Goal: Task Accomplishment & Management: Complete application form

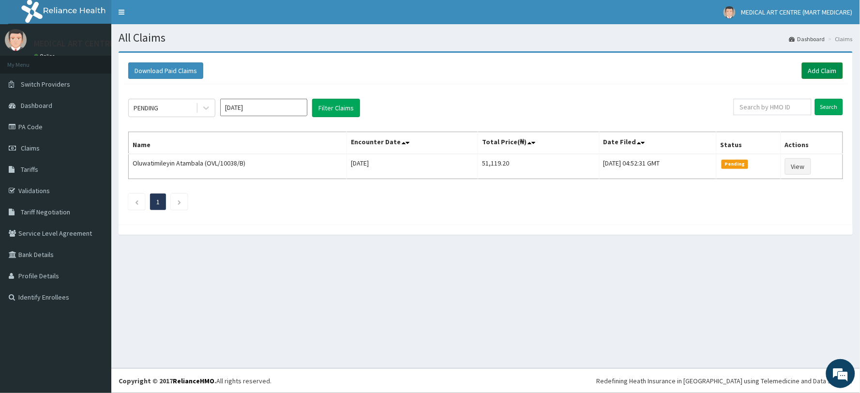
click at [821, 73] on link "Add Claim" at bounding box center [822, 70] width 41 height 16
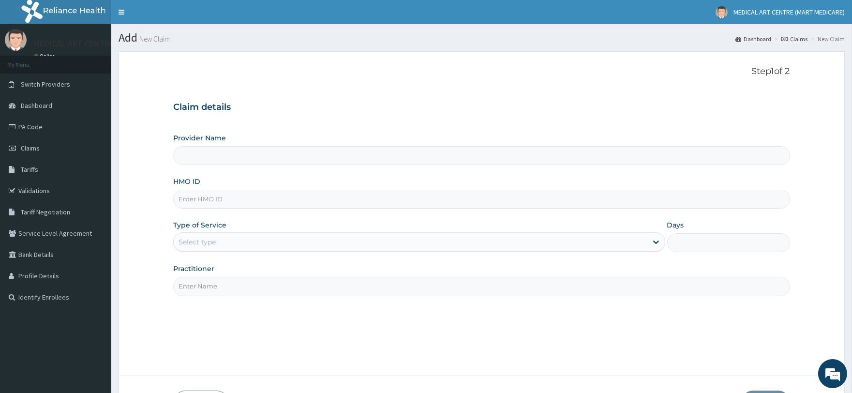
type input "MEDICAL ART CENTRE (MART MEDICARE)"
click at [259, 207] on input "HMO ID" at bounding box center [481, 199] width 616 height 19
type input "SDM/10118/A"
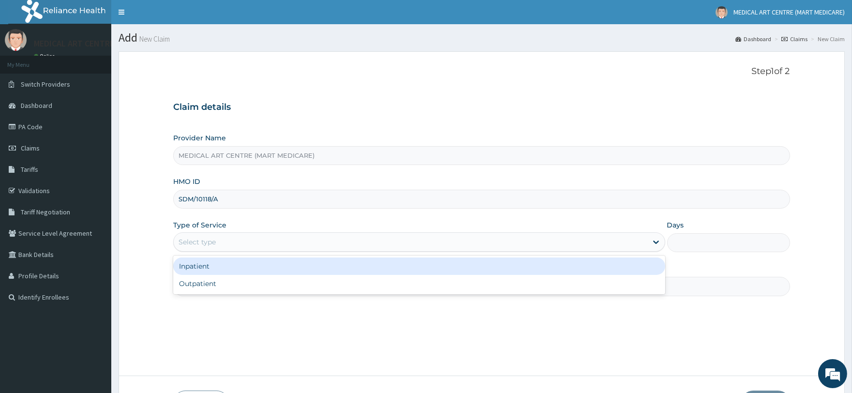
click at [223, 249] on div "Select type" at bounding box center [410, 241] width 473 height 15
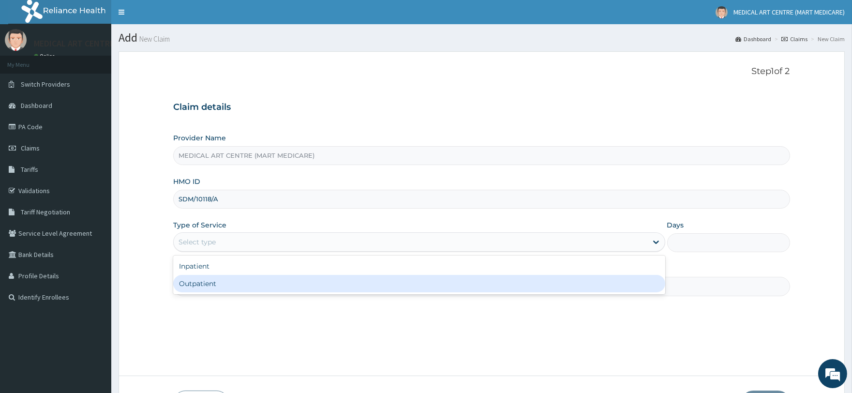
click at [241, 277] on div "Outpatient" at bounding box center [419, 283] width 492 height 17
type input "1"
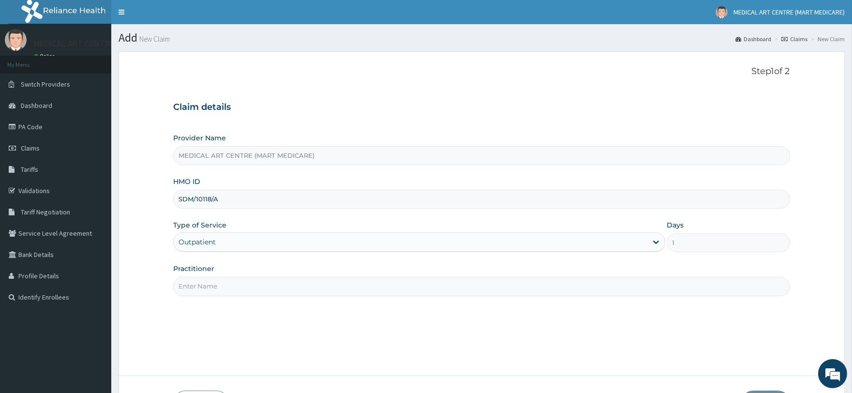
click at [271, 276] on div "Practitioner" at bounding box center [481, 280] width 616 height 32
click at [278, 291] on input "Practitioner" at bounding box center [481, 286] width 616 height 19
type input "DR JOHN"
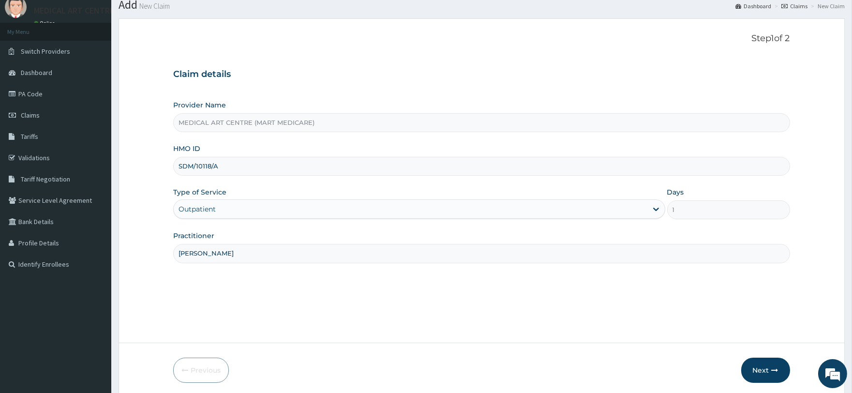
scroll to position [70, 0]
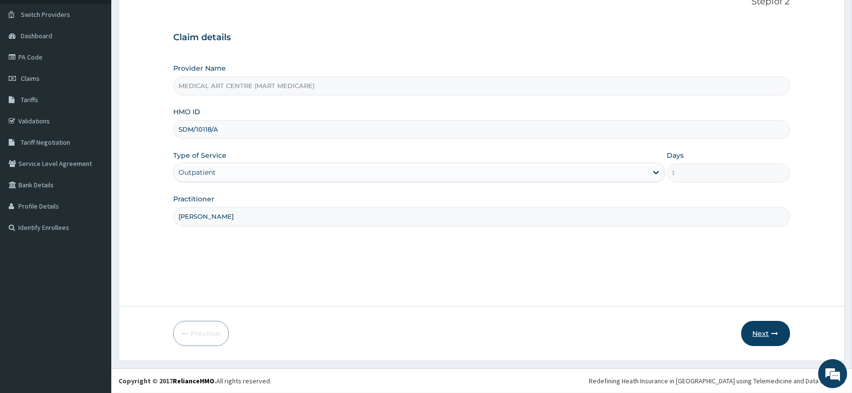
click at [760, 336] on button "Next" at bounding box center [765, 333] width 49 height 25
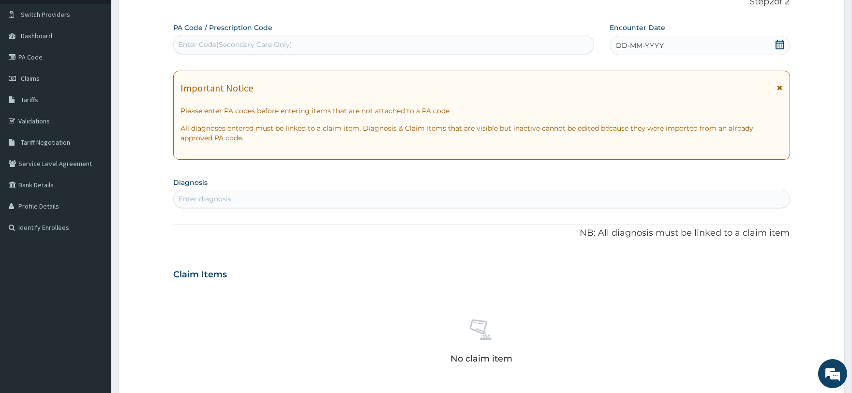
click at [631, 52] on div "DD-MM-YYYY" at bounding box center [700, 45] width 180 height 19
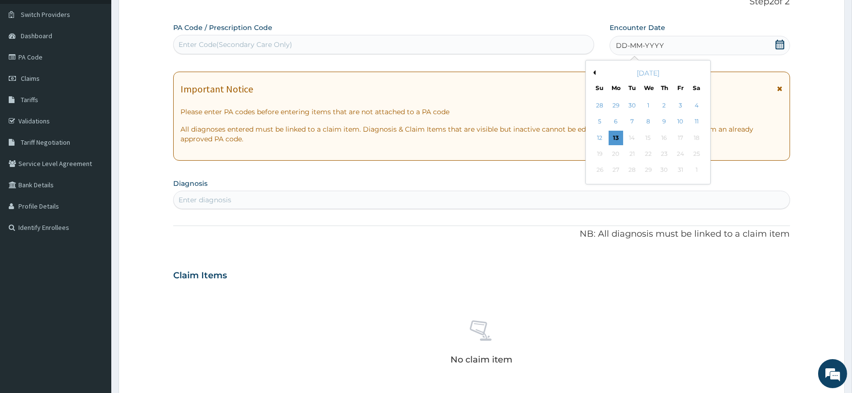
click at [593, 73] on button "Previous Month" at bounding box center [593, 72] width 5 height 5
click at [665, 139] on div "18" at bounding box center [664, 138] width 15 height 15
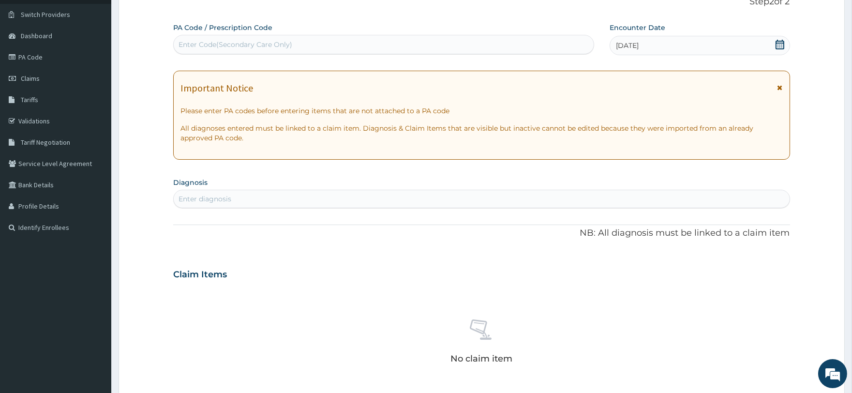
click at [201, 44] on div "Enter Code(Secondary Care Only)" at bounding box center [236, 45] width 114 height 10
paste input "PA/E66C7F"
type input "PA/E66C7F"
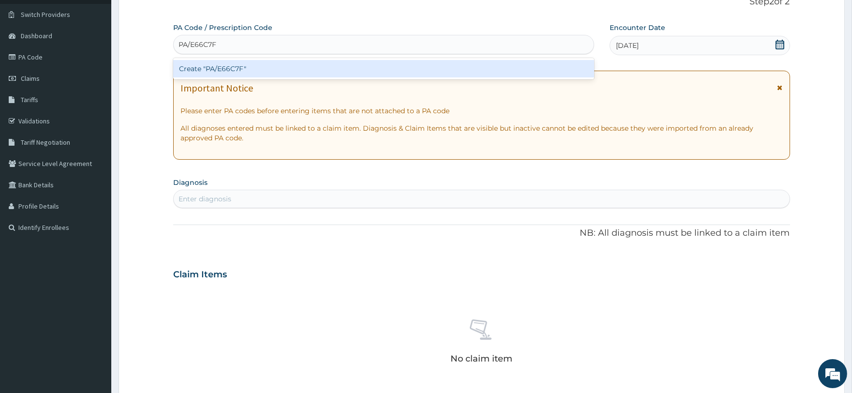
click at [224, 67] on div "Create "PA/E66C7F"" at bounding box center [383, 68] width 420 height 17
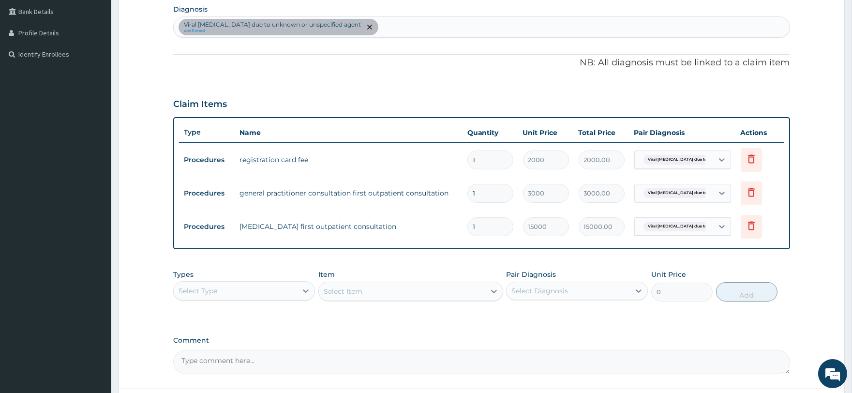
scroll to position [247, 0]
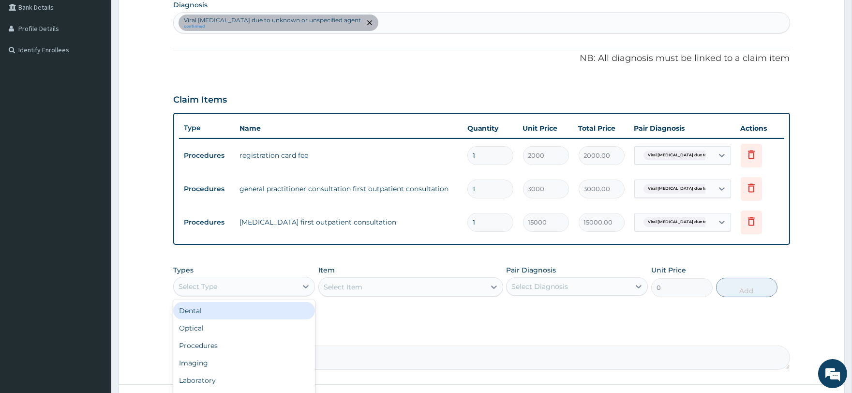
click at [225, 289] on div "Select Type" at bounding box center [235, 286] width 123 height 15
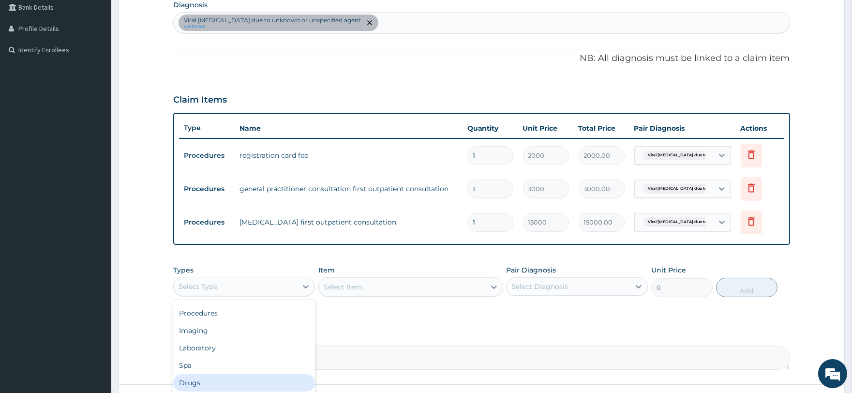
click at [218, 375] on div "Drugs" at bounding box center [244, 382] width 142 height 17
click at [391, 284] on div "Select Item" at bounding box center [410, 286] width 185 height 19
click at [386, 282] on div "Select Item" at bounding box center [402, 286] width 166 height 15
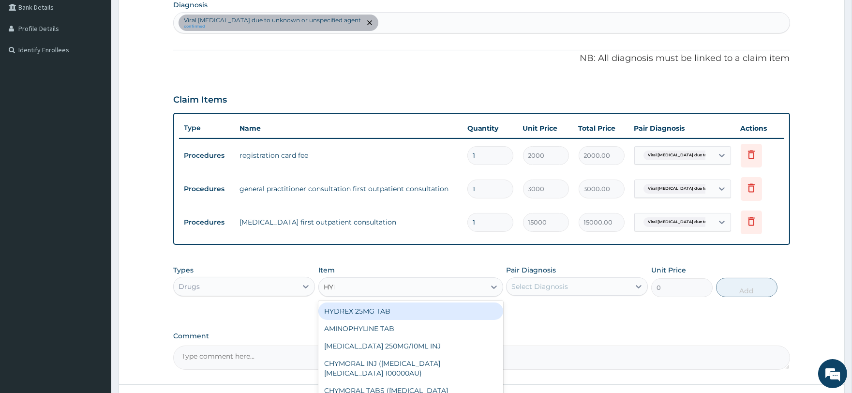
type input "HYDROCO"
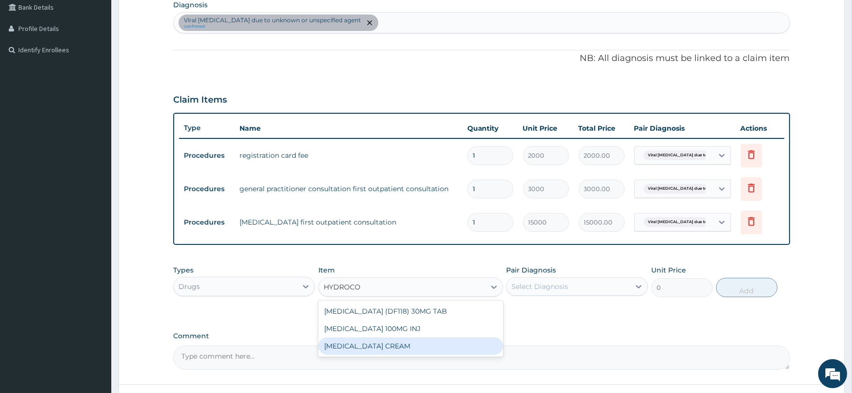
click at [383, 342] on div "[MEDICAL_DATA] CREAM" at bounding box center [410, 345] width 185 height 17
type input "630"
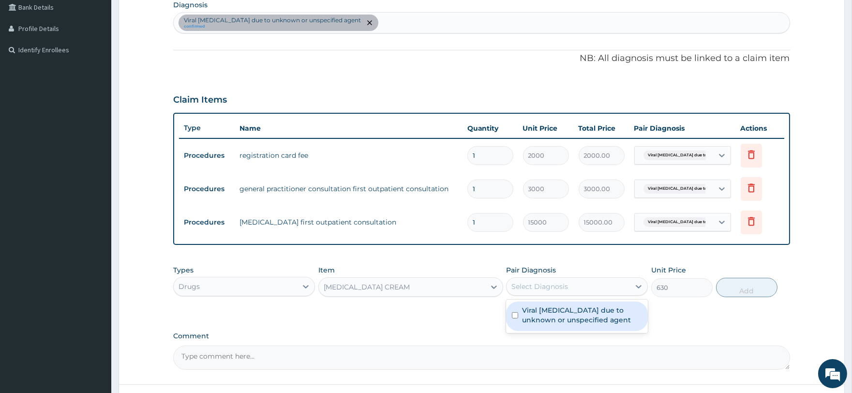
click at [509, 292] on div "Select Diagnosis" at bounding box center [568, 286] width 123 height 15
click at [549, 325] on div "Viral exanthem due to unknown or unspecified agent" at bounding box center [577, 316] width 142 height 30
checkbox input "true"
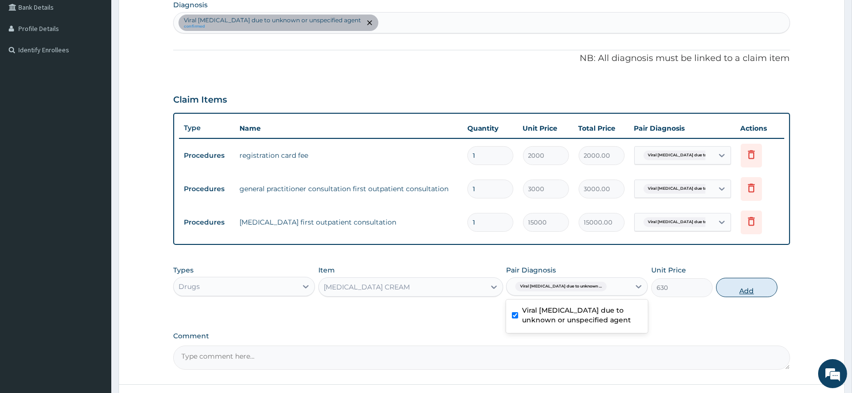
click at [737, 280] on button "Add" at bounding box center [746, 287] width 61 height 19
type input "0"
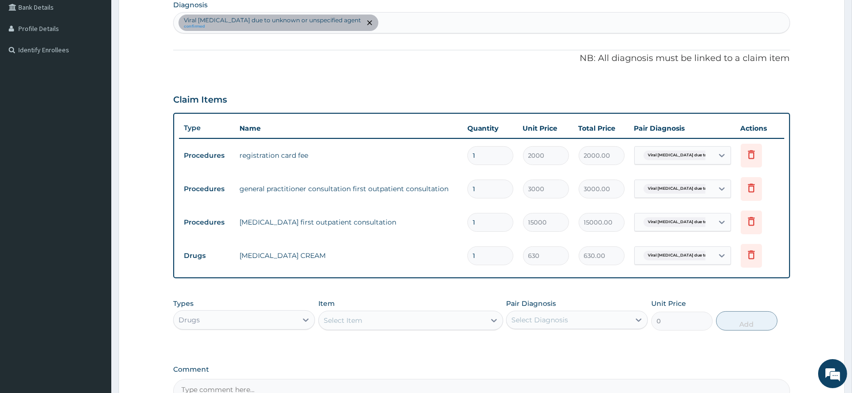
click at [351, 315] on div "Select Item" at bounding box center [343, 320] width 39 height 10
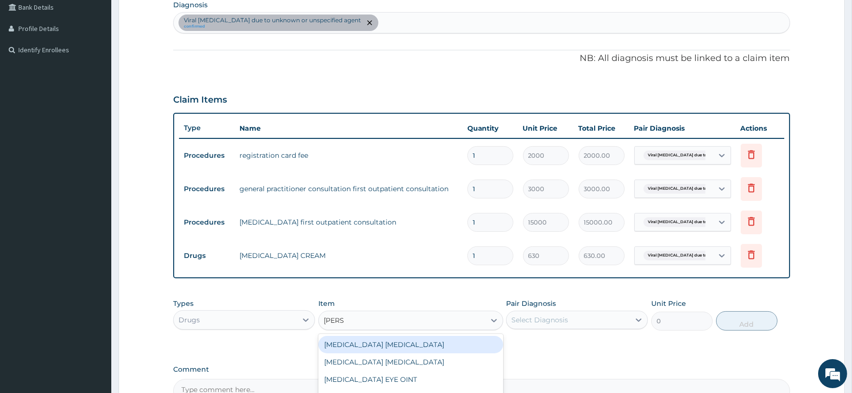
type input "LORAT"
click at [381, 344] on div "LORATIDINE 10MG TAB" at bounding box center [410, 344] width 185 height 17
type input "52.5"
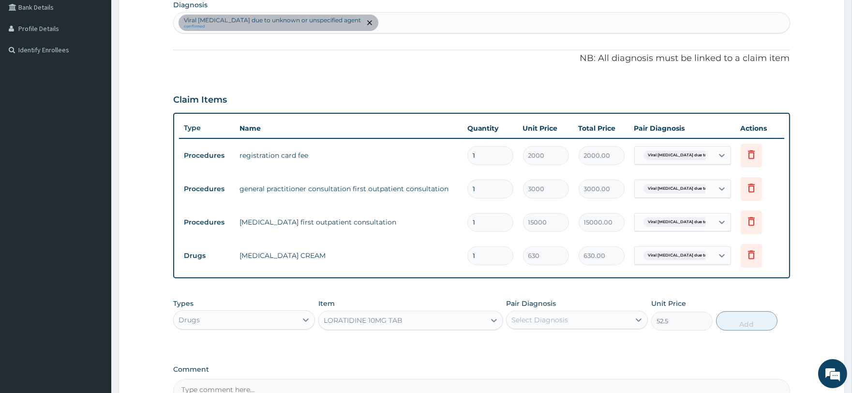
click at [550, 319] on div "Select Diagnosis" at bounding box center [539, 320] width 57 height 10
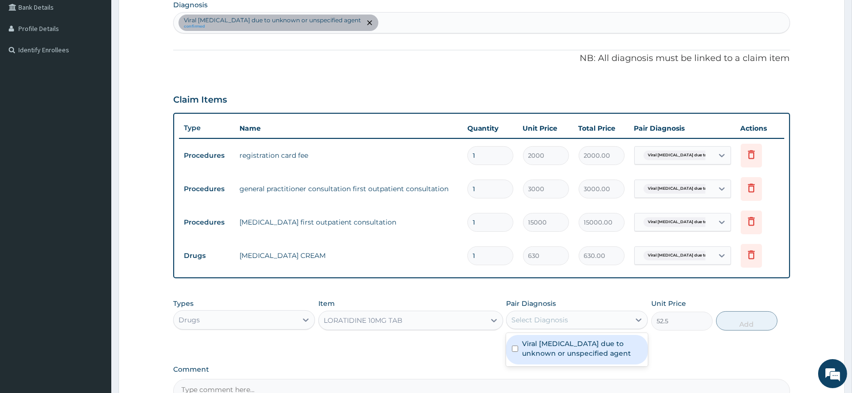
click at [577, 354] on label "Viral exanthem due to unknown or unspecified agent" at bounding box center [582, 348] width 120 height 19
checkbox input "true"
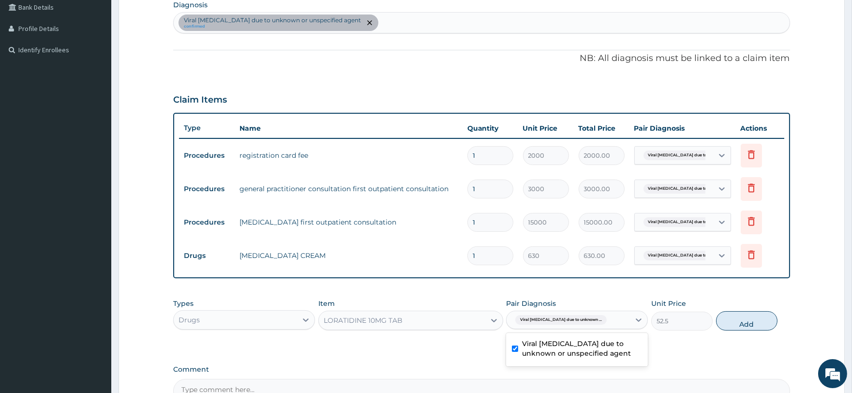
click at [736, 318] on button "Add" at bounding box center [746, 320] width 61 height 19
type input "0"
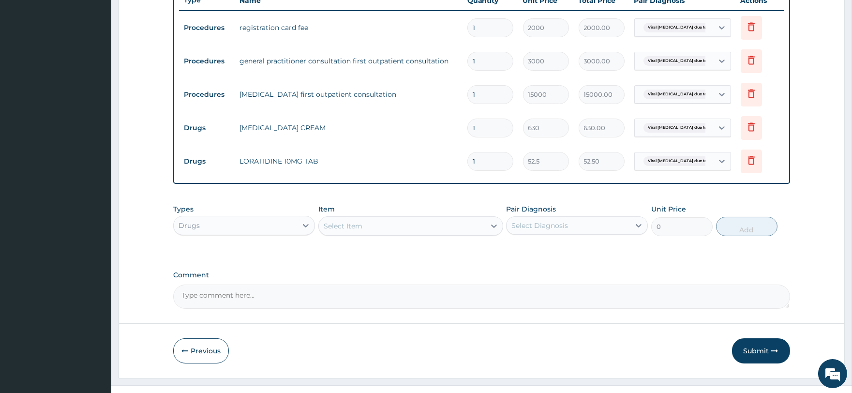
scroll to position [376, 0]
click at [497, 165] on input "1" at bounding box center [490, 160] width 46 height 19
type input "0.00"
type input "1"
type input "52.50"
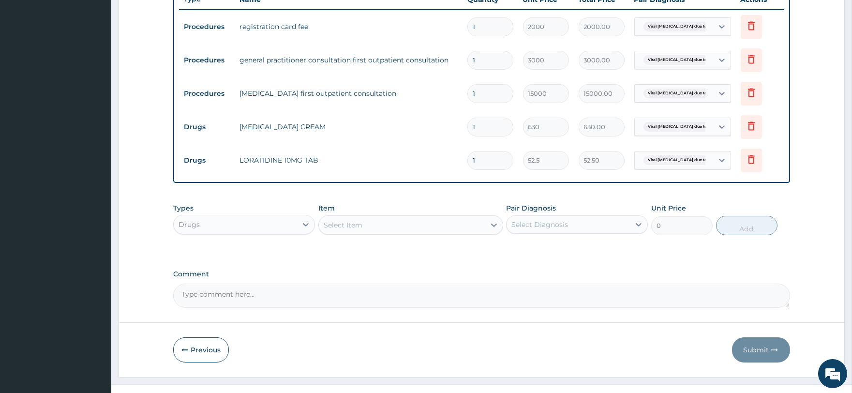
type input "10"
type input "525.00"
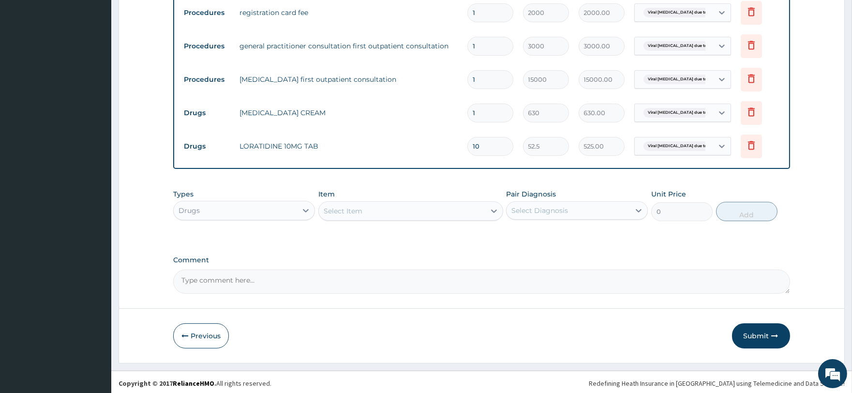
scroll to position [392, 0]
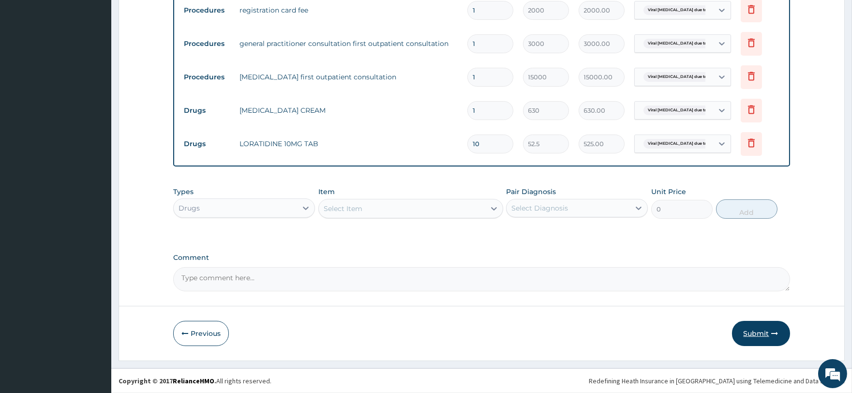
type input "10"
click at [763, 336] on button "Submit" at bounding box center [761, 333] width 58 height 25
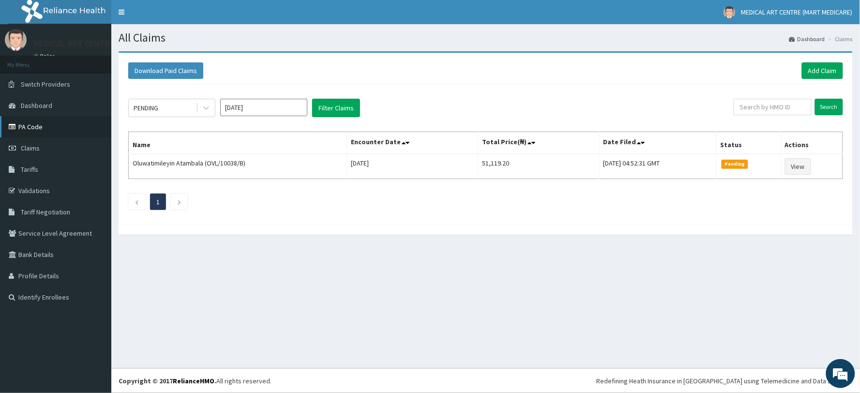
click at [37, 133] on link "PA Code" at bounding box center [55, 126] width 111 height 21
click at [180, 109] on div "PENDING" at bounding box center [162, 107] width 67 height 15
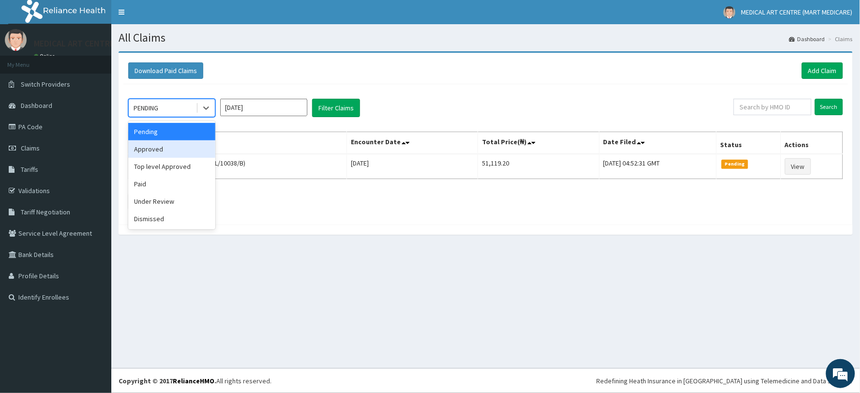
drag, startPoint x: 184, startPoint y: 141, endPoint x: 245, endPoint y: 127, distance: 62.0
click at [184, 141] on div "Approved" at bounding box center [171, 148] width 87 height 17
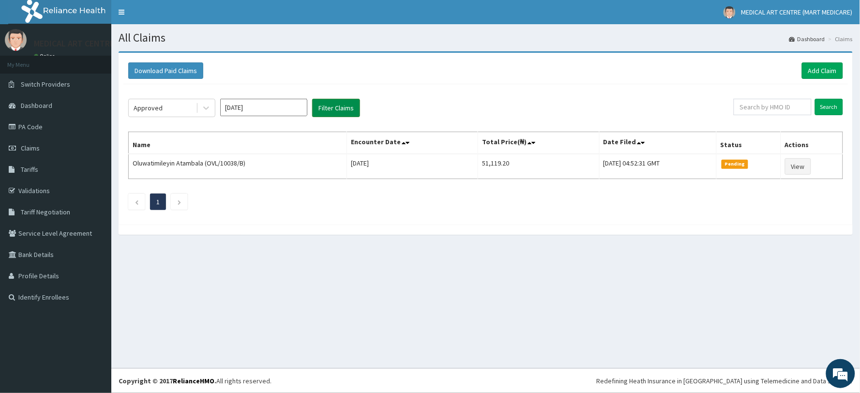
click at [314, 109] on button "Filter Claims" at bounding box center [336, 108] width 48 height 18
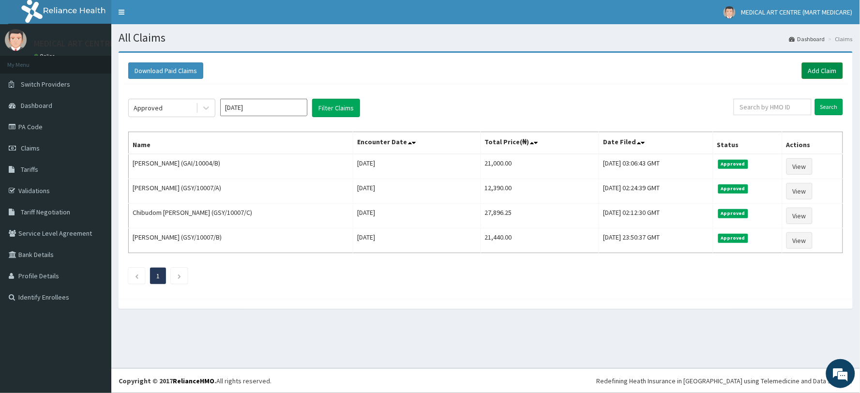
drag, startPoint x: 816, startPoint y: 69, endPoint x: 810, endPoint y: 72, distance: 6.3
click at [816, 69] on link "Add Claim" at bounding box center [822, 70] width 41 height 16
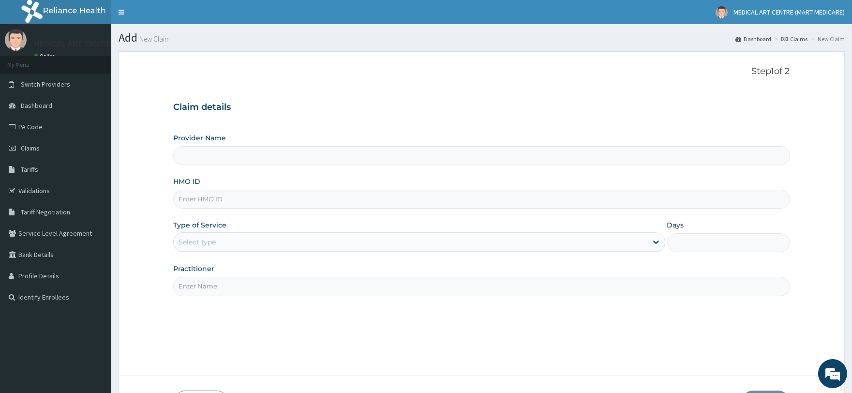
click at [232, 204] on input "HMO ID" at bounding box center [481, 199] width 616 height 19
type input "MEDICAL ART CENTRE (MART MEDICARE)"
type input "NKK/10141/B"
click at [245, 245] on div "Select type" at bounding box center [410, 241] width 473 height 15
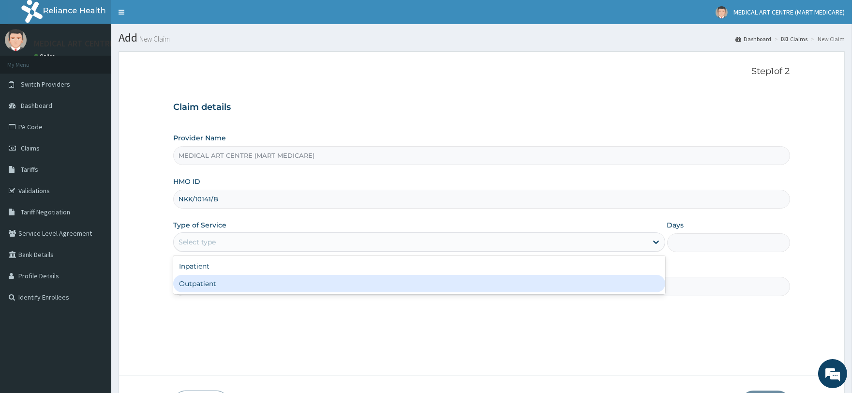
click at [255, 283] on div "Outpatient" at bounding box center [419, 283] width 492 height 17
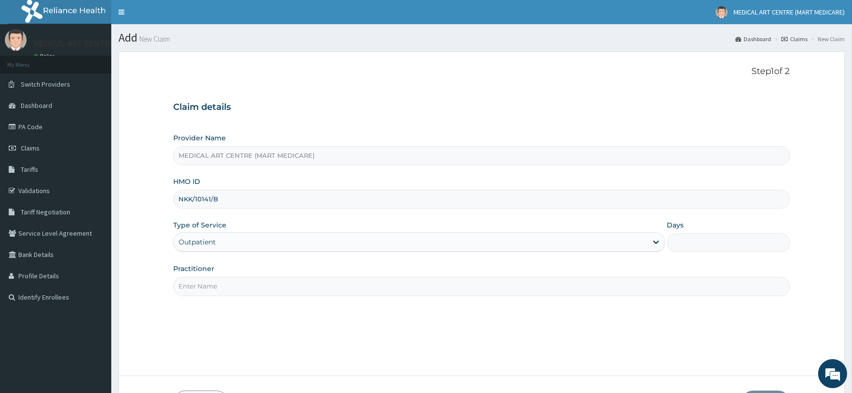
type input "1"
click at [271, 285] on input "Practitioner" at bounding box center [481, 286] width 616 height 19
type input "DR JOHN"
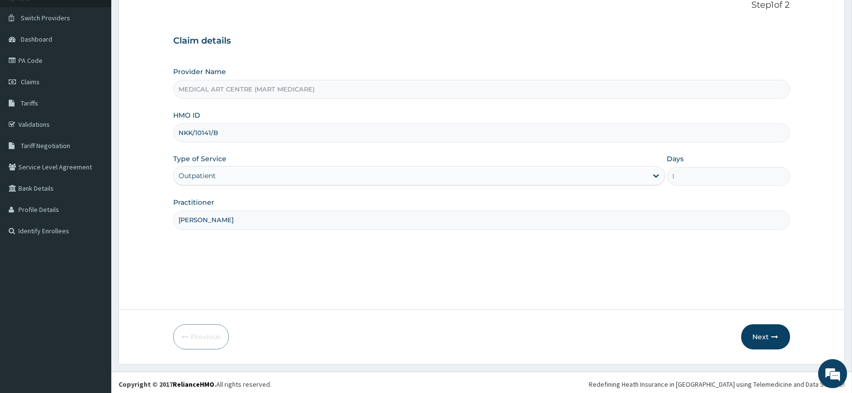
scroll to position [70, 0]
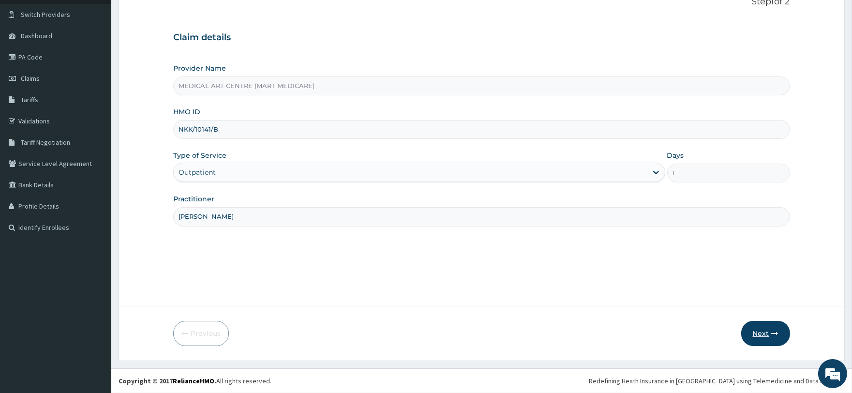
click at [772, 336] on icon "button" at bounding box center [775, 333] width 7 height 7
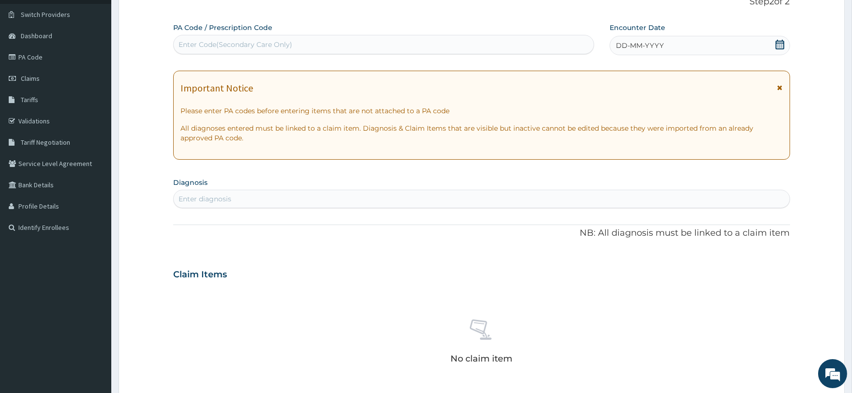
click at [647, 69] on div "PA Code / Prescription Code Enter Code(Secondary Care Only) Encounter Date DD-M…" at bounding box center [481, 273] width 616 height 501
click at [647, 59] on div "PA Code / Prescription Code Enter Code(Secondary Care Only) Encounter Date DD-M…" at bounding box center [481, 273] width 616 height 501
click at [651, 37] on div "DD-MM-YYYY" at bounding box center [700, 45] width 180 height 19
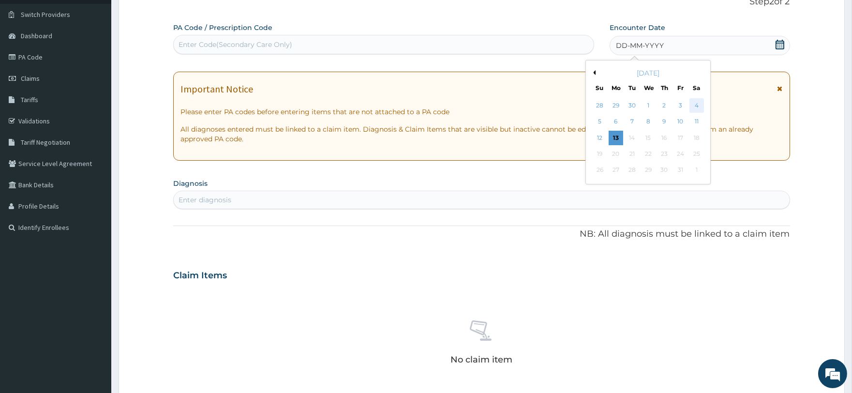
click at [694, 101] on div "4" at bounding box center [696, 105] width 15 height 15
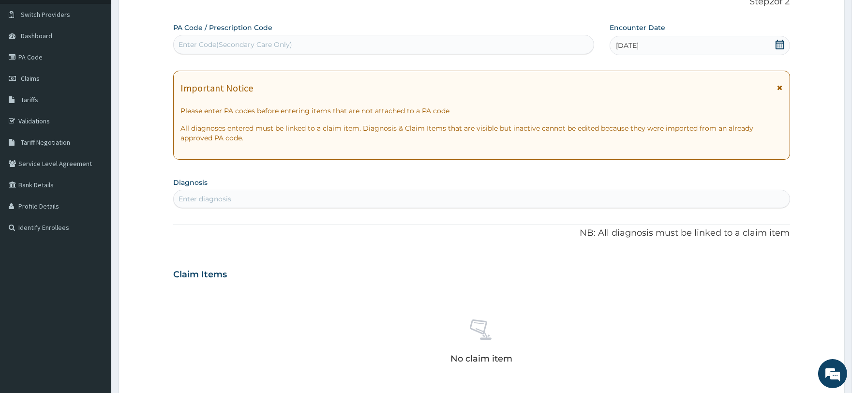
click at [313, 46] on div "Enter Code(Secondary Care Only)" at bounding box center [384, 44] width 420 height 15
paste input "PA/4075D3"
type input "PA/4075D3"
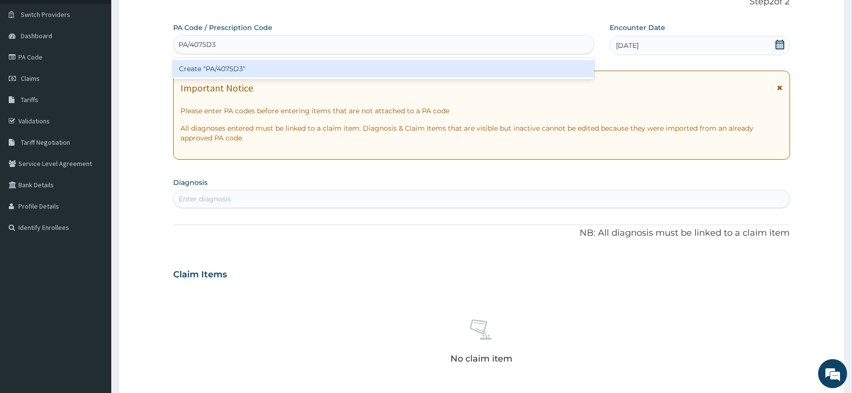
click at [237, 63] on div "Create "PA/4075D3"" at bounding box center [383, 68] width 420 height 17
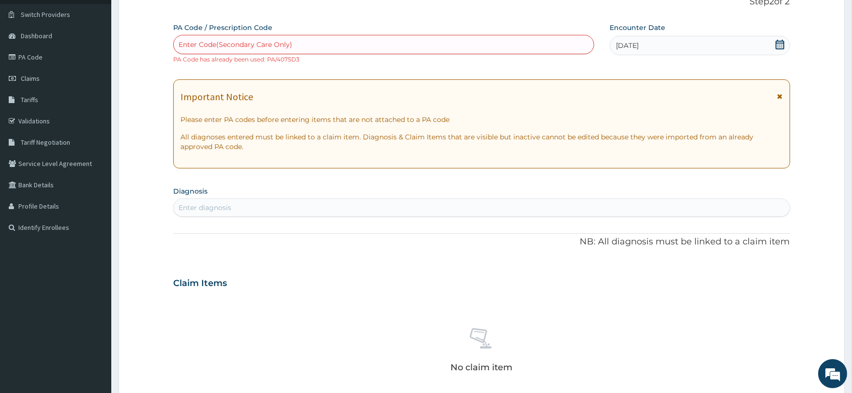
click at [288, 48] on div "Enter Code(Secondary Care Only)" at bounding box center [236, 45] width 114 height 10
paste input "PA/4075D3"
type input "PA/4075D3"
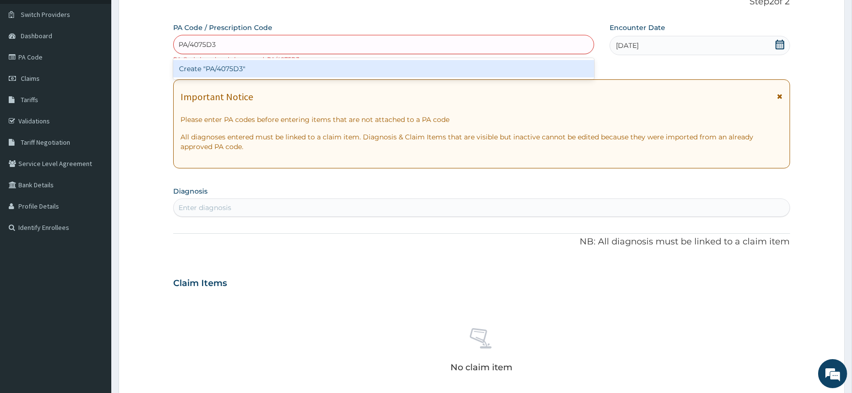
click at [248, 72] on div "Create "PA/4075D3"" at bounding box center [383, 68] width 420 height 17
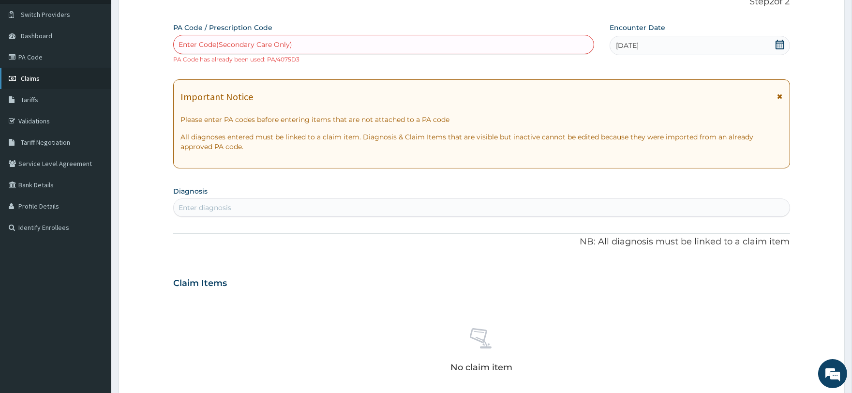
click at [44, 80] on link "Claims" at bounding box center [55, 78] width 111 height 21
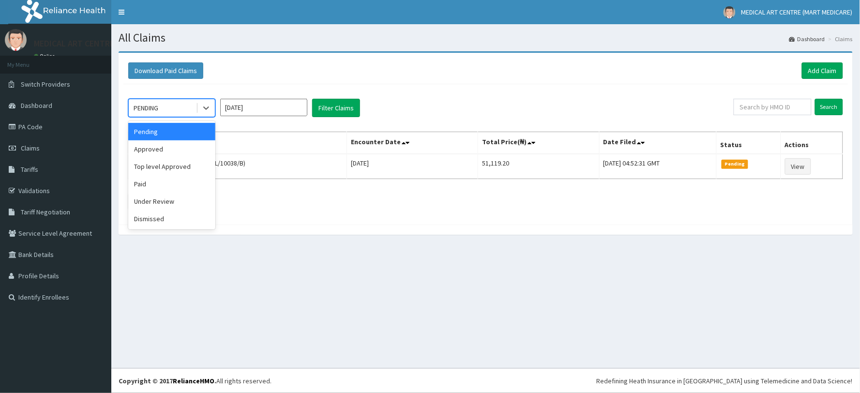
click at [170, 113] on div "PENDING" at bounding box center [162, 107] width 67 height 15
click at [176, 179] on div "Paid" at bounding box center [171, 183] width 87 height 17
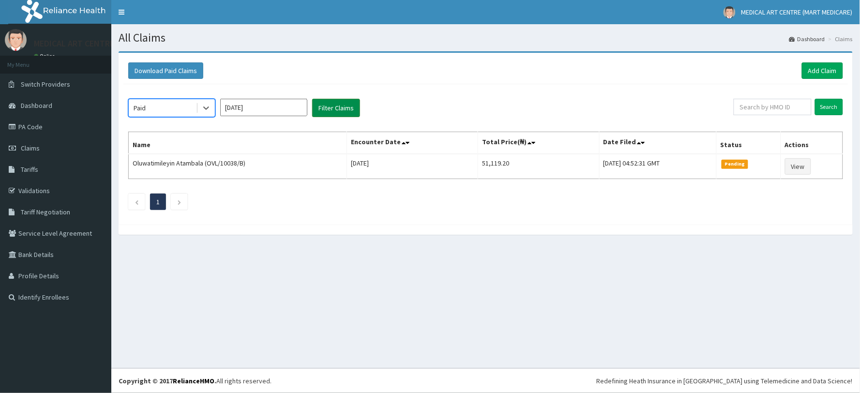
click at [319, 107] on button "Filter Claims" at bounding box center [336, 108] width 48 height 18
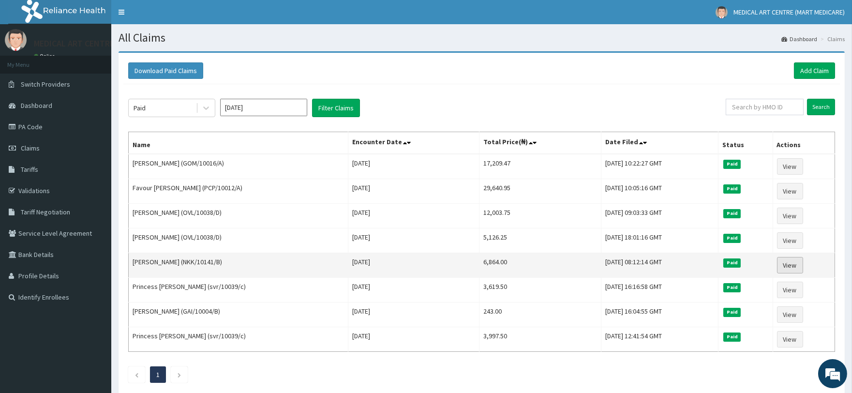
click at [798, 262] on link "View" at bounding box center [790, 265] width 26 height 16
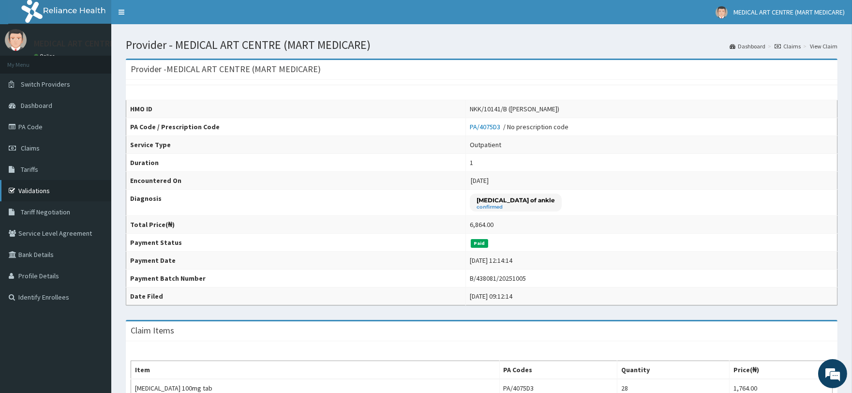
click at [39, 187] on link "Validations" at bounding box center [55, 190] width 111 height 21
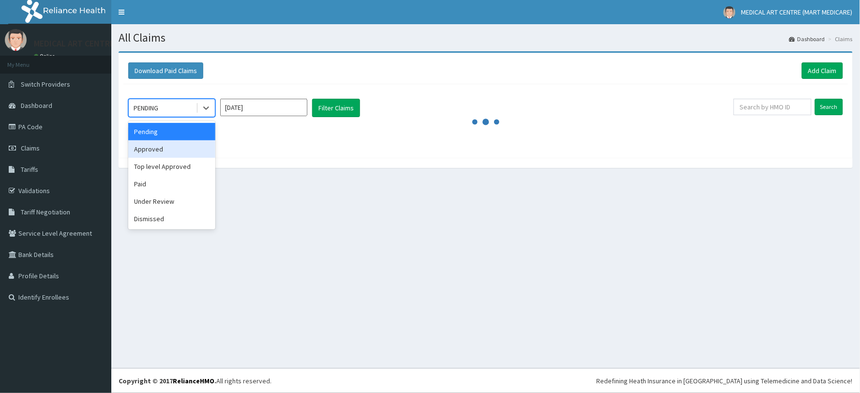
click at [167, 150] on div "Approved" at bounding box center [171, 148] width 87 height 17
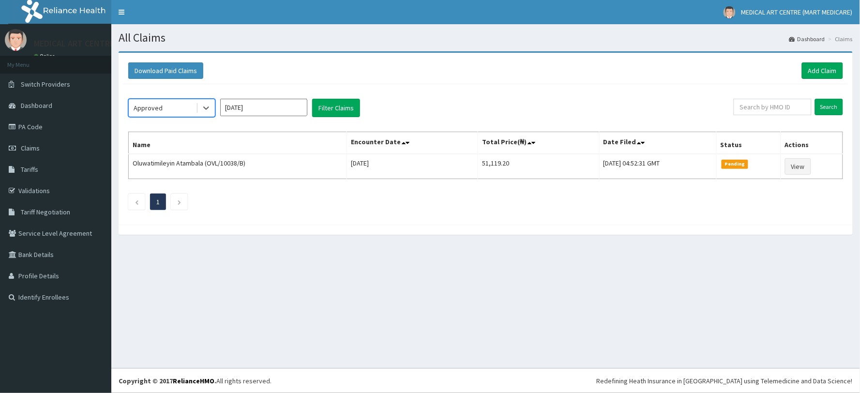
click at [271, 114] on input "[DATE]" at bounding box center [263, 107] width 87 height 17
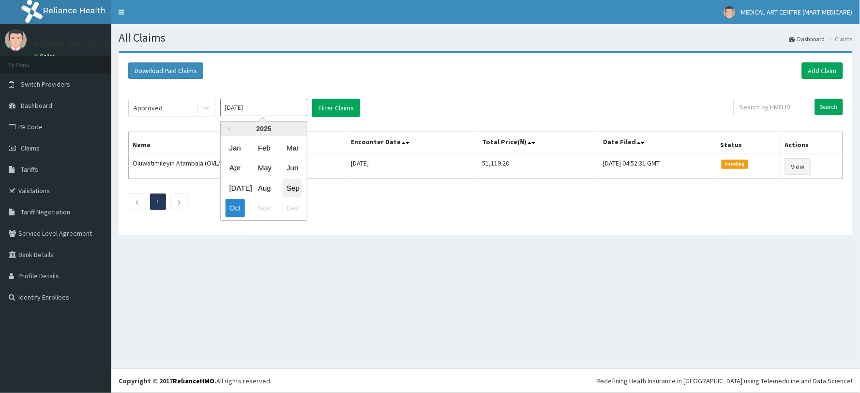
click at [296, 187] on div "Sep" at bounding box center [292, 188] width 19 height 18
type input "[DATE]"
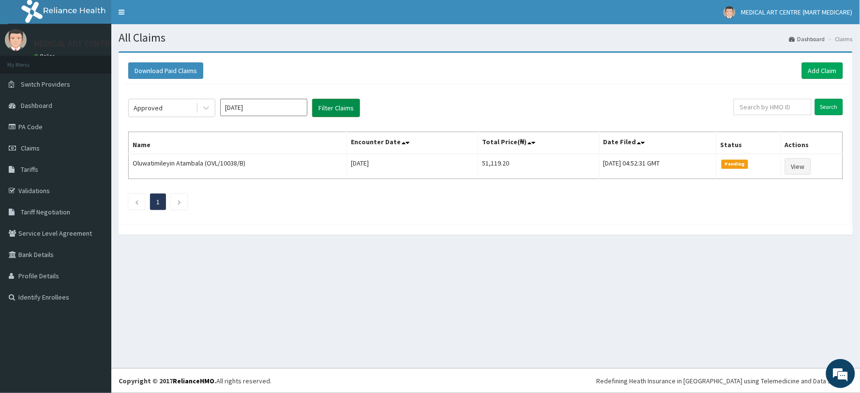
click at [322, 113] on button "Filter Claims" at bounding box center [336, 108] width 48 height 18
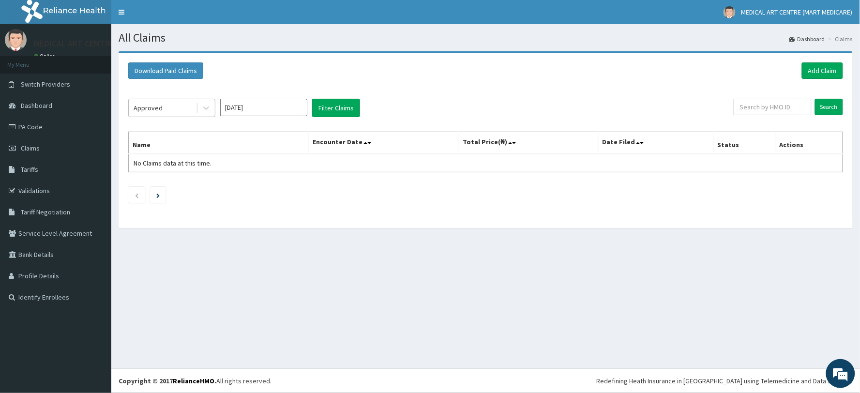
click at [186, 111] on div "Approved" at bounding box center [162, 107] width 67 height 15
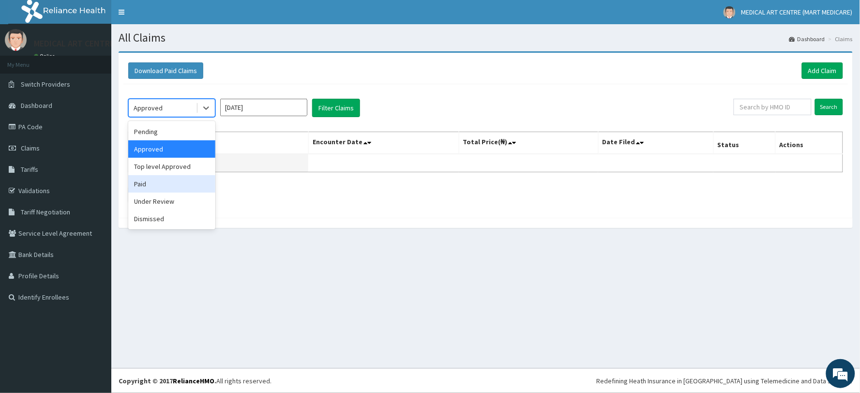
drag, startPoint x: 179, startPoint y: 186, endPoint x: 197, endPoint y: 167, distance: 26.3
click at [180, 186] on div "Paid" at bounding box center [171, 183] width 87 height 17
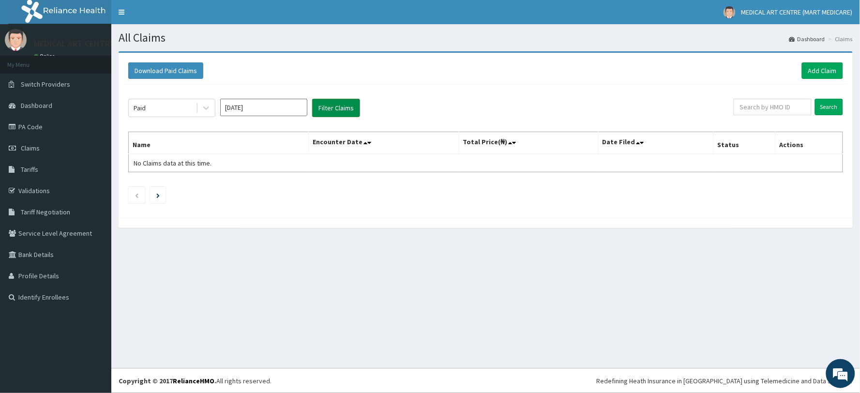
click at [317, 108] on button "Filter Claims" at bounding box center [336, 108] width 48 height 18
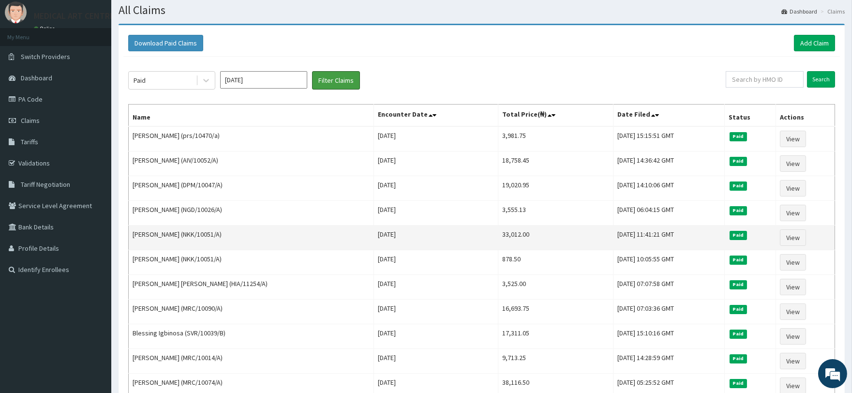
scroll to position [54, 0]
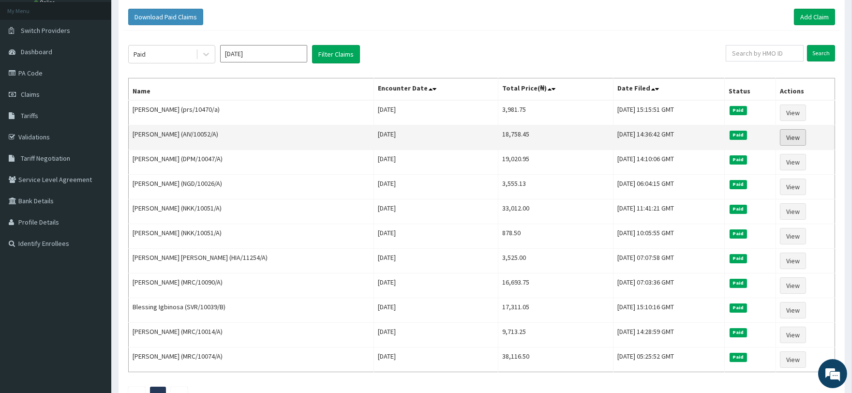
click at [791, 133] on link "View" at bounding box center [793, 137] width 26 height 16
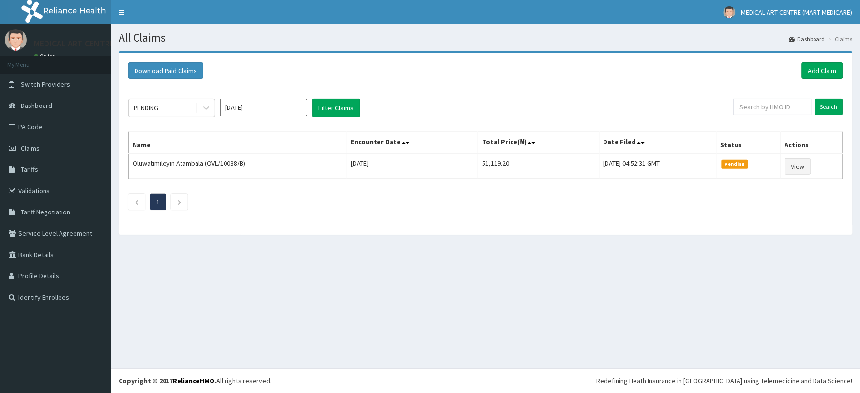
click at [241, 104] on input "Oct 2025" at bounding box center [263, 107] width 87 height 17
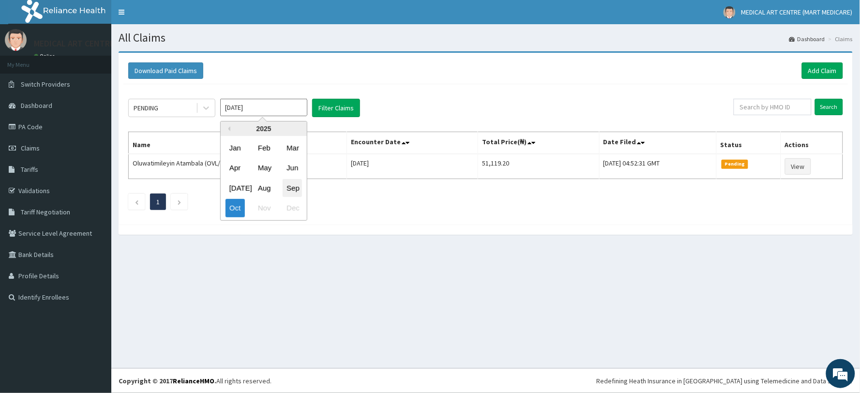
click at [297, 182] on div "Sep" at bounding box center [292, 188] width 19 height 18
type input "Sep 2025"
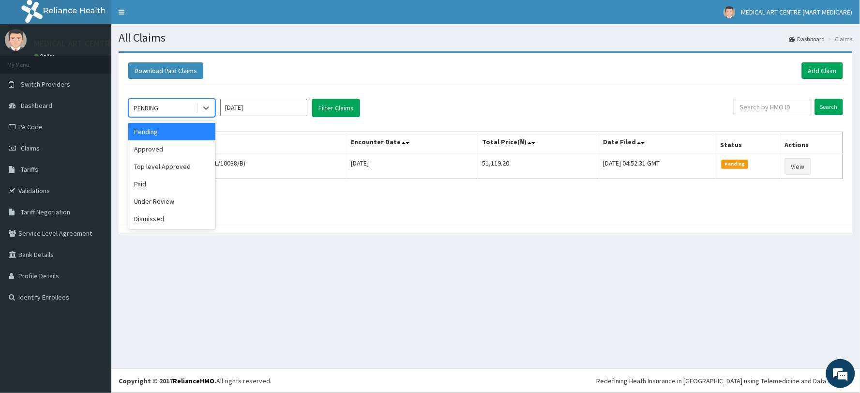
click at [190, 109] on div "PENDING" at bounding box center [162, 107] width 67 height 15
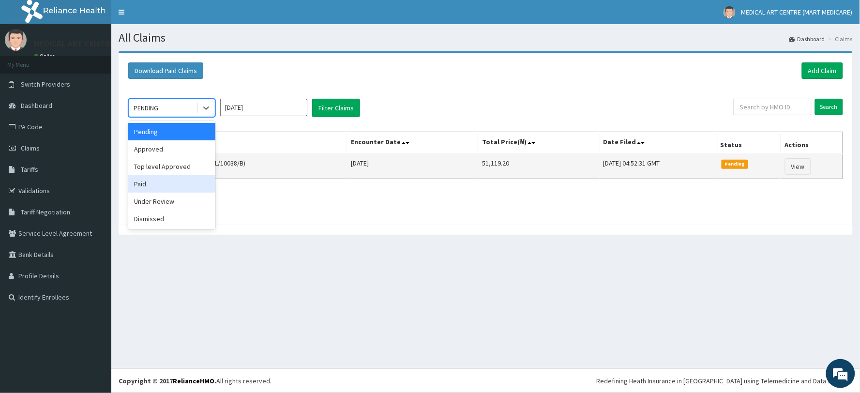
drag, startPoint x: 188, startPoint y: 177, endPoint x: 207, endPoint y: 156, distance: 28.4
click at [188, 177] on div "Paid" at bounding box center [171, 183] width 87 height 17
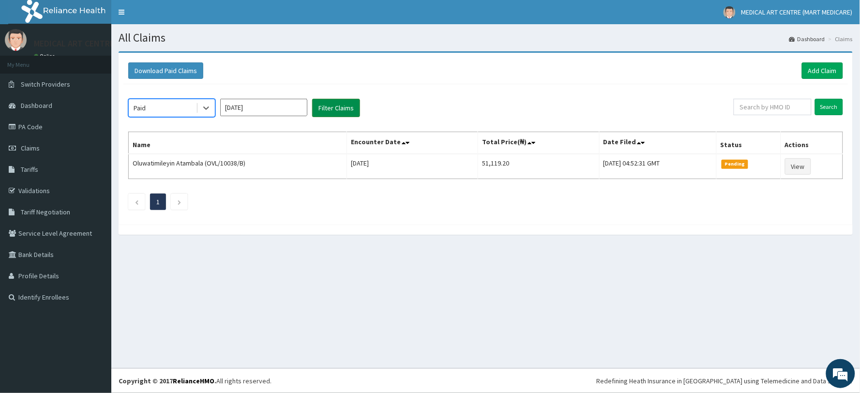
click at [338, 110] on button "Filter Claims" at bounding box center [336, 108] width 48 height 18
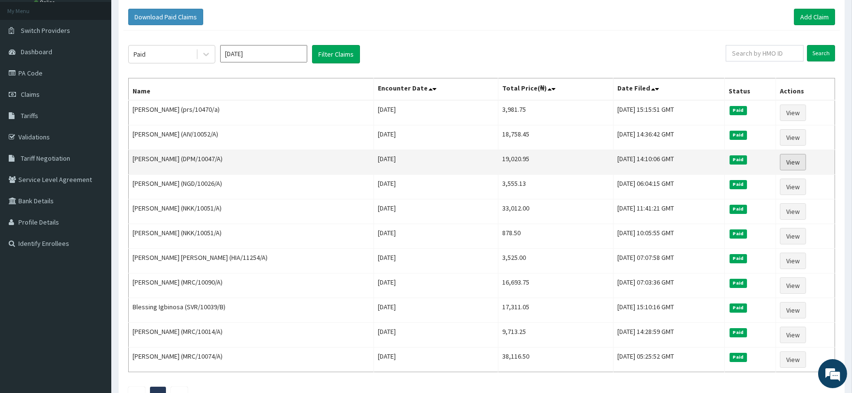
click at [795, 162] on link "View" at bounding box center [793, 162] width 26 height 16
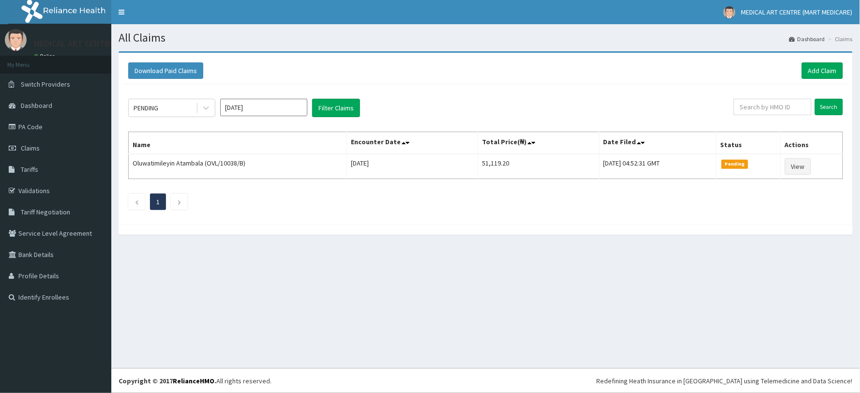
click at [240, 109] on input "[DATE]" at bounding box center [263, 107] width 87 height 17
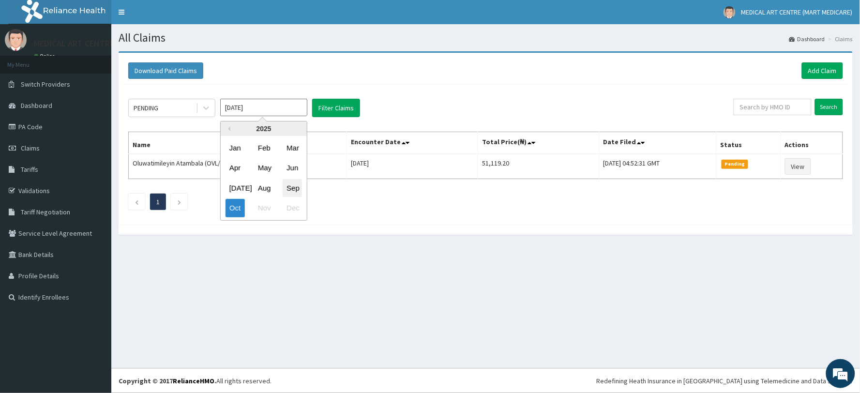
click at [295, 192] on div "Sep" at bounding box center [292, 188] width 19 height 18
type input "[DATE]"
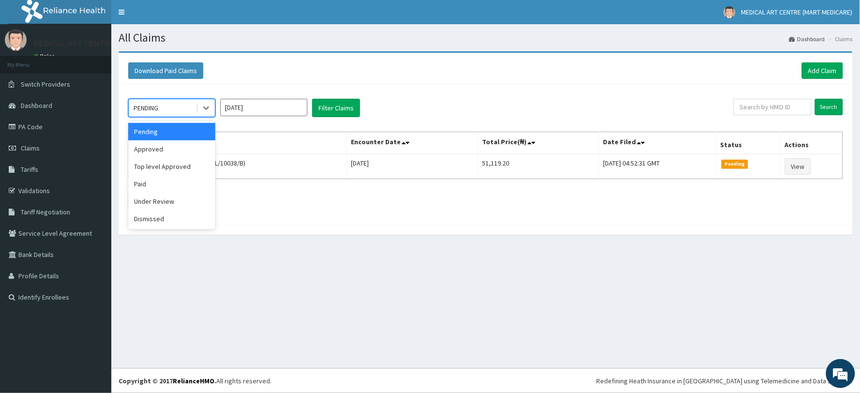
click at [188, 108] on div "PENDING" at bounding box center [162, 107] width 67 height 15
click at [171, 181] on div "Paid" at bounding box center [171, 183] width 87 height 17
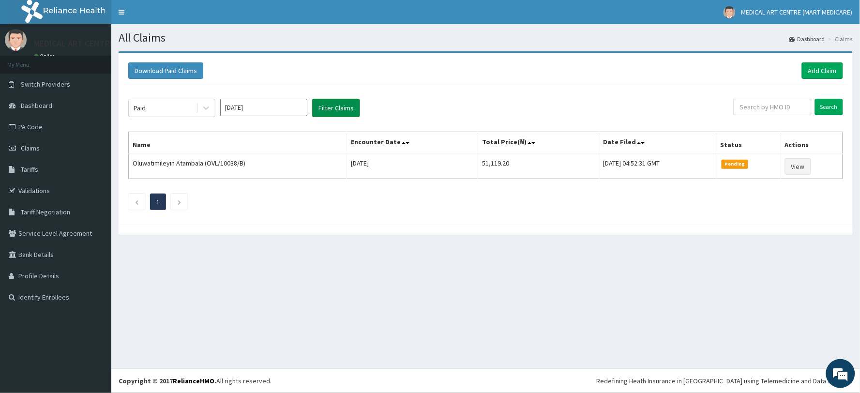
click at [323, 106] on button "Filter Claims" at bounding box center [336, 108] width 48 height 18
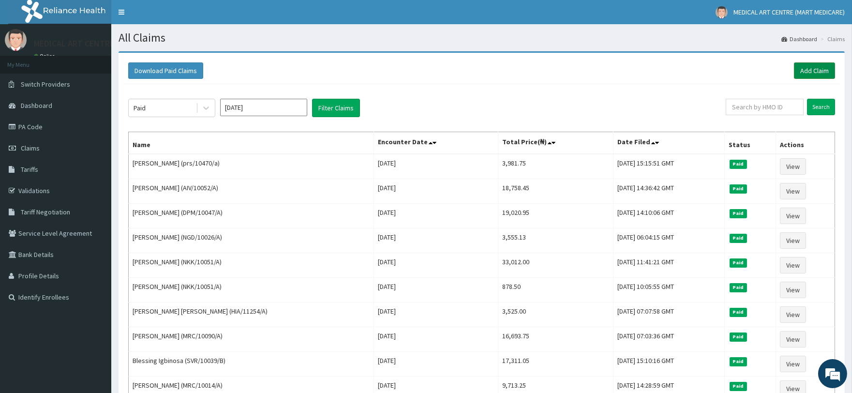
click at [803, 72] on link "Add Claim" at bounding box center [814, 70] width 41 height 16
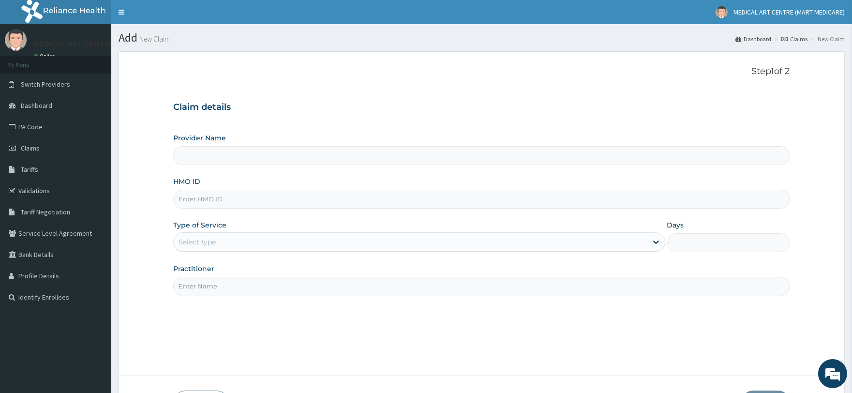
type input "MEDICAL ART CENTRE (MART MEDICARE)"
click at [260, 195] on input "HMO ID" at bounding box center [481, 199] width 616 height 19
type input "UEC/10052/A"
click at [223, 240] on div "Select type" at bounding box center [410, 241] width 473 height 15
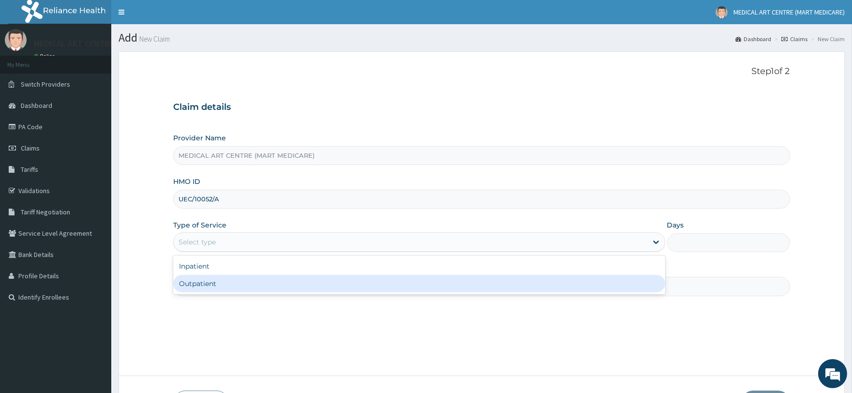
click at [219, 285] on div "Outpatient" at bounding box center [419, 283] width 492 height 17
type input "1"
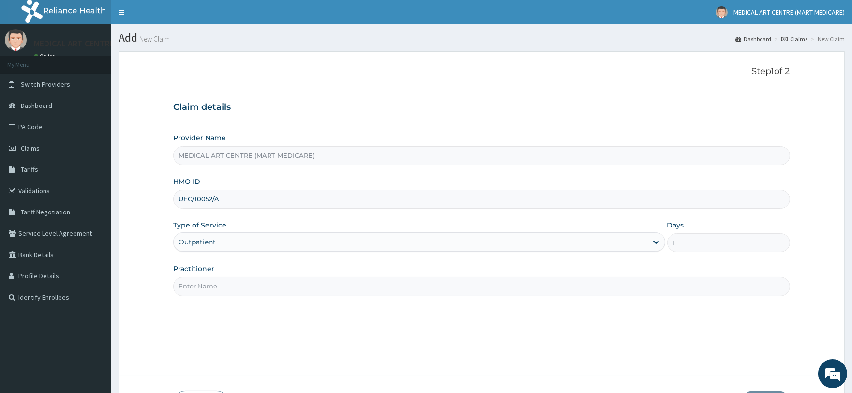
click at [252, 270] on div "Practitioner" at bounding box center [481, 280] width 616 height 32
click at [250, 281] on input "Practitioner" at bounding box center [481, 286] width 616 height 19
type input "DR JOHN"
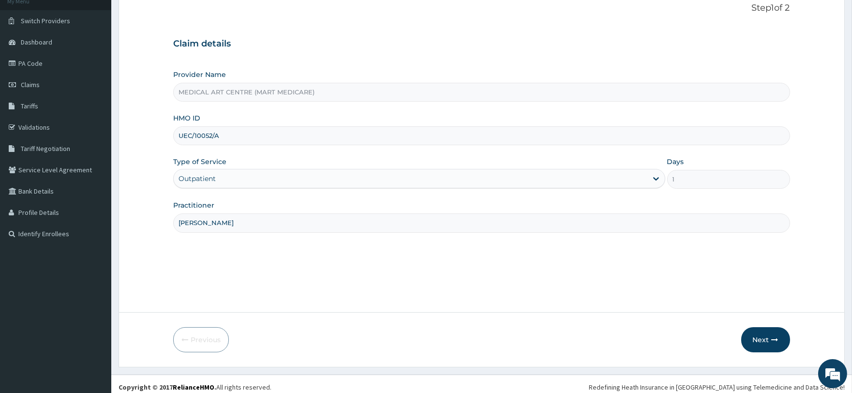
scroll to position [70, 0]
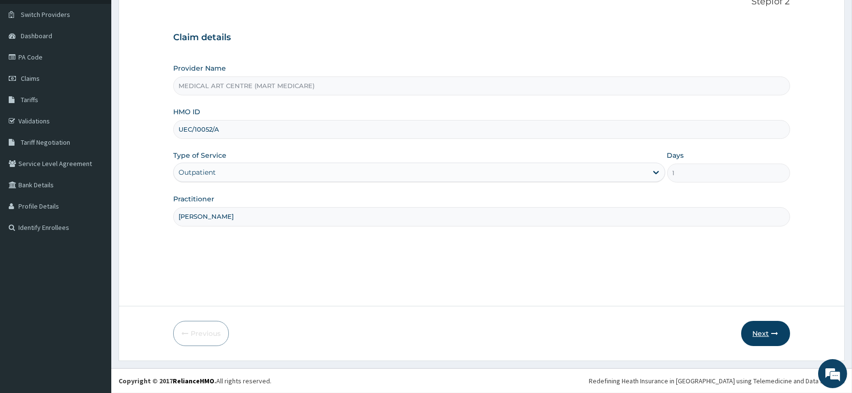
click at [771, 330] on button "Next" at bounding box center [765, 333] width 49 height 25
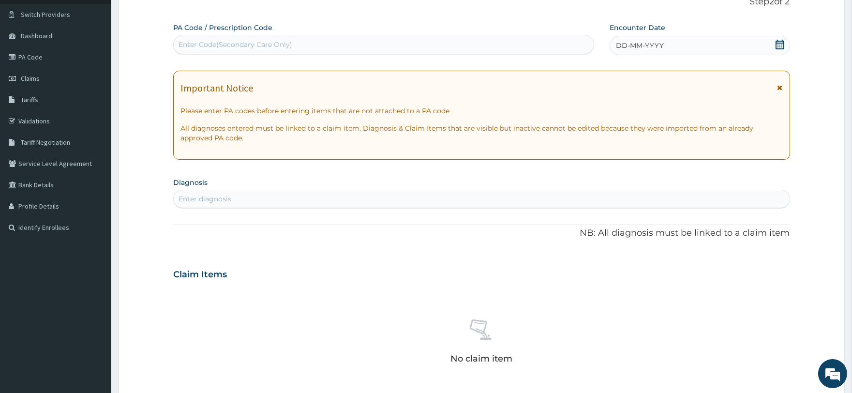
click at [659, 45] on span "DD-MM-YYYY" at bounding box center [640, 46] width 48 height 10
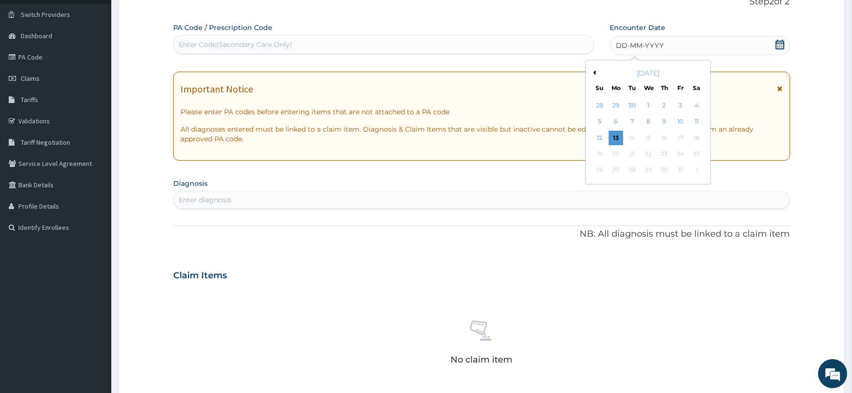
click at [593, 73] on button "Previous Month" at bounding box center [593, 72] width 5 height 5
click at [660, 135] on div "18" at bounding box center [664, 138] width 15 height 15
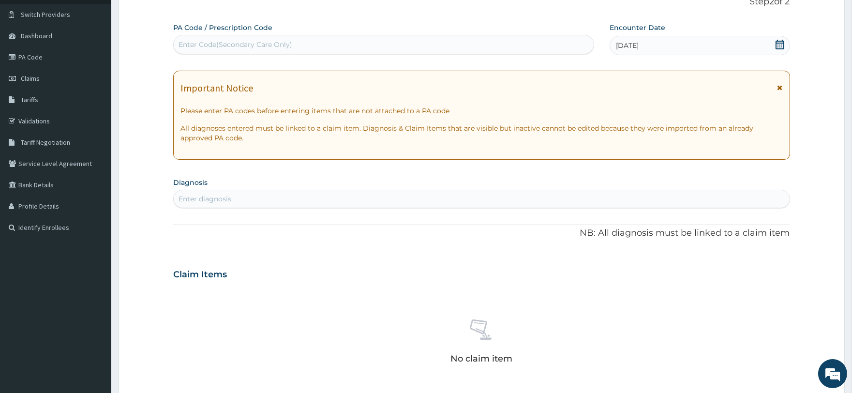
click at [235, 200] on div "Enter diagnosis" at bounding box center [481, 198] width 615 height 15
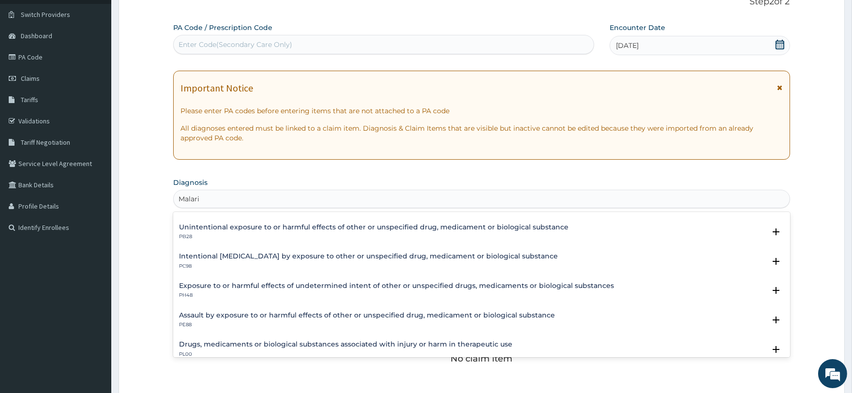
scroll to position [64, 0]
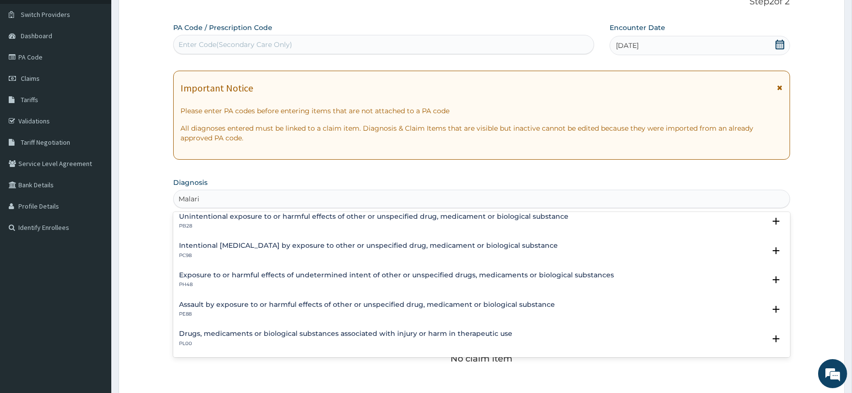
type input "Malaria"
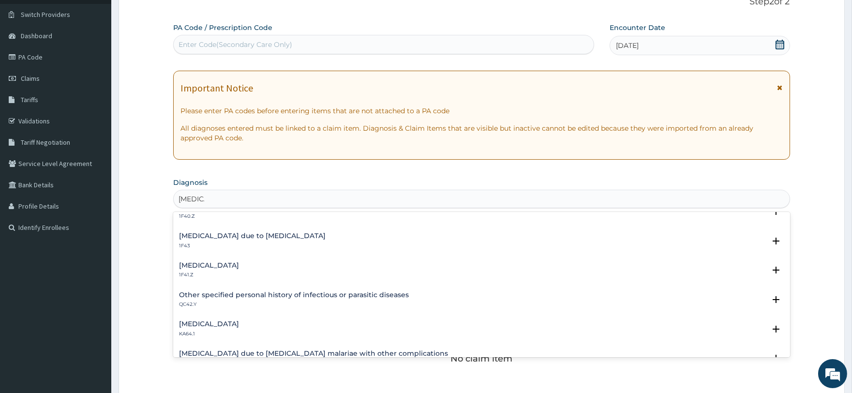
scroll to position [108, 0]
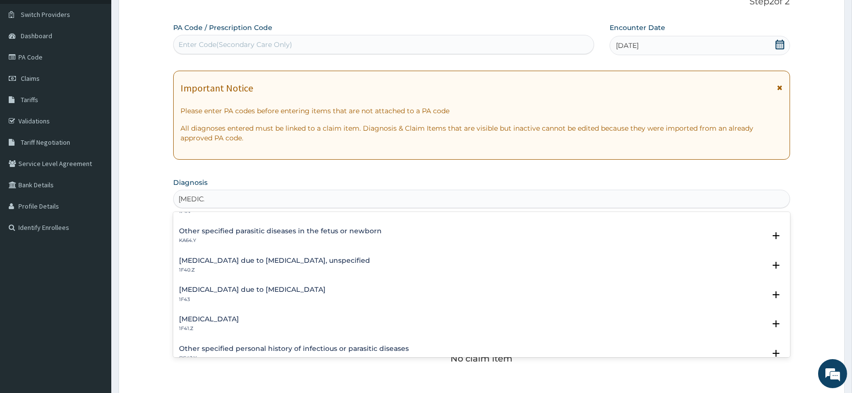
click at [255, 261] on h4 "Malaria due to Plasmodium falciparum, unspecified" at bounding box center [274, 260] width 191 height 7
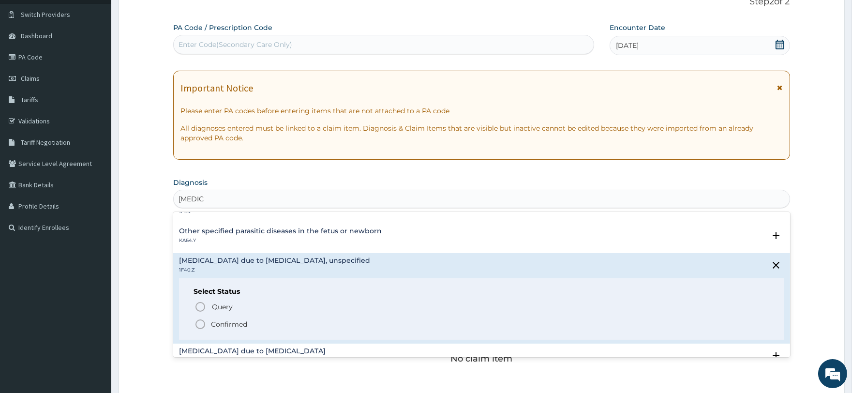
click at [245, 315] on div "Query Query covers suspected (?), Keep in view (kiv), Ruled out (r/o) Confirmed" at bounding box center [482, 315] width 576 height 30
click at [245, 319] on p "Confirmed" at bounding box center [229, 324] width 36 height 10
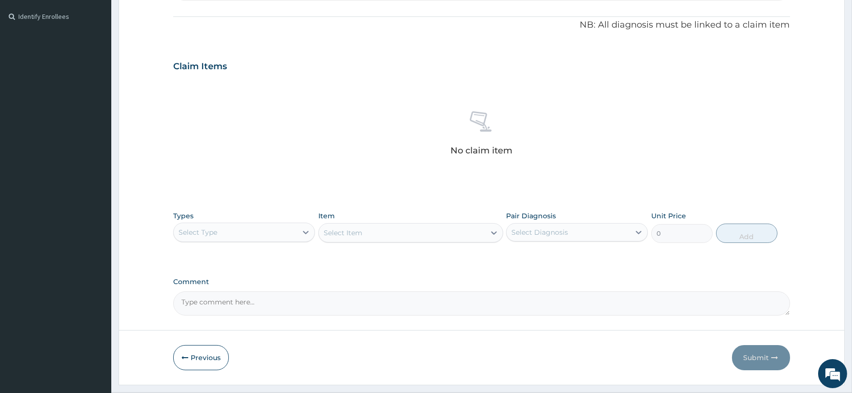
scroll to position [285, 0]
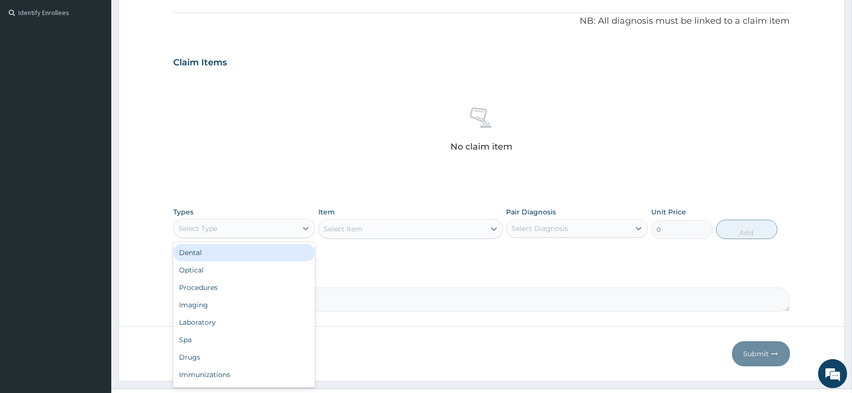
click at [264, 223] on div "Select Type" at bounding box center [235, 228] width 123 height 15
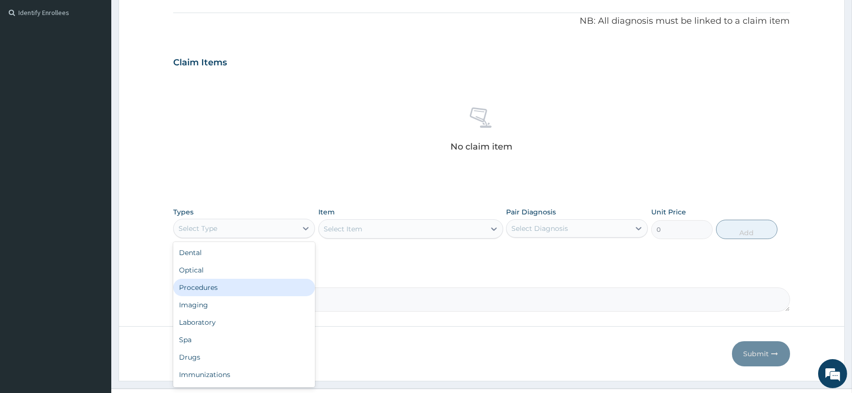
click at [244, 283] on div "Procedures" at bounding box center [244, 287] width 142 height 17
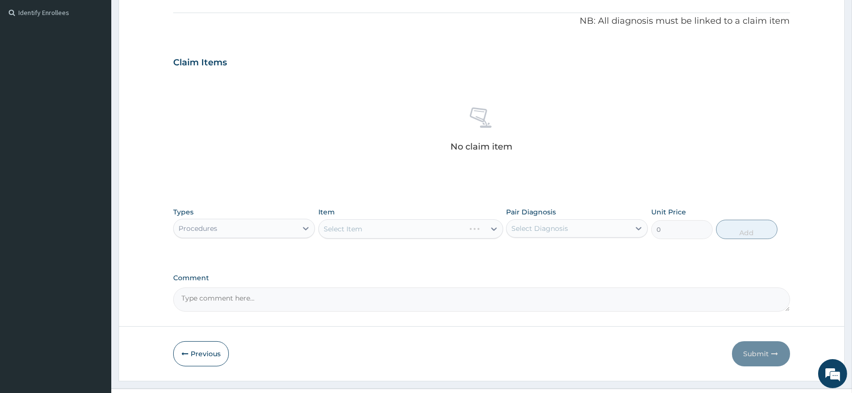
click at [378, 227] on div "Select Item" at bounding box center [410, 228] width 185 height 19
click at [378, 227] on div "Select Item" at bounding box center [402, 228] width 166 height 15
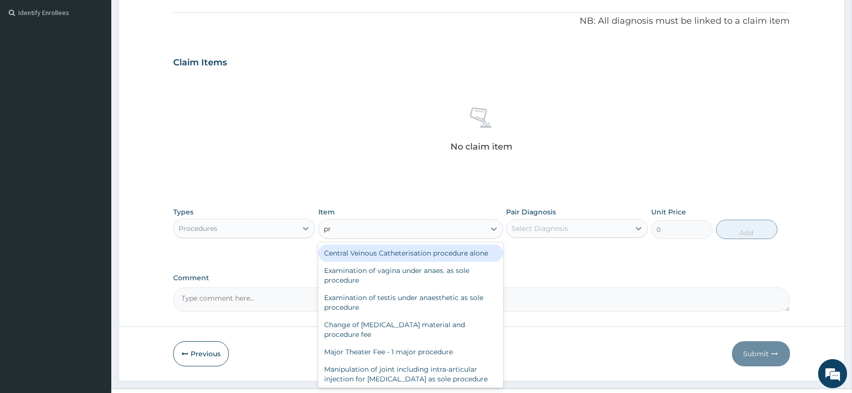
type input "p"
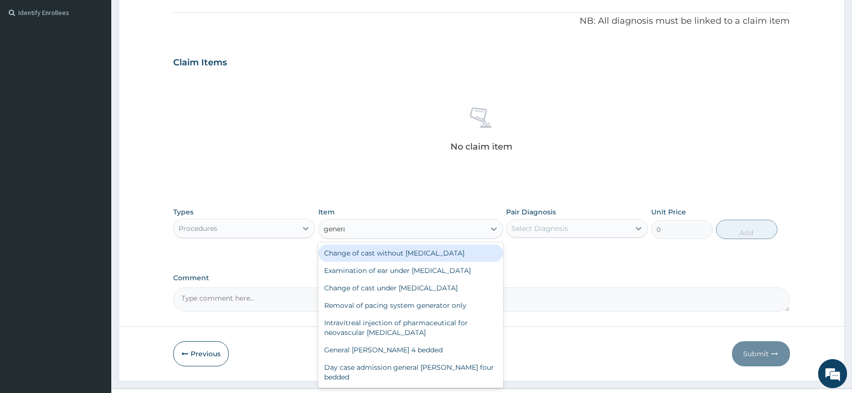
type input "general"
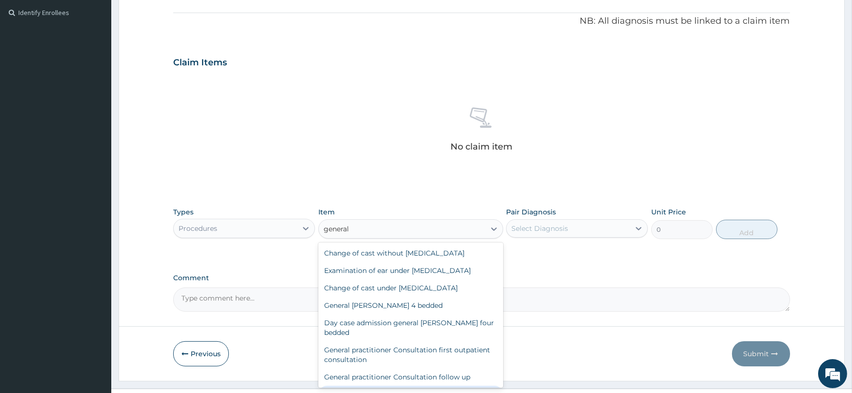
scroll to position [69, 0]
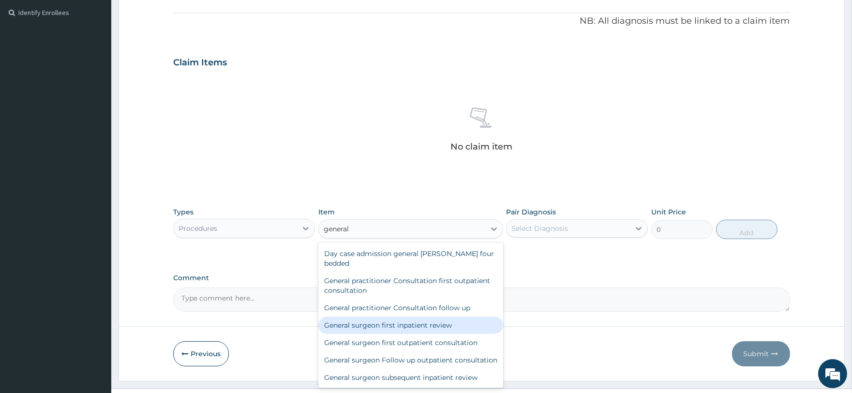
click at [364, 278] on div "General practitioner Consultation first outpatient consultation" at bounding box center [410, 285] width 185 height 27
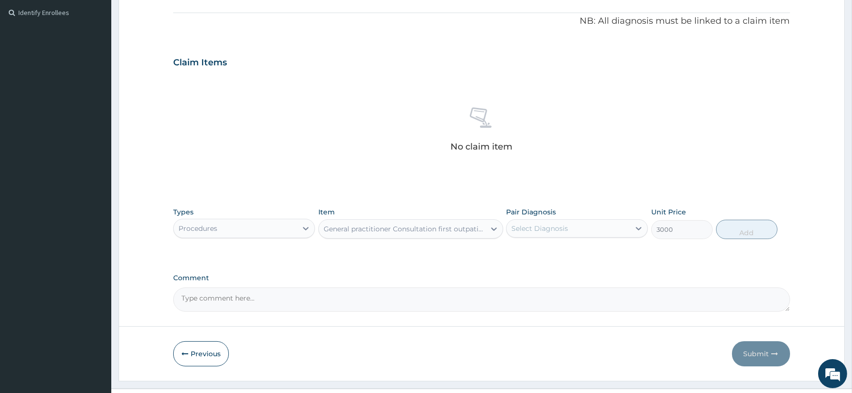
type input "3000"
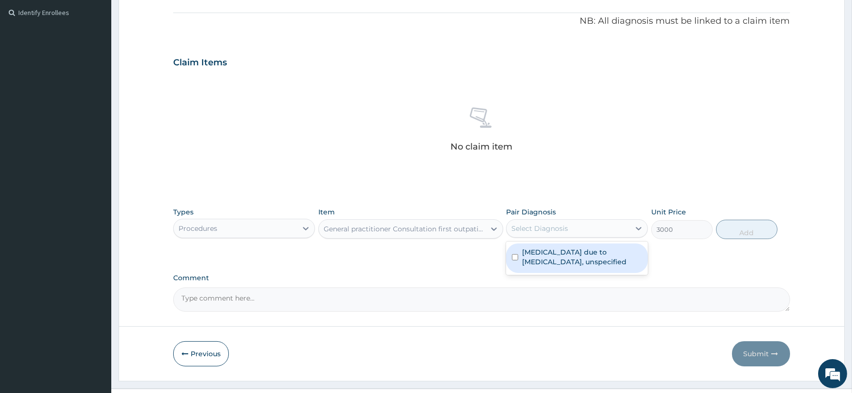
click at [611, 231] on div "Select Diagnosis" at bounding box center [568, 228] width 123 height 15
click at [589, 264] on label "Malaria due to Plasmodium falciparum, unspecified" at bounding box center [582, 256] width 120 height 19
checkbox input "true"
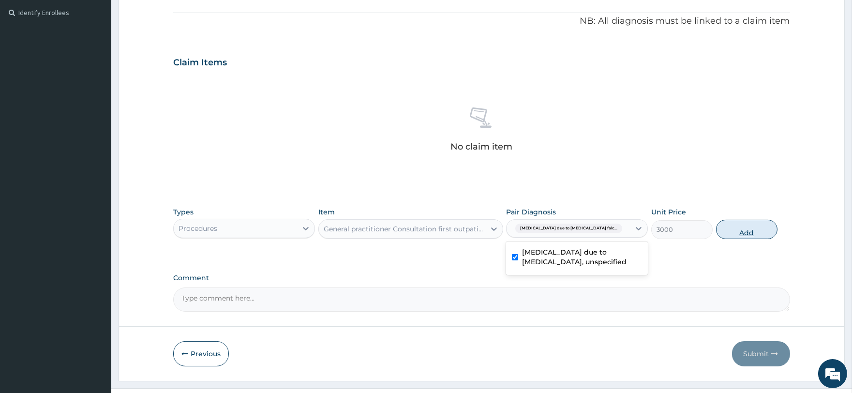
click at [742, 230] on button "Add" at bounding box center [746, 229] width 61 height 19
type input "0"
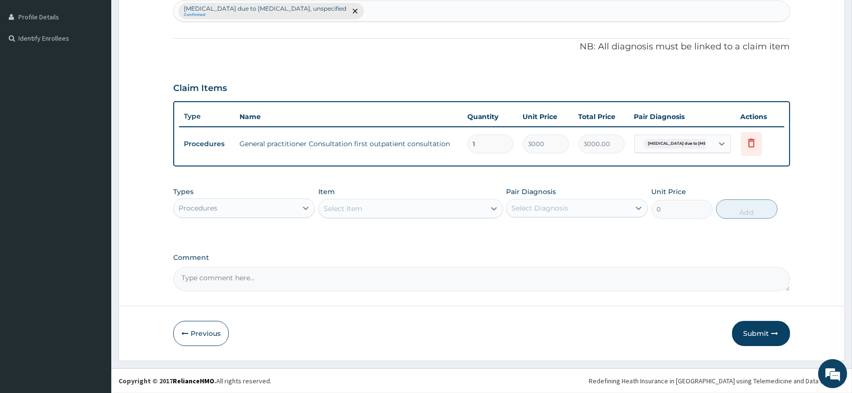
scroll to position [258, 0]
click at [339, 208] on div "Select Item" at bounding box center [343, 210] width 39 height 10
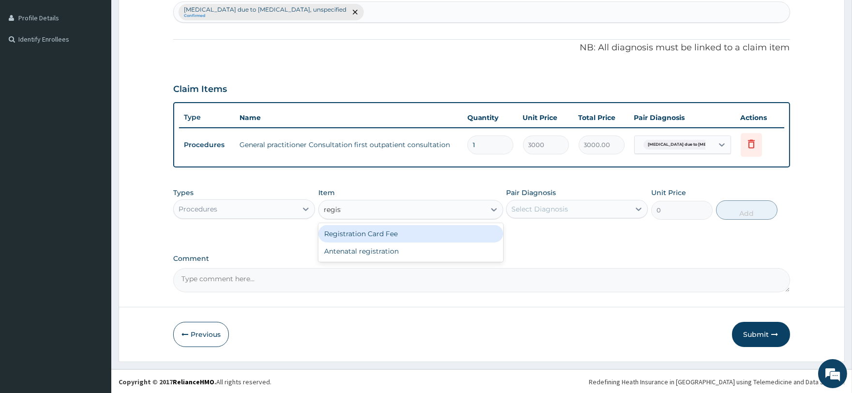
type input "registr"
click at [344, 230] on div "Registration Card Fee" at bounding box center [410, 233] width 185 height 17
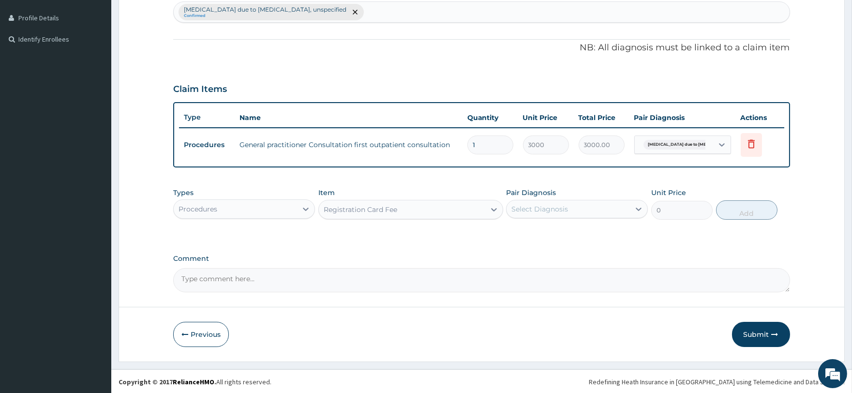
type input "2000"
click at [544, 210] on div "Select Diagnosis" at bounding box center [539, 209] width 57 height 10
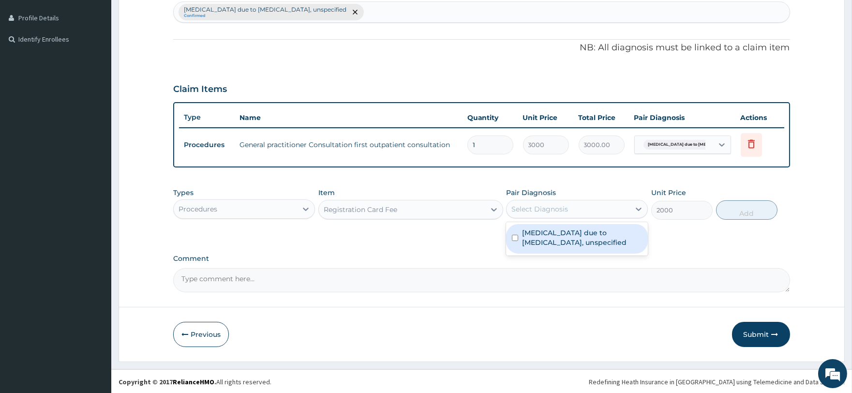
click at [544, 243] on label "Malaria due to Plasmodium falciparum, unspecified" at bounding box center [582, 237] width 120 height 19
checkbox input "true"
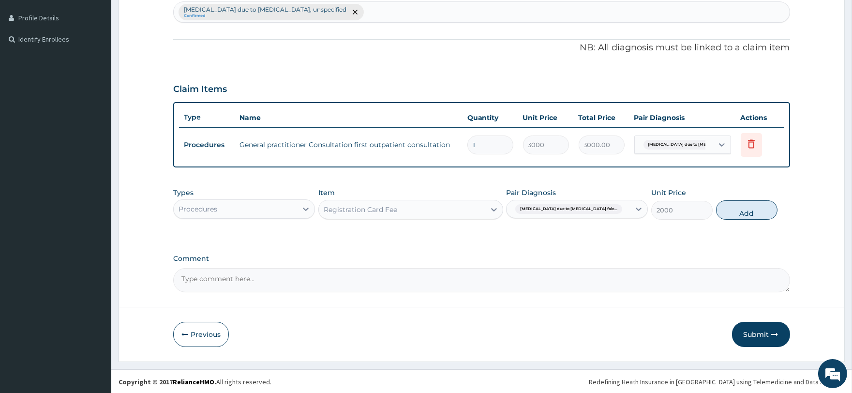
drag, startPoint x: 740, startPoint y: 207, endPoint x: 726, endPoint y: 208, distance: 14.6
click at [741, 207] on button "Add" at bounding box center [746, 209] width 61 height 19
type input "0"
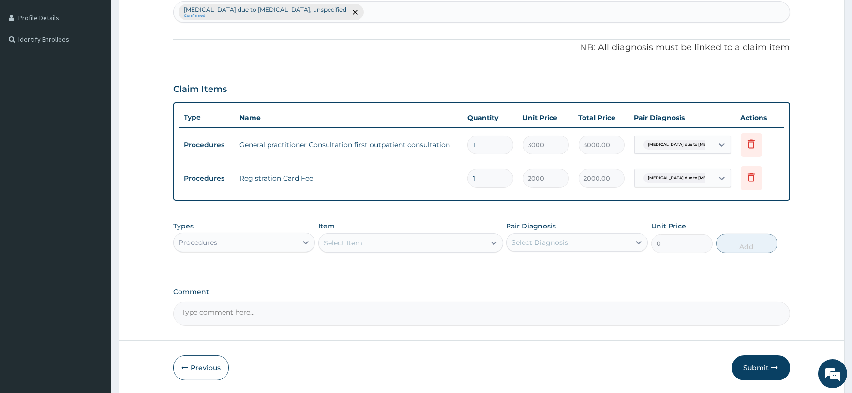
click at [363, 242] on div "Select Item" at bounding box center [402, 242] width 166 height 15
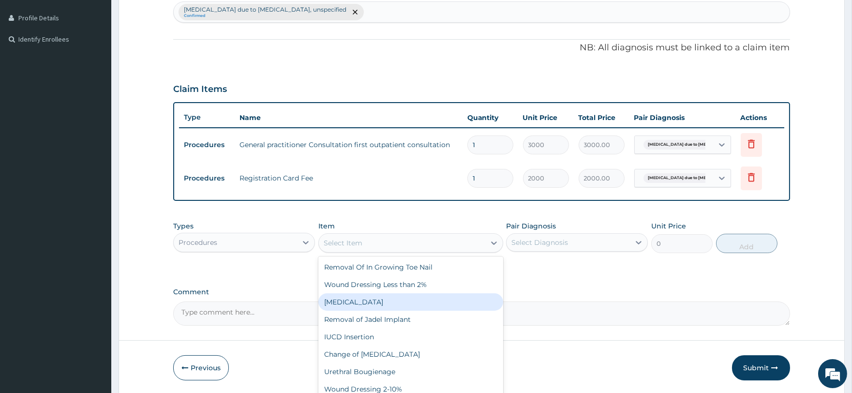
scroll to position [107, 0]
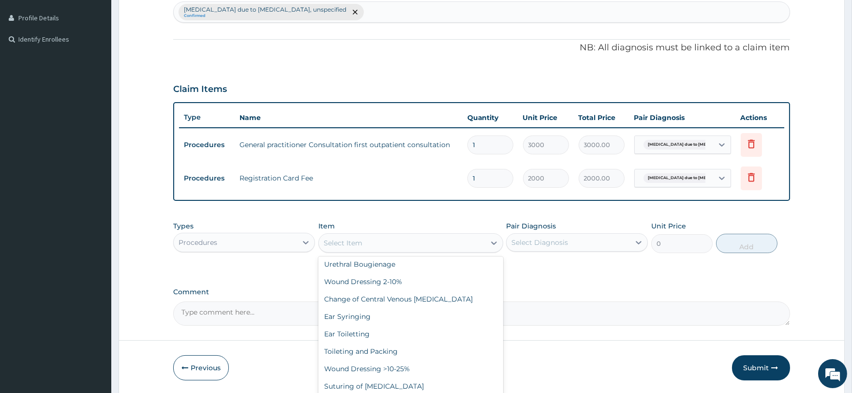
click at [250, 248] on div "Procedures" at bounding box center [235, 242] width 123 height 15
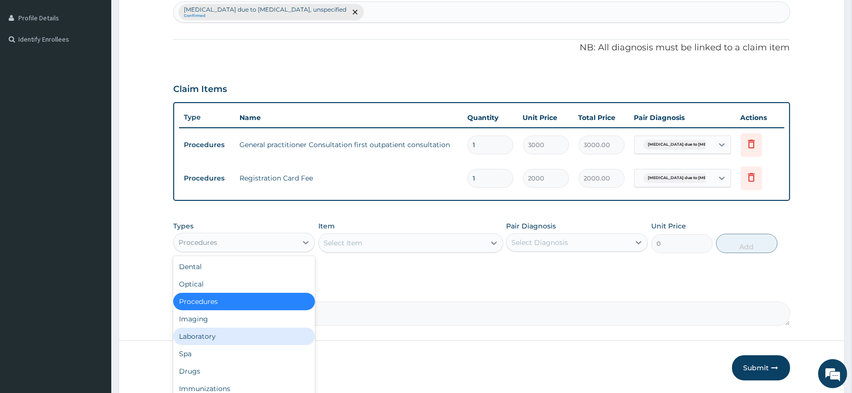
click at [230, 330] on div "Laboratory" at bounding box center [244, 336] width 142 height 17
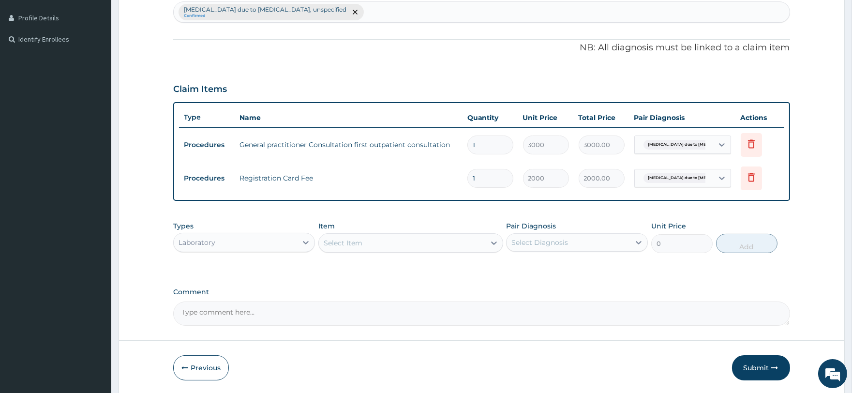
click at [350, 243] on div "Select Item" at bounding box center [343, 243] width 39 height 10
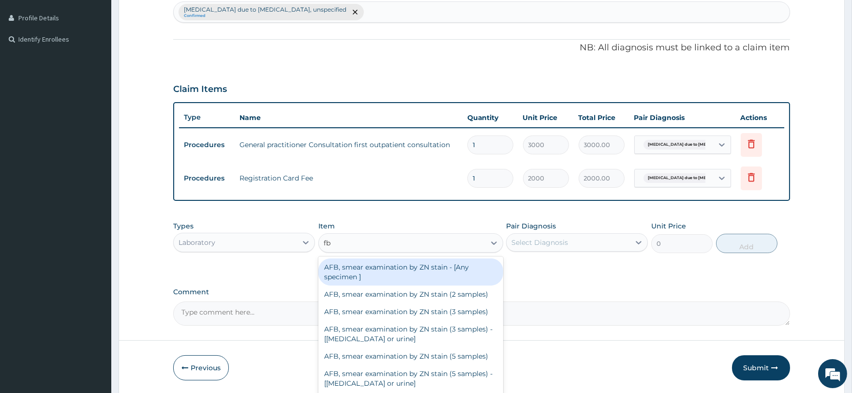
type input "fbc"
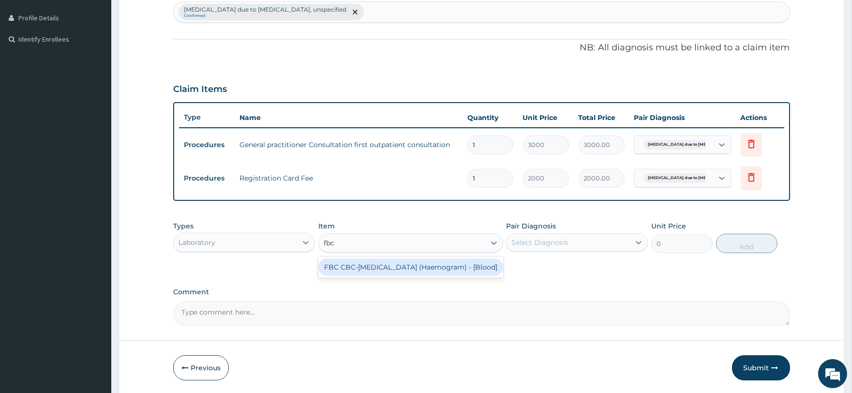
drag, startPoint x: 360, startPoint y: 269, endPoint x: 449, endPoint y: 278, distance: 90.0
click at [360, 270] on div "FBC CBC-Complete Blood Count (Haemogram) - [Blood]" at bounding box center [410, 266] width 185 height 17
type input "3000"
click at [588, 249] on div "Select Diagnosis" at bounding box center [577, 242] width 142 height 18
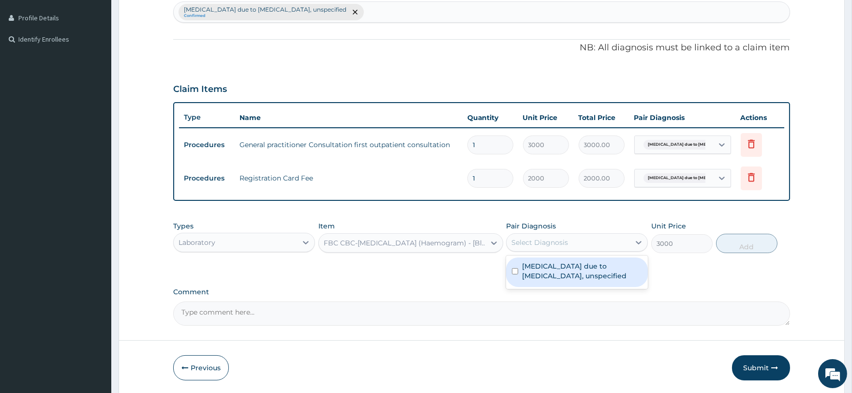
click at [591, 270] on label "Malaria due to Plasmodium falciparum, unspecified" at bounding box center [582, 270] width 120 height 19
checkbox input "true"
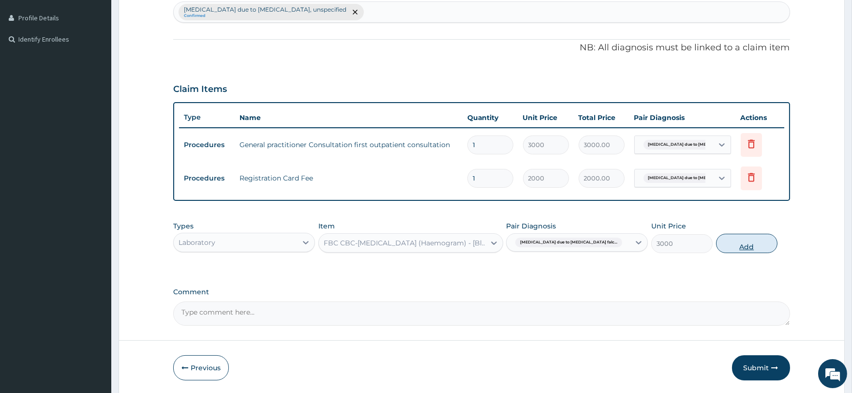
click at [728, 242] on button "Add" at bounding box center [746, 243] width 61 height 19
type input "0"
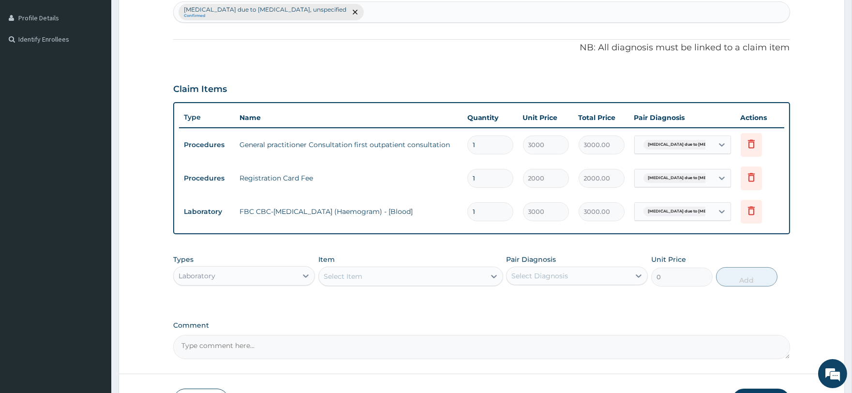
click at [369, 13] on div "Malaria due to Plasmodium falciparum, unspecified Confirmed" at bounding box center [481, 12] width 615 height 20
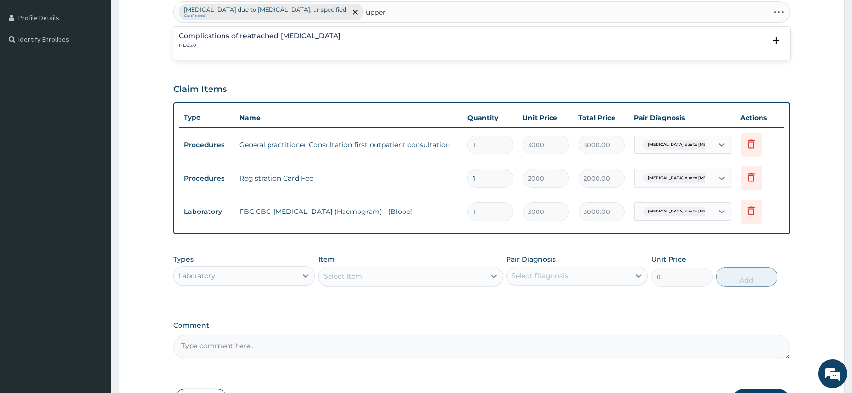
type input "upper"
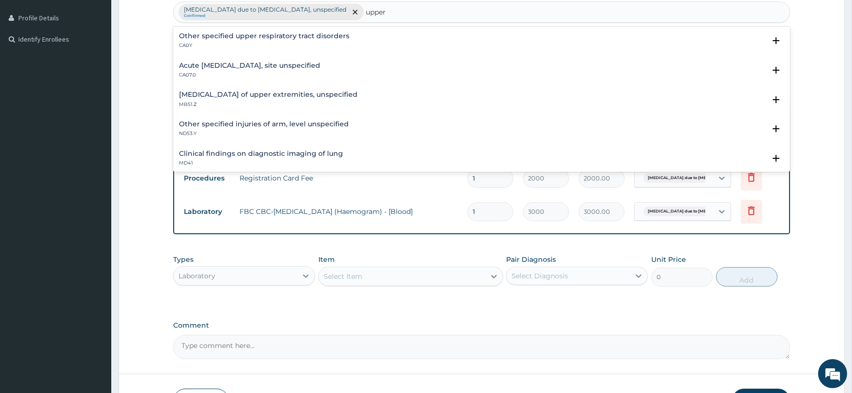
click at [320, 66] on h4 "Acute upper respiratory infection, site unspecified" at bounding box center [249, 65] width 141 height 7
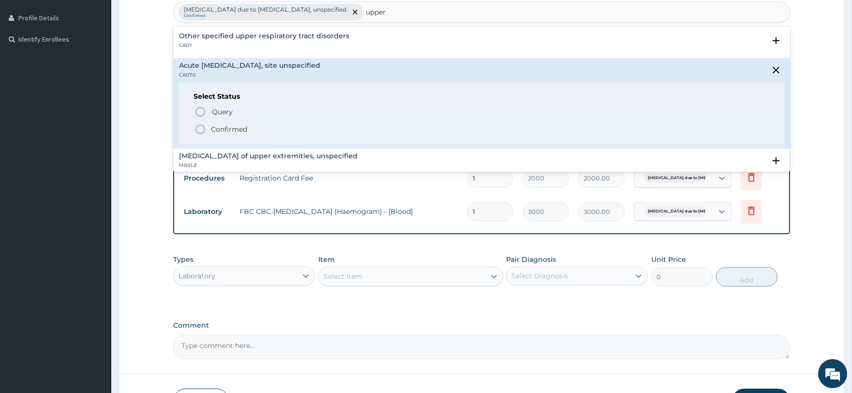
click at [235, 124] on p "Confirmed" at bounding box center [229, 129] width 36 height 10
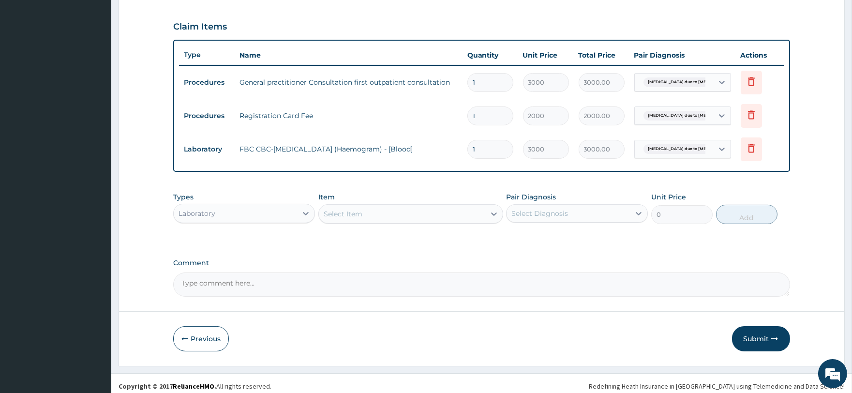
scroll to position [325, 0]
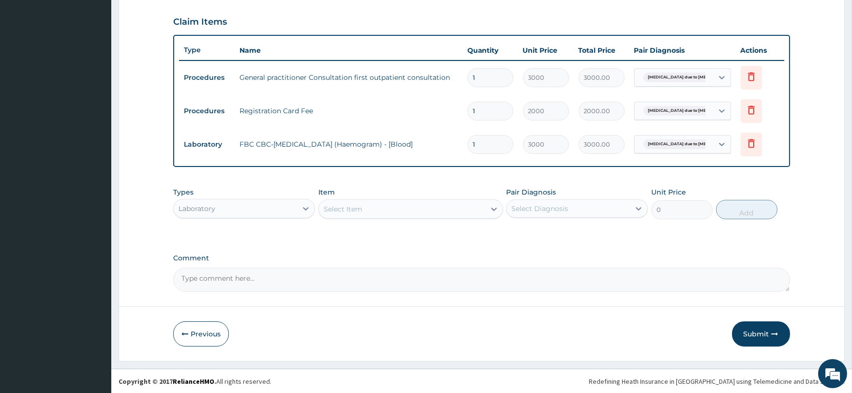
click at [332, 206] on div "Select Item" at bounding box center [343, 209] width 39 height 10
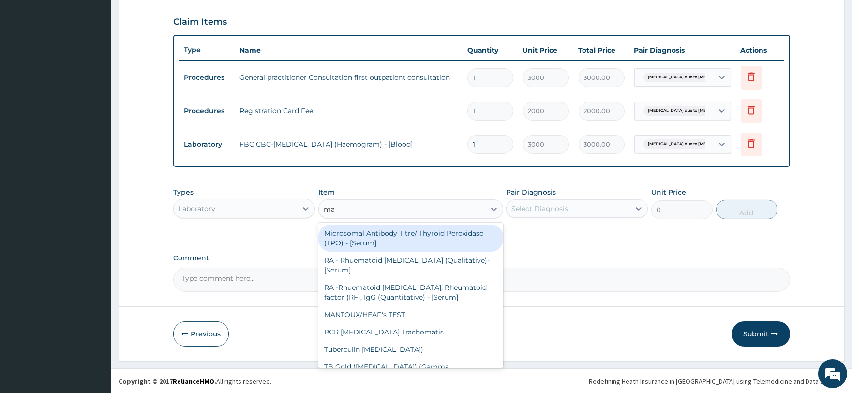
type input "mal"
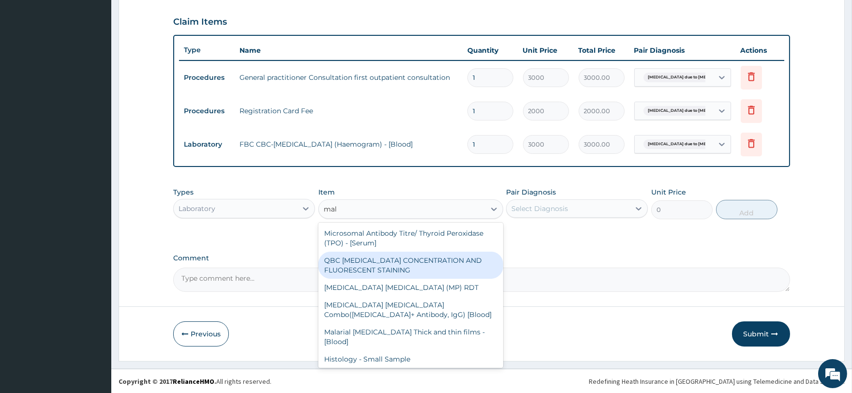
click at [370, 264] on div "QBC MALARIA CONCENTRATION AND FLUORESCENT STAINING" at bounding box center [410, 265] width 185 height 27
type input "2000"
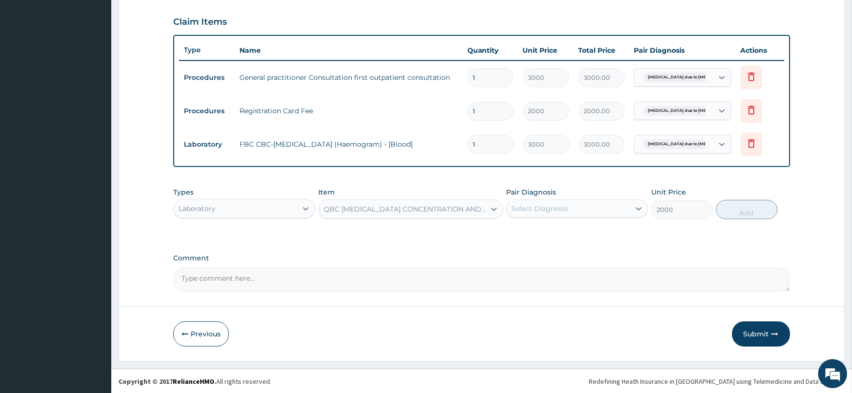
click at [528, 205] on div "Select Diagnosis" at bounding box center [539, 209] width 57 height 10
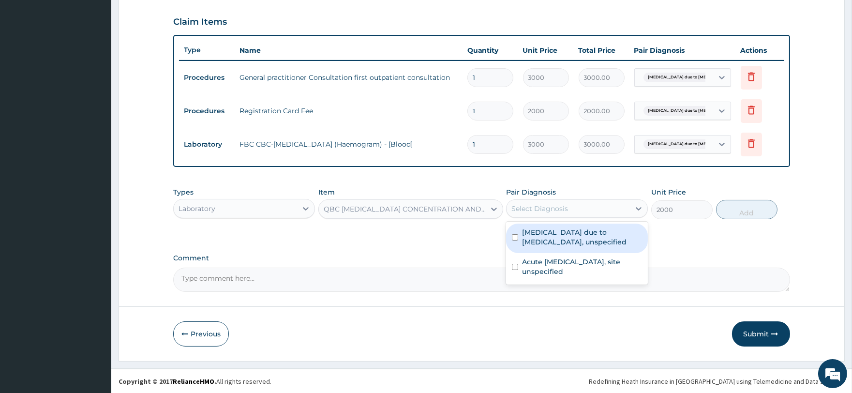
click at [544, 242] on label "Malaria due to Plasmodium falciparum, unspecified" at bounding box center [582, 236] width 120 height 19
checkbox input "true"
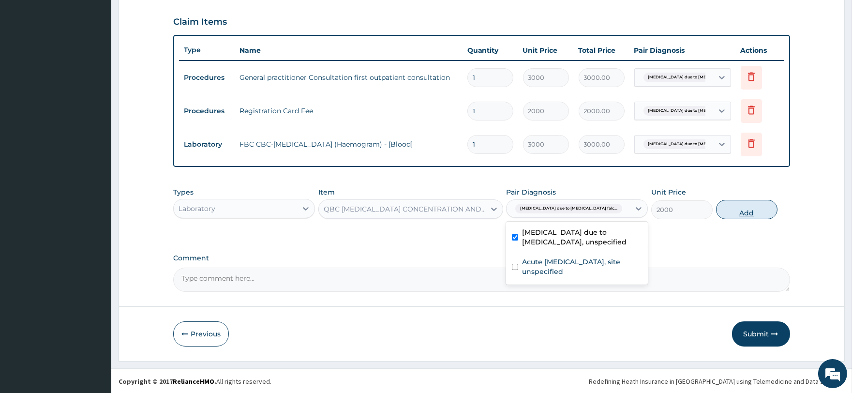
drag, startPoint x: 760, startPoint y: 197, endPoint x: 755, endPoint y: 209, distance: 12.0
click at [760, 201] on div "Types Laboratory Item QBC MALARIA CONCENTRATION AND FLUORESCENT STAINING Pair D…" at bounding box center [481, 203] width 616 height 42
click at [753, 209] on button "Add" at bounding box center [746, 209] width 61 height 19
type input "0"
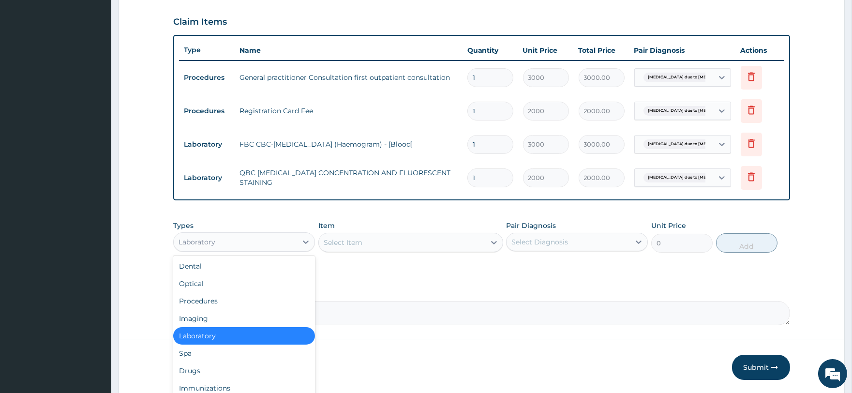
click at [269, 241] on div "Laboratory" at bounding box center [235, 241] width 123 height 15
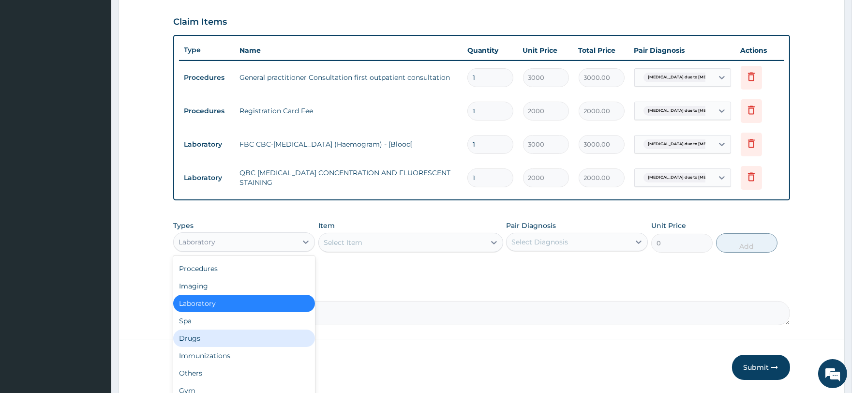
click at [225, 332] on div "Drugs" at bounding box center [244, 338] width 142 height 17
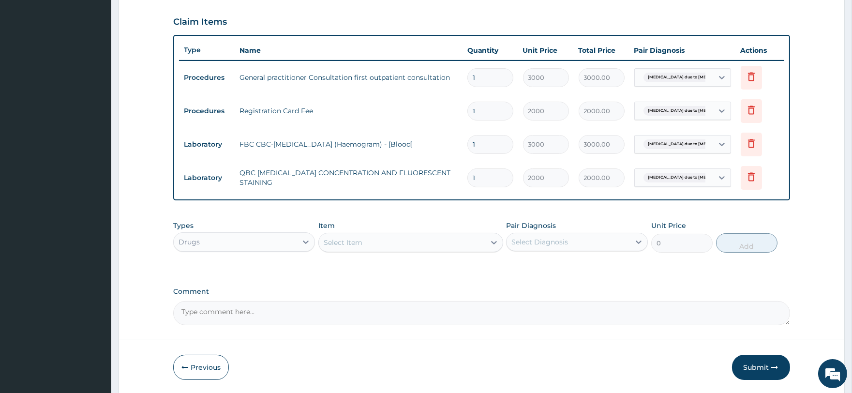
click at [351, 240] on div "Select Item" at bounding box center [343, 243] width 39 height 10
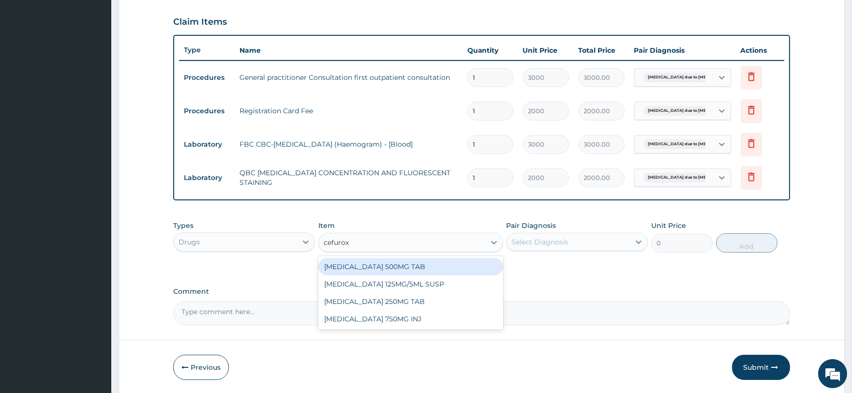
type input "cefuroxi"
click at [369, 267] on div "CEFUROXIME 500MG TAB" at bounding box center [410, 266] width 185 height 17
type input "84"
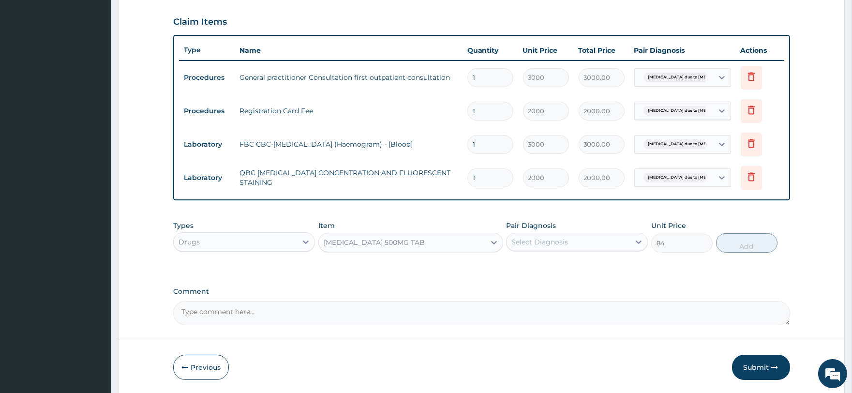
click at [519, 236] on div "Select Diagnosis" at bounding box center [568, 241] width 123 height 15
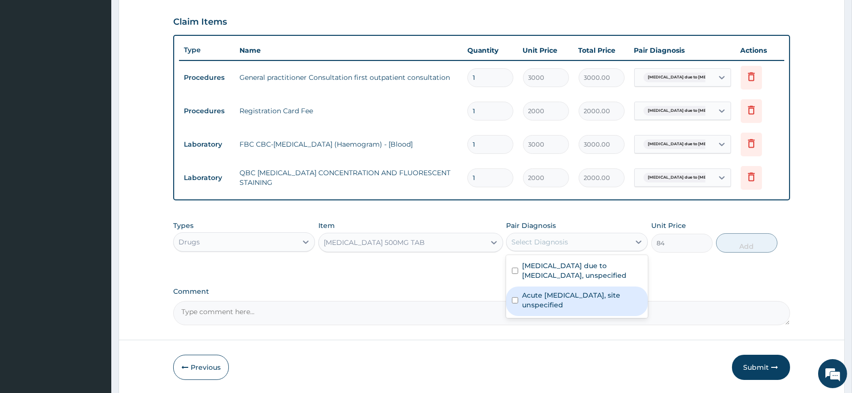
click at [564, 298] on label "Acute upper respiratory infection, site unspecified" at bounding box center [582, 299] width 120 height 19
checkbox input "true"
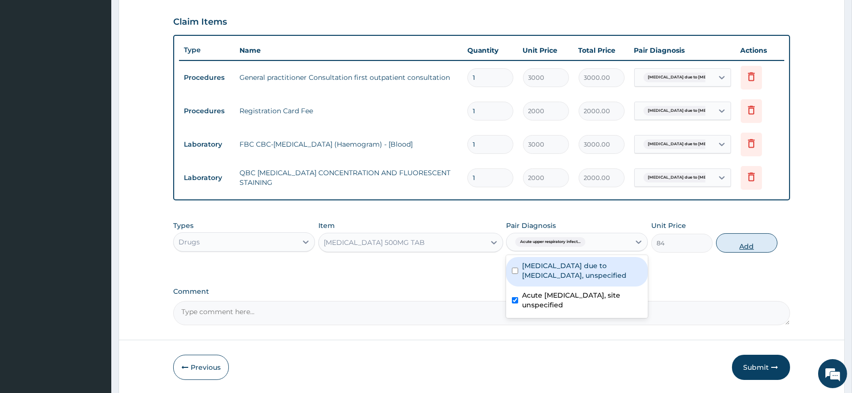
click at [753, 244] on button "Add" at bounding box center [746, 242] width 61 height 19
type input "0"
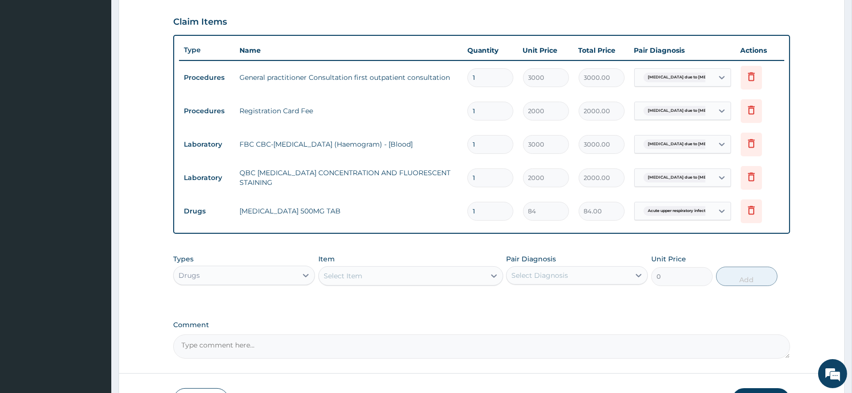
click at [486, 214] on input "1" at bounding box center [490, 211] width 46 height 19
type input "10"
type input "840.00"
type input "10"
click at [350, 269] on div "Select Item" at bounding box center [402, 275] width 166 height 15
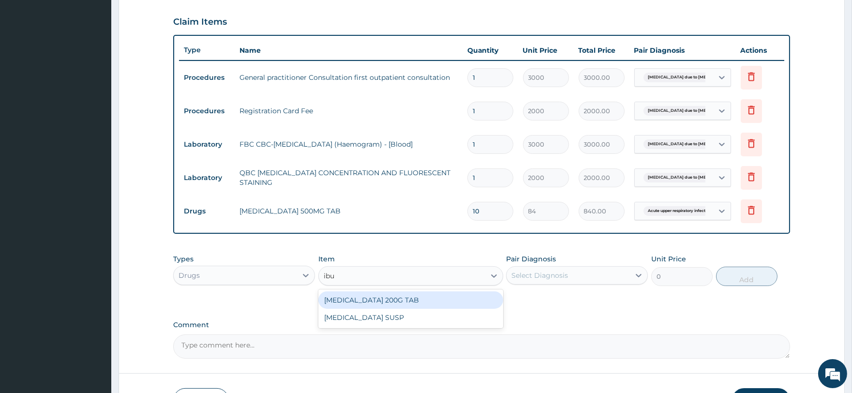
type input "ibup"
click at [348, 301] on div "IBUPROFEN 200G TAB" at bounding box center [410, 299] width 185 height 17
type input "52.5"
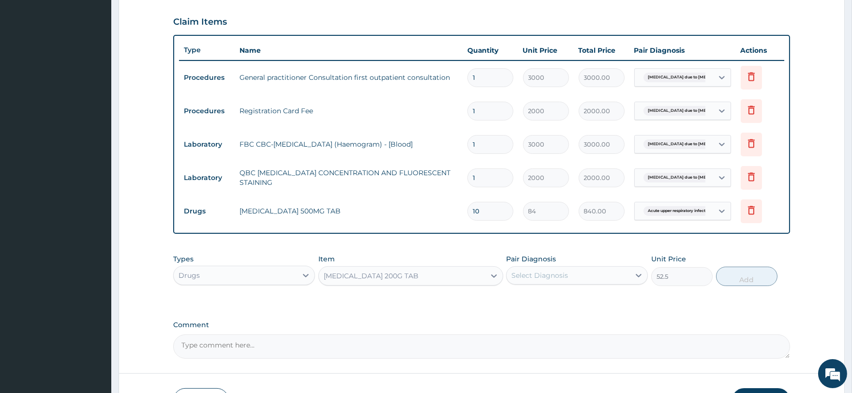
click at [530, 272] on div "Select Diagnosis" at bounding box center [539, 275] width 57 height 10
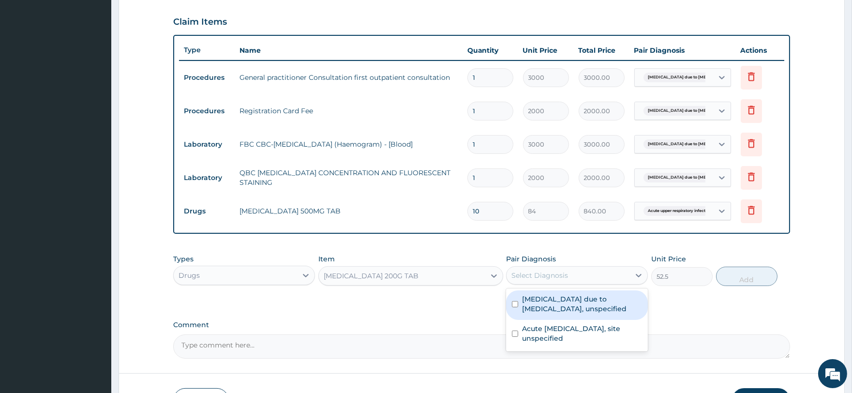
click at [575, 307] on label "Malaria due to Plasmodium falciparum, unspecified" at bounding box center [582, 303] width 120 height 19
checkbox input "true"
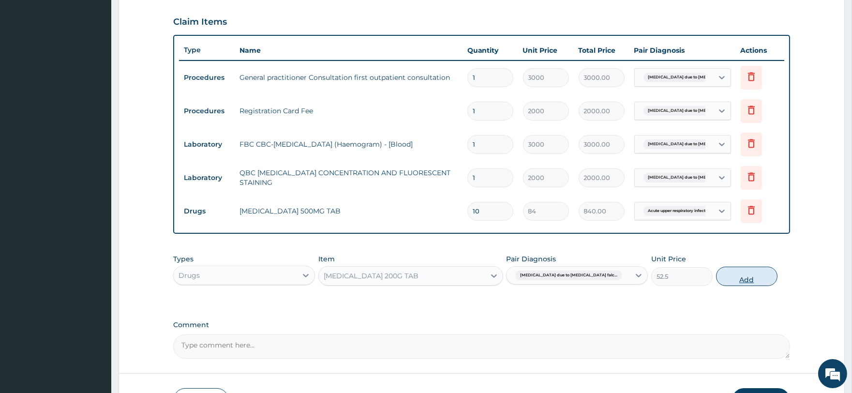
click at [730, 271] on button "Add" at bounding box center [746, 276] width 61 height 19
type input "0"
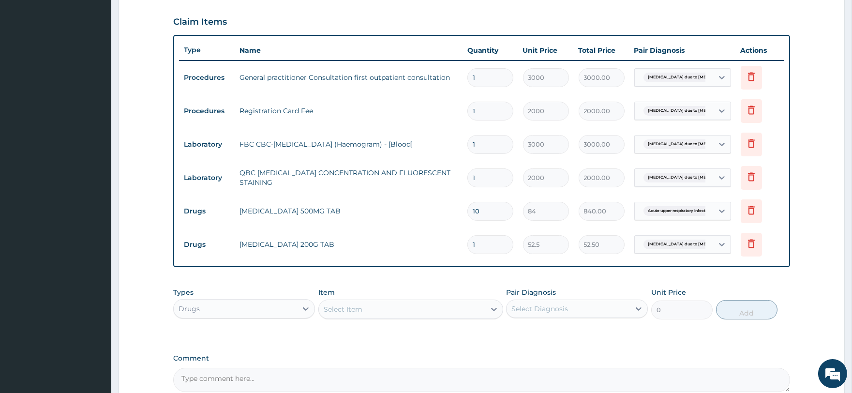
type input "10"
type input "525.00"
type input "10"
click at [351, 305] on div "Select Item" at bounding box center [343, 309] width 39 height 10
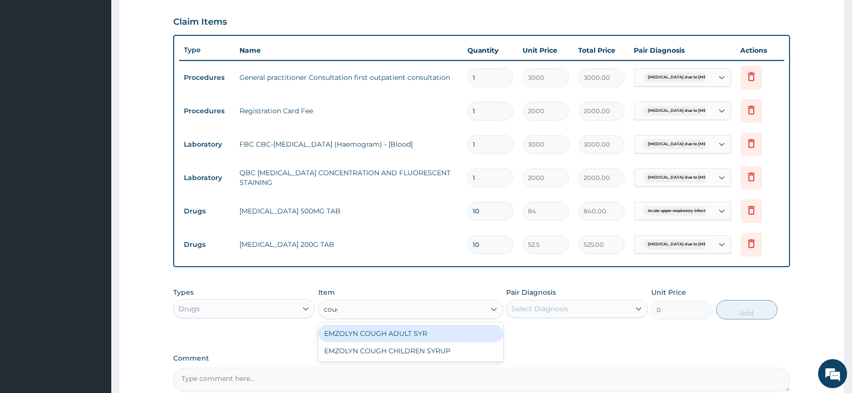
type input "cough"
click at [366, 327] on div "EMZOLYN COUGH ADULT SYR" at bounding box center [410, 333] width 185 height 17
type input "735"
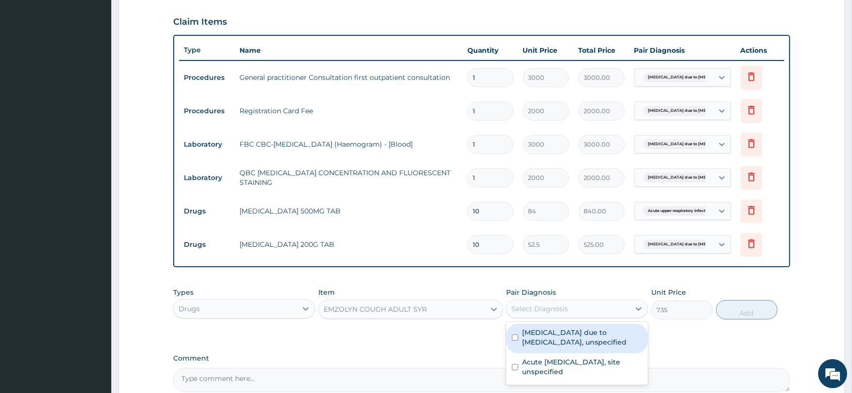
click at [535, 314] on div "Select Diagnosis" at bounding box center [568, 308] width 123 height 15
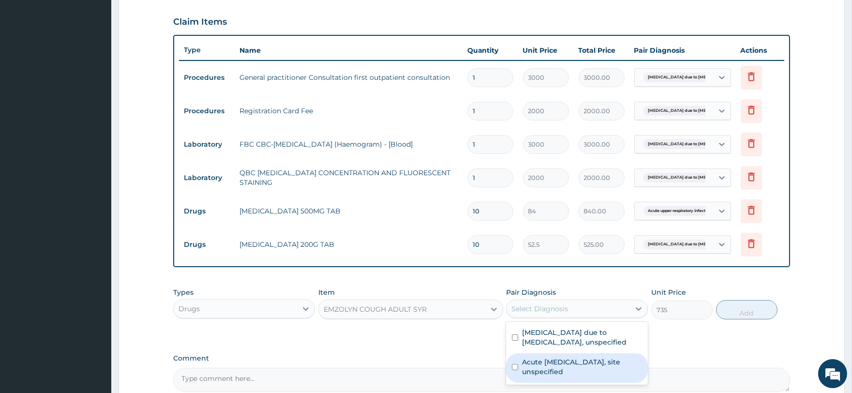
drag, startPoint x: 572, startPoint y: 358, endPoint x: 582, endPoint y: 356, distance: 9.9
click at [575, 360] on label "Acute upper respiratory infection, site unspecified" at bounding box center [582, 366] width 120 height 19
checkbox input "true"
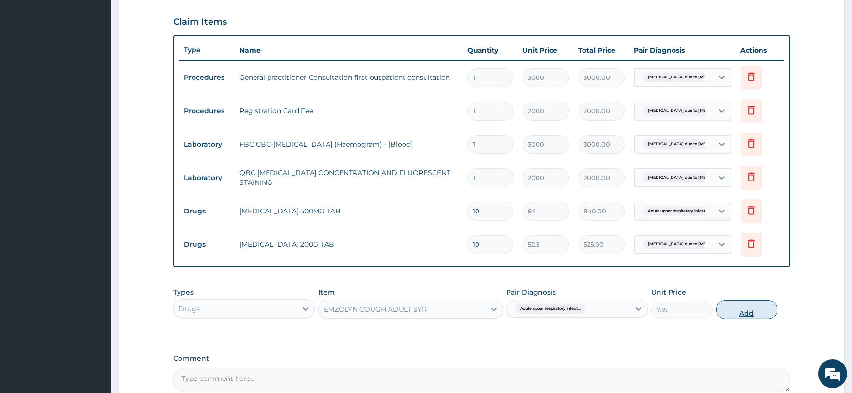
click at [733, 313] on button "Add" at bounding box center [746, 309] width 61 height 19
type input "0"
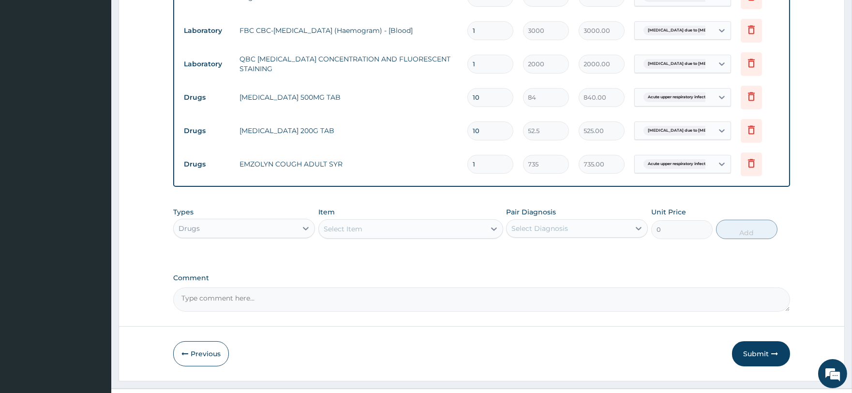
scroll to position [460, 0]
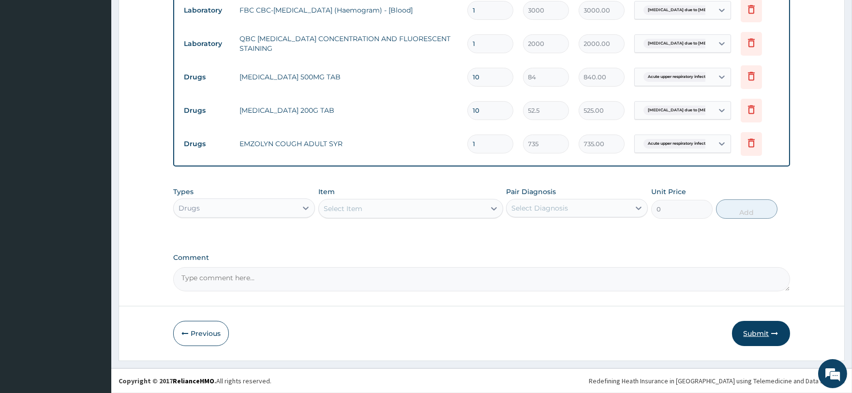
click at [766, 331] on button "Submit" at bounding box center [761, 333] width 58 height 25
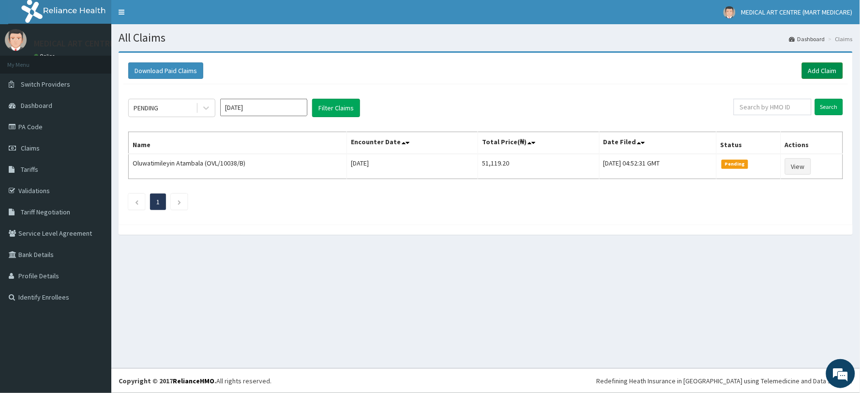
click at [813, 63] on link "Add Claim" at bounding box center [822, 70] width 41 height 16
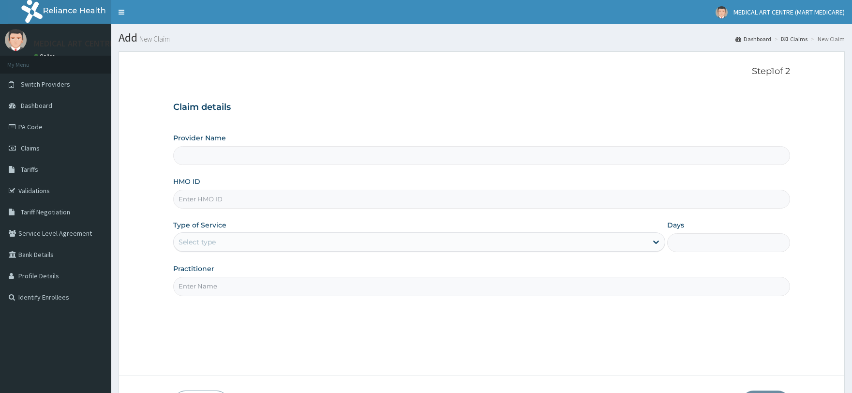
click at [238, 200] on input "HMO ID" at bounding box center [481, 199] width 616 height 19
type input "uec"
type input "MEDICAL ART CENTRE (MART MEDICARE)"
type input "u"
type input "UEC/10052/A"
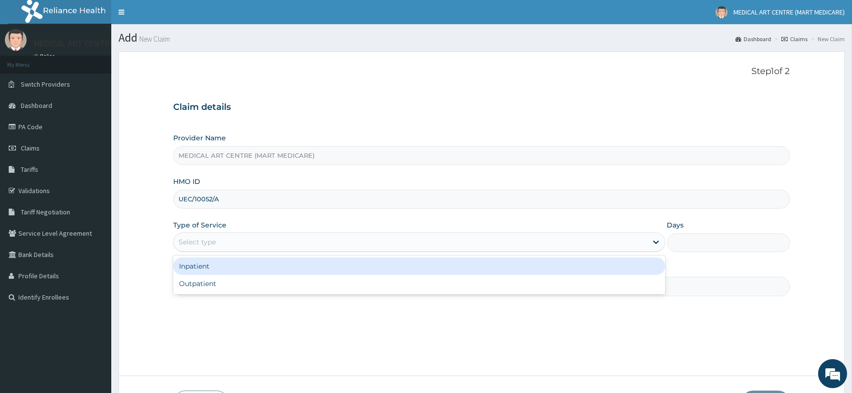
click at [254, 238] on div "Select type" at bounding box center [410, 241] width 473 height 15
click at [265, 271] on div "Inpatient" at bounding box center [419, 265] width 492 height 17
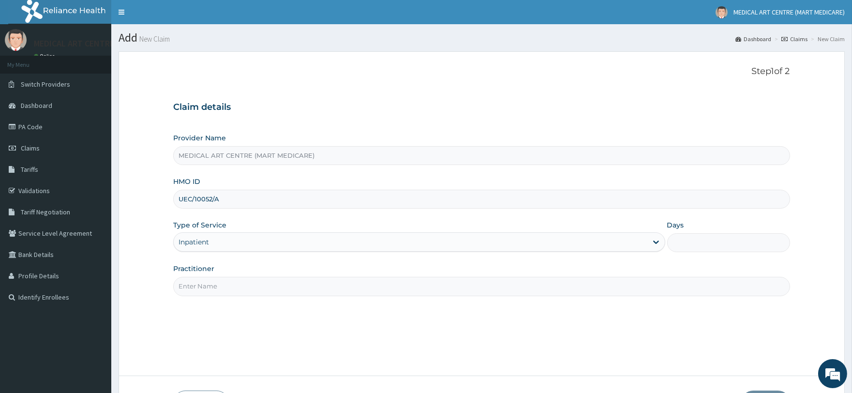
click at [253, 236] on div "Inpatient" at bounding box center [410, 241] width 473 height 15
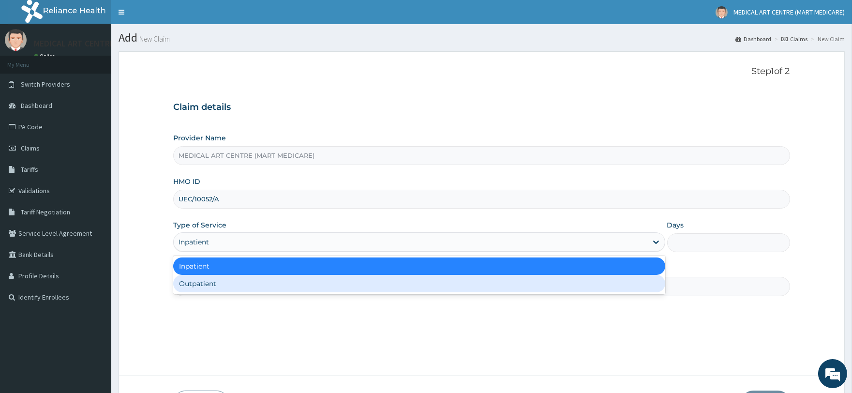
click at [266, 282] on div "Outpatient" at bounding box center [419, 283] width 492 height 17
type input "1"
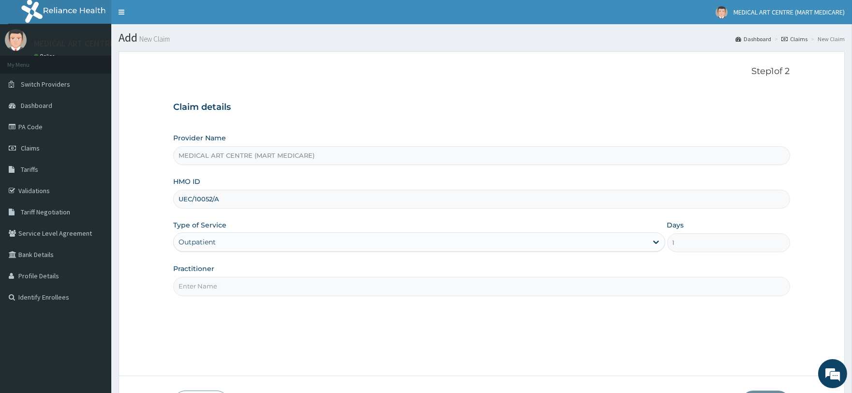
click at [272, 281] on input "Practitioner" at bounding box center [481, 286] width 616 height 19
type input "[PERSON_NAME]"
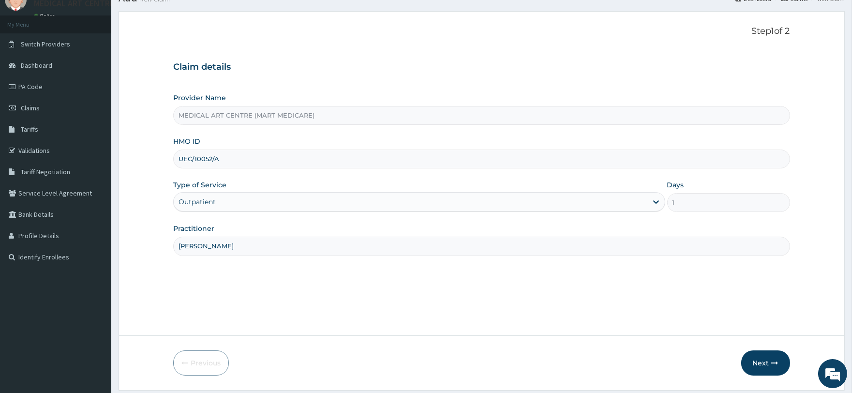
scroll to position [70, 0]
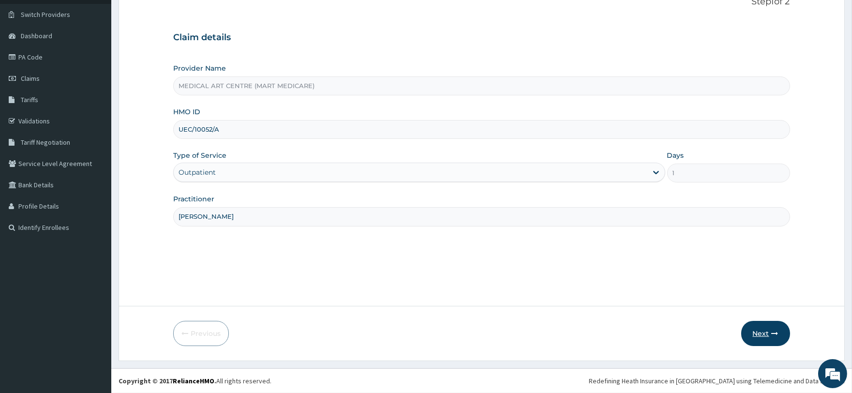
click at [756, 331] on button "Next" at bounding box center [765, 333] width 49 height 25
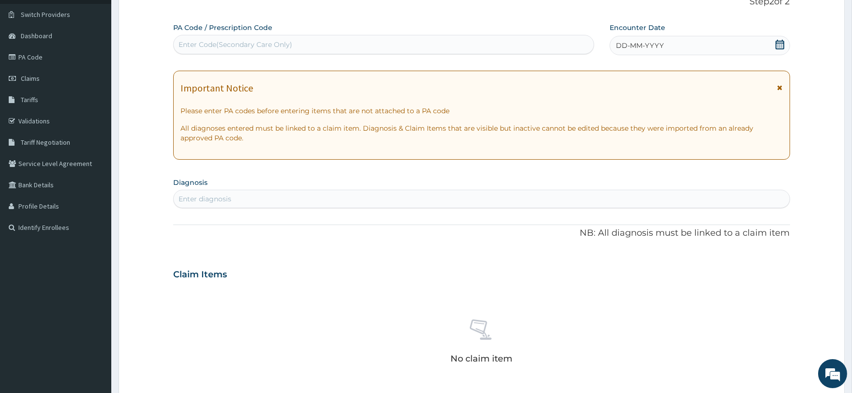
click at [221, 44] on div "Enter Code(Secondary Care Only)" at bounding box center [236, 45] width 114 height 10
click at [240, 200] on div "Enter diagnosis" at bounding box center [481, 198] width 615 height 15
type input "MALA"
click at [230, 195] on div "MALA" at bounding box center [471, 198] width 595 height 15
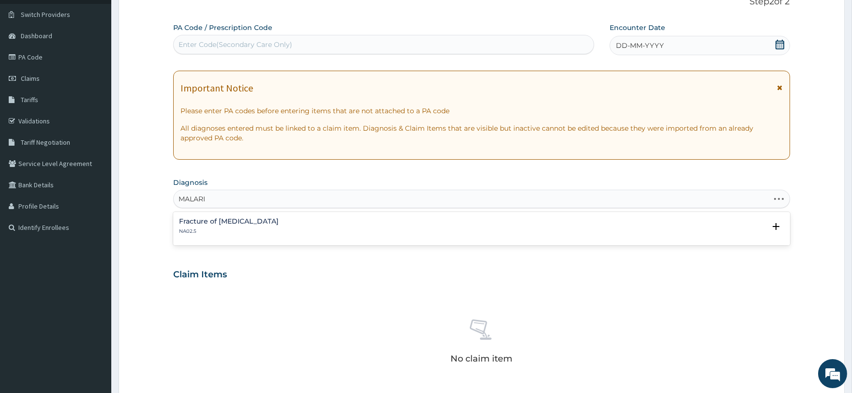
type input "MALARIA"
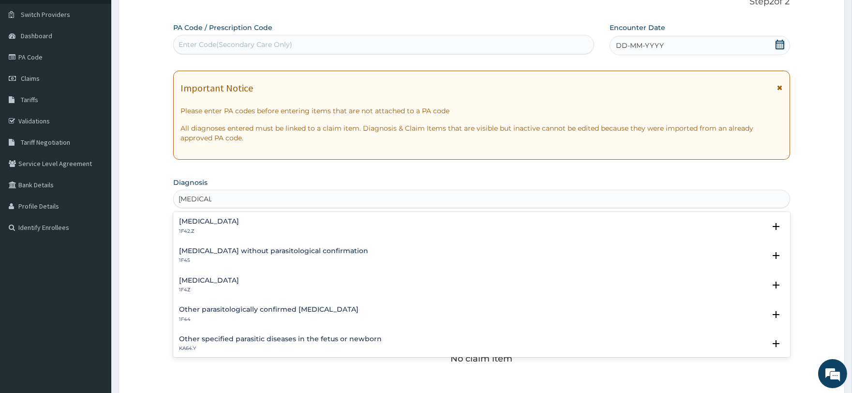
scroll to position [54, 0]
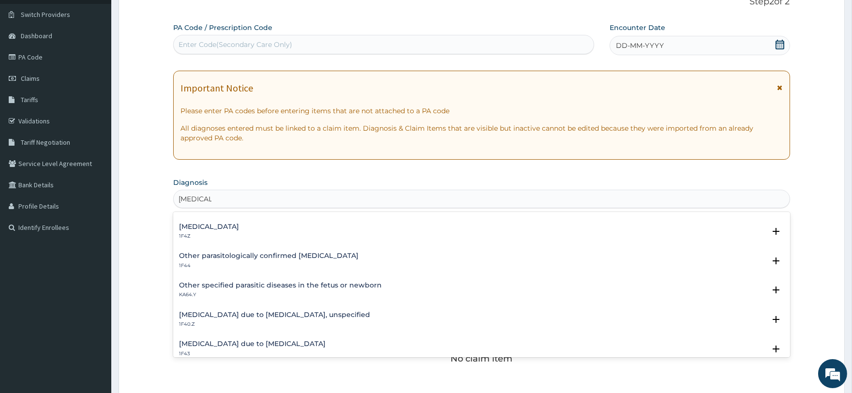
click at [259, 315] on h4 "Malaria due to Plasmodium falciparum, unspecified" at bounding box center [274, 314] width 191 height 7
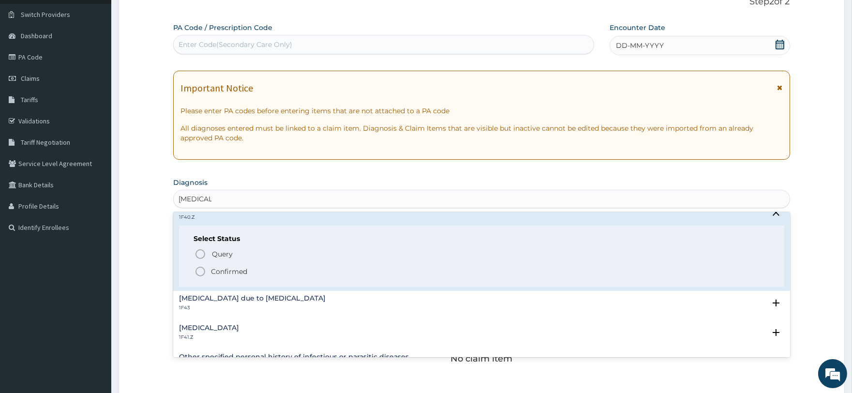
scroll to position [161, 0]
click at [204, 268] on circle "status option filled" at bounding box center [200, 271] width 9 height 9
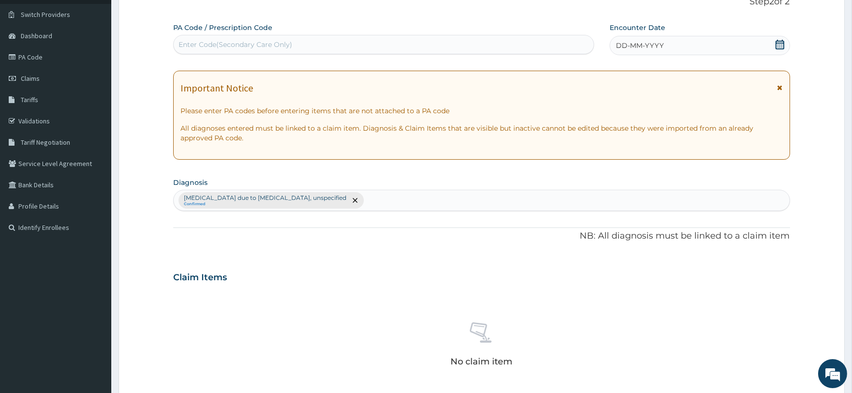
click at [650, 45] on span "DD-MM-YYYY" at bounding box center [640, 46] width 48 height 10
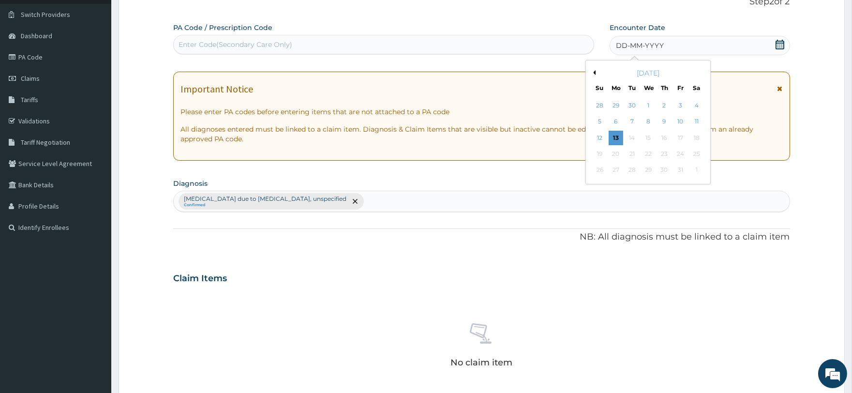
click at [596, 73] on div "October 2025" at bounding box center [648, 73] width 117 height 10
click at [596, 71] on div "October 2025" at bounding box center [648, 73] width 117 height 10
click at [594, 71] on button "Previous Month" at bounding box center [593, 72] width 5 height 5
click at [632, 151] on div "23" at bounding box center [632, 154] width 15 height 15
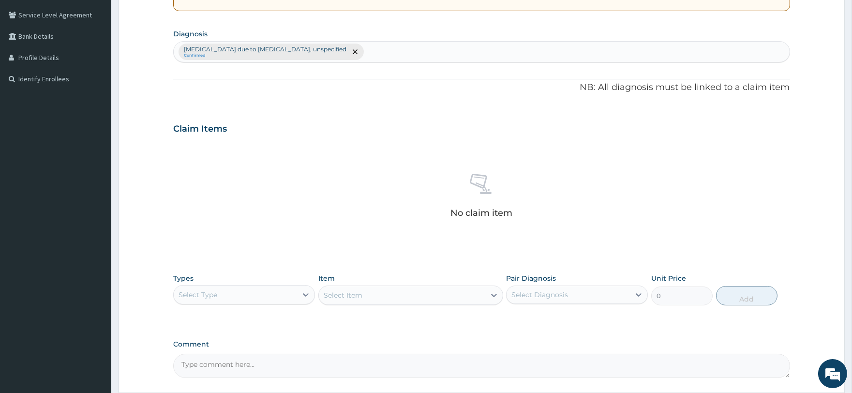
scroll to position [285, 0]
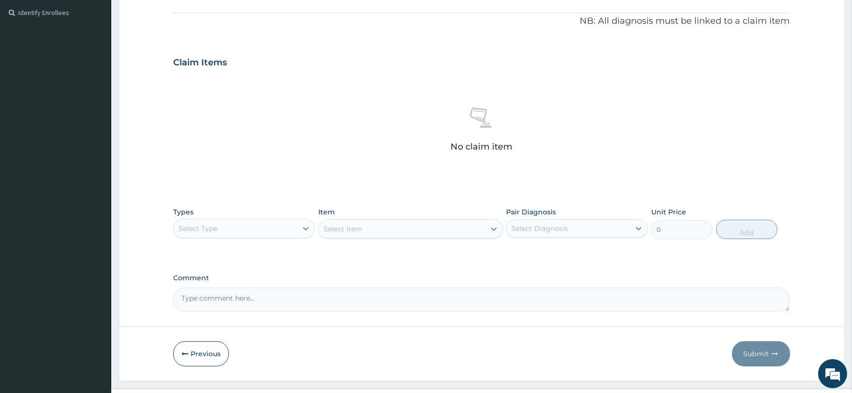
click at [238, 228] on div "Select Type" at bounding box center [235, 228] width 123 height 15
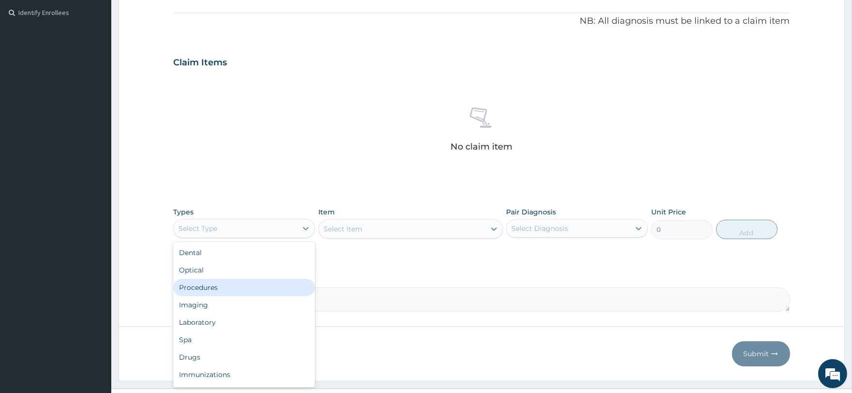
click at [260, 286] on div "Procedures" at bounding box center [244, 287] width 142 height 17
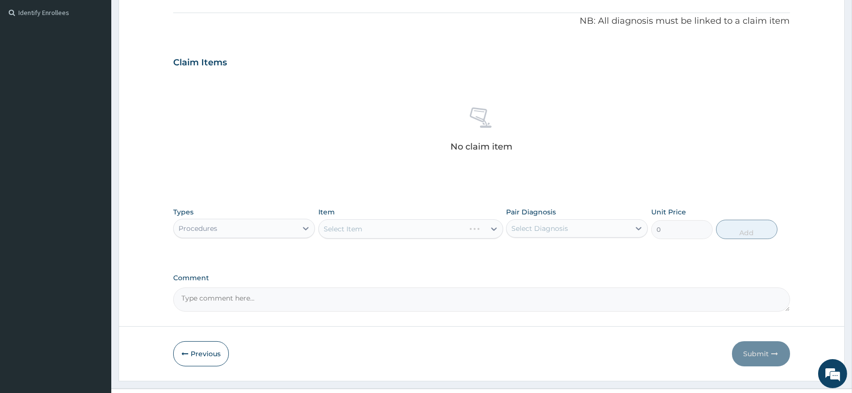
click at [368, 229] on div "Select Item" at bounding box center [410, 228] width 185 height 19
click at [365, 228] on div "Select Item" at bounding box center [402, 228] width 166 height 15
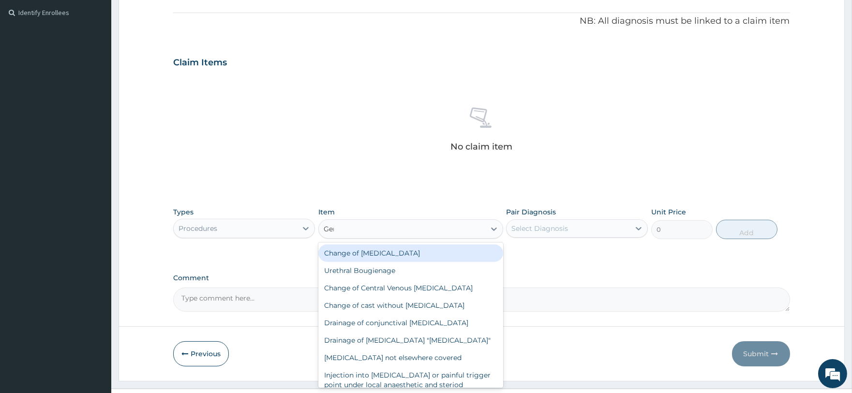
type input "Gener"
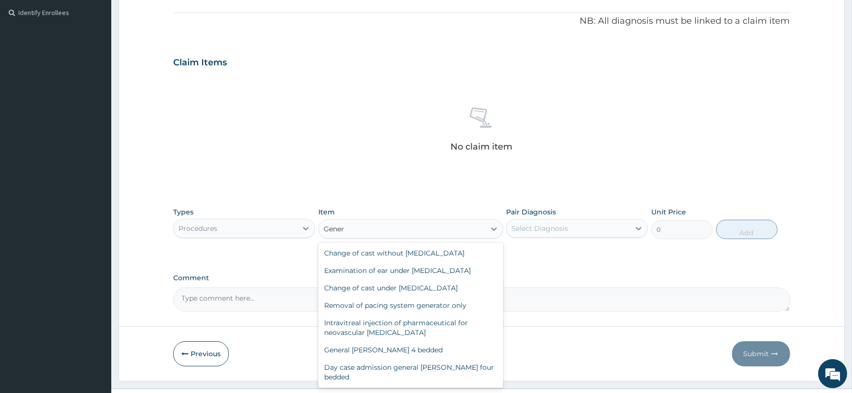
scroll to position [114, 0]
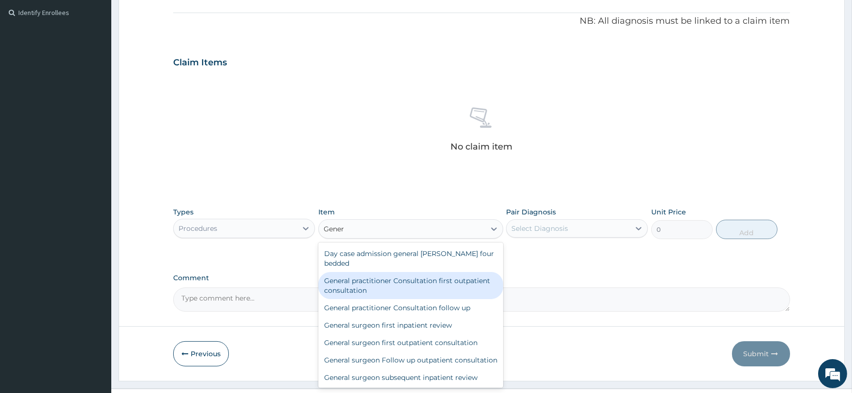
click at [376, 277] on div "General practitioner Consultation first outpatient consultation" at bounding box center [410, 285] width 185 height 27
type input "3000"
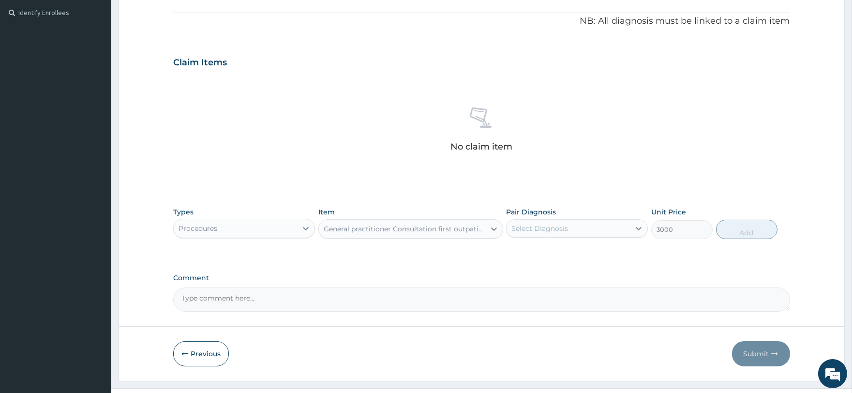
click at [578, 223] on div "Select Diagnosis" at bounding box center [568, 228] width 123 height 15
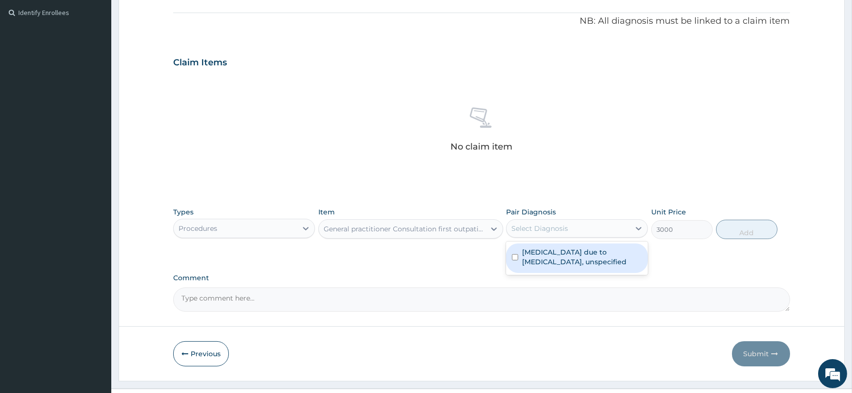
click at [588, 259] on label "Malaria due to Plasmodium falciparum, unspecified" at bounding box center [582, 256] width 120 height 19
checkbox input "true"
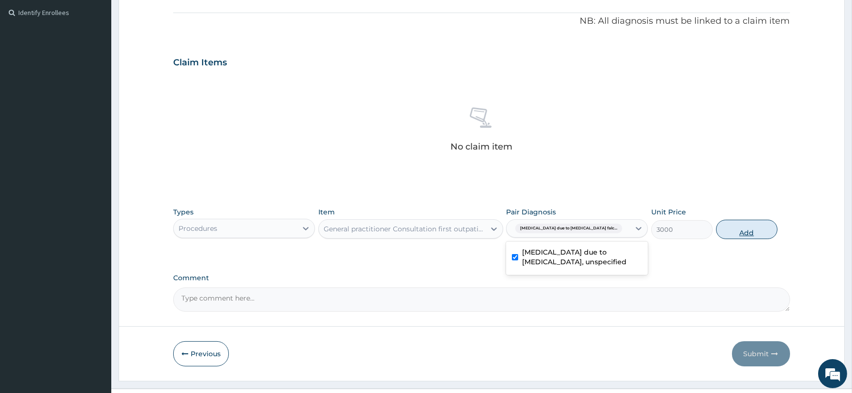
click at [747, 230] on button "Add" at bounding box center [746, 229] width 61 height 19
type input "0"
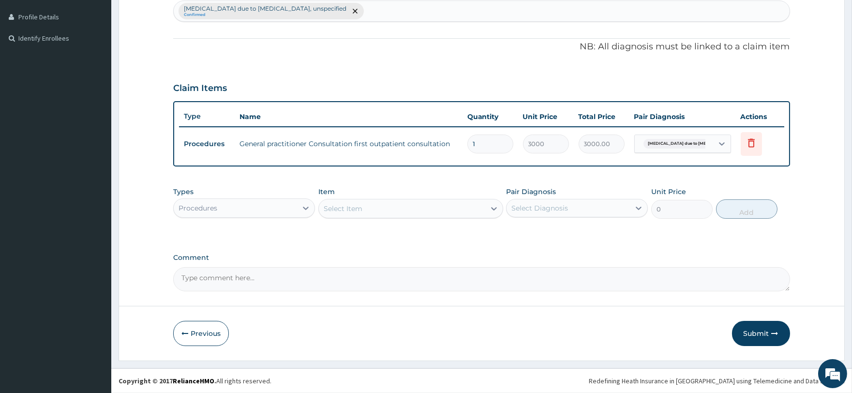
scroll to position [258, 0]
click at [245, 202] on div "Procedures" at bounding box center [235, 208] width 123 height 15
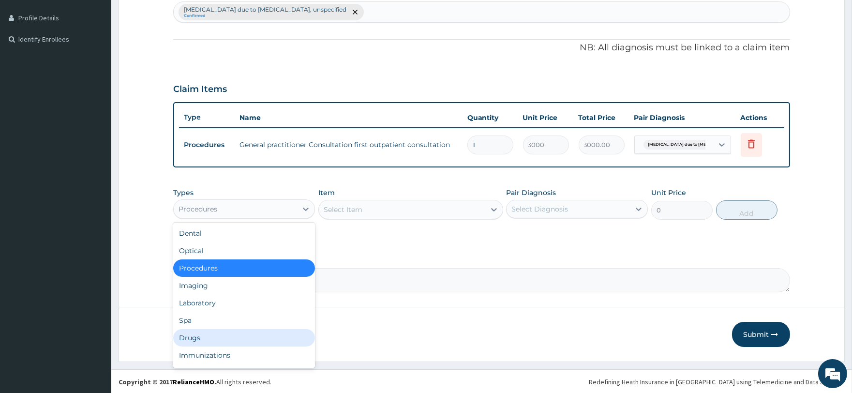
click at [218, 329] on div "Drugs" at bounding box center [244, 337] width 142 height 17
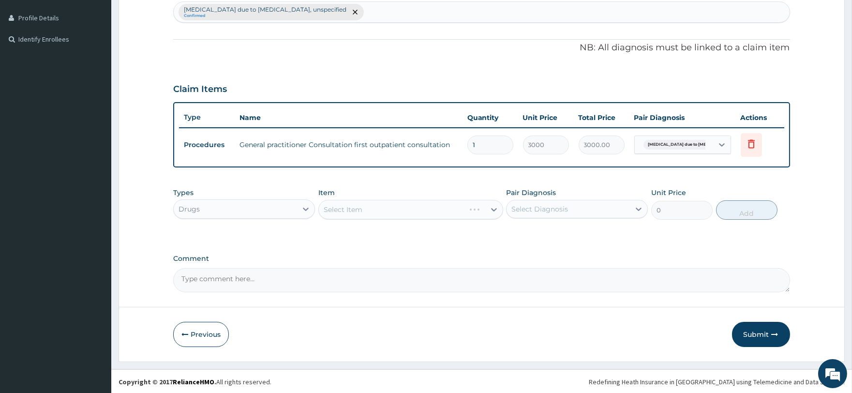
click at [346, 207] on div "Select Item" at bounding box center [410, 209] width 185 height 19
click at [357, 207] on div "Select Item" at bounding box center [410, 209] width 185 height 19
click at [357, 209] on div "Select Item" at bounding box center [343, 210] width 39 height 10
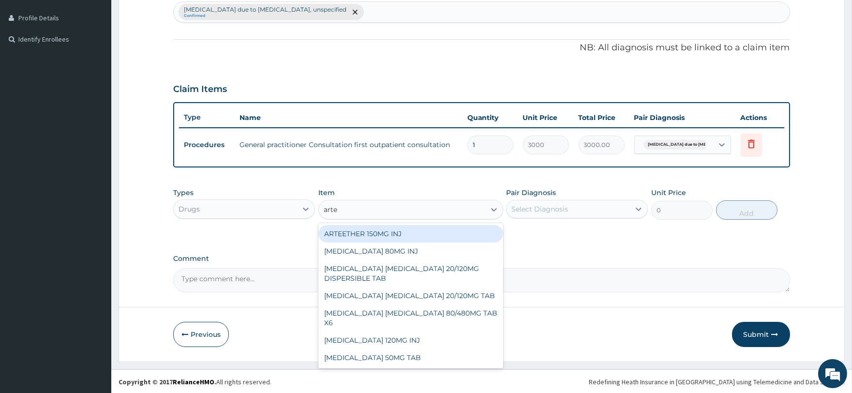
type input "artem"
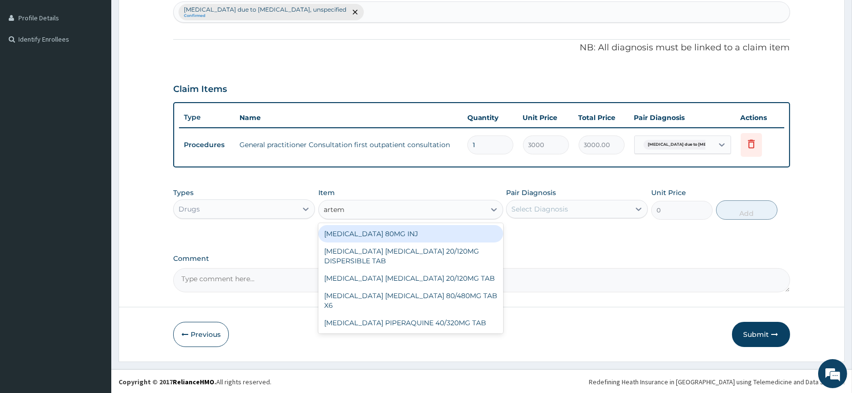
click at [365, 233] on div "ARTEMETHER 80MG INJ" at bounding box center [410, 233] width 185 height 17
type input "1400"
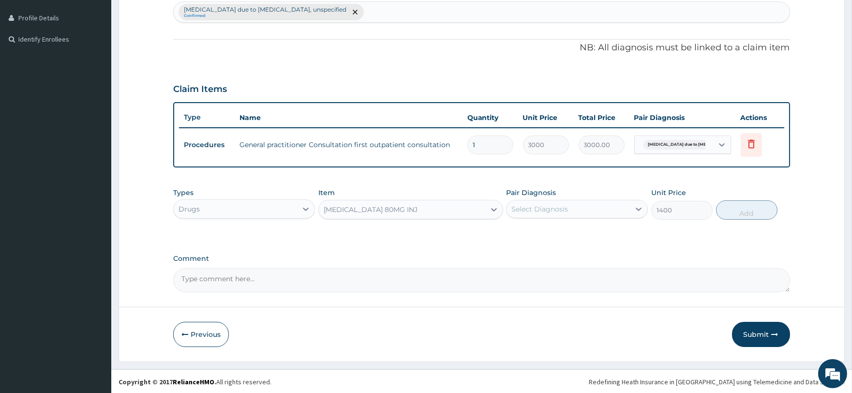
click at [539, 205] on div "Select Diagnosis" at bounding box center [539, 209] width 57 height 10
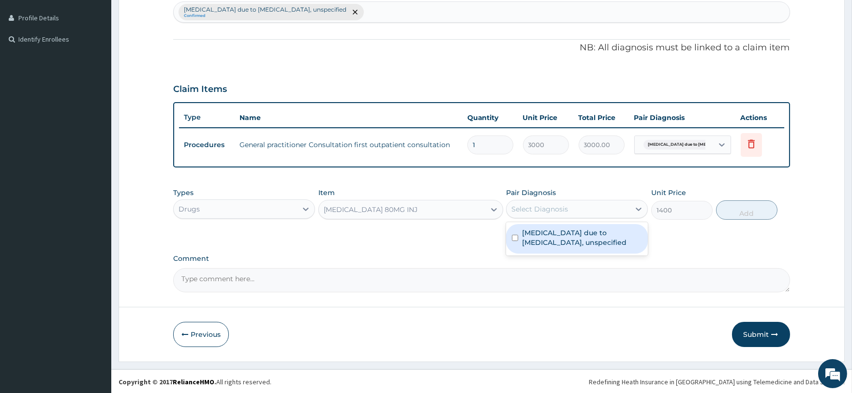
drag, startPoint x: 542, startPoint y: 240, endPoint x: 573, endPoint y: 230, distance: 32.9
click at [543, 240] on label "Malaria due to Plasmodium falciparum, unspecified" at bounding box center [582, 237] width 120 height 19
checkbox input "true"
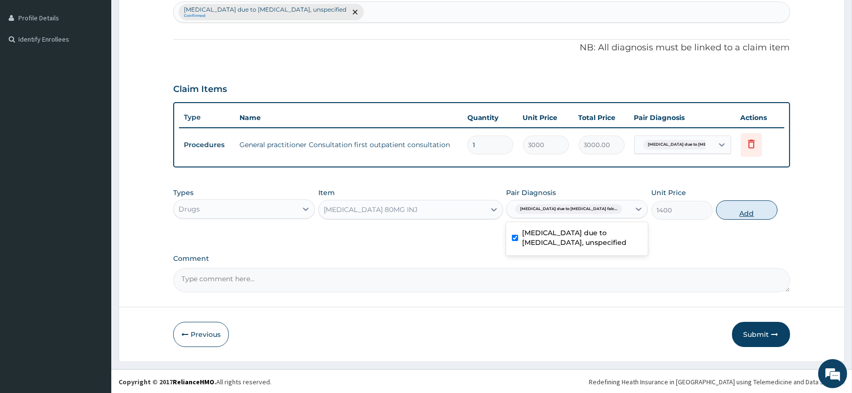
click at [729, 210] on button "Add" at bounding box center [746, 209] width 61 height 19
type input "0"
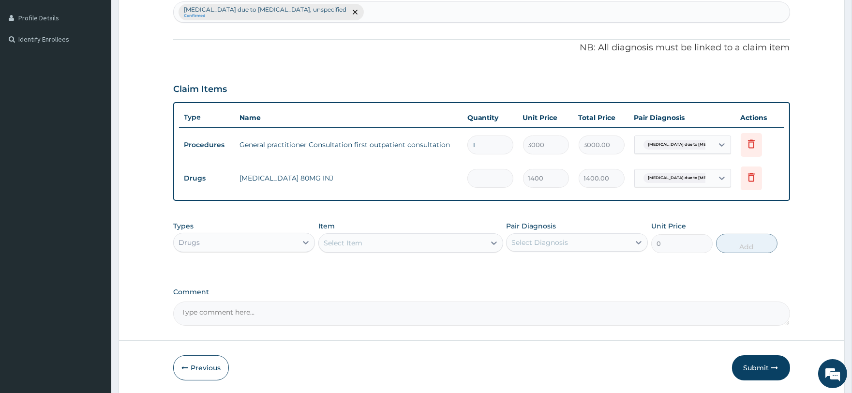
type input "0.00"
type input "2"
type input "2800.00"
type input "2"
drag, startPoint x: 375, startPoint y: 227, endPoint x: 379, endPoint y: 235, distance: 8.2
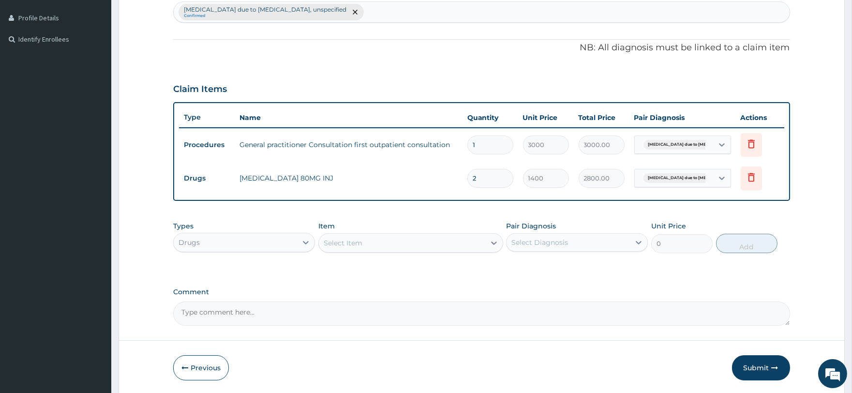
click at [376, 228] on div "Item Select Item" at bounding box center [410, 237] width 185 height 32
click at [379, 237] on div "Select Item" at bounding box center [402, 242] width 166 height 15
click at [381, 242] on div "Select Item" at bounding box center [402, 242] width 166 height 15
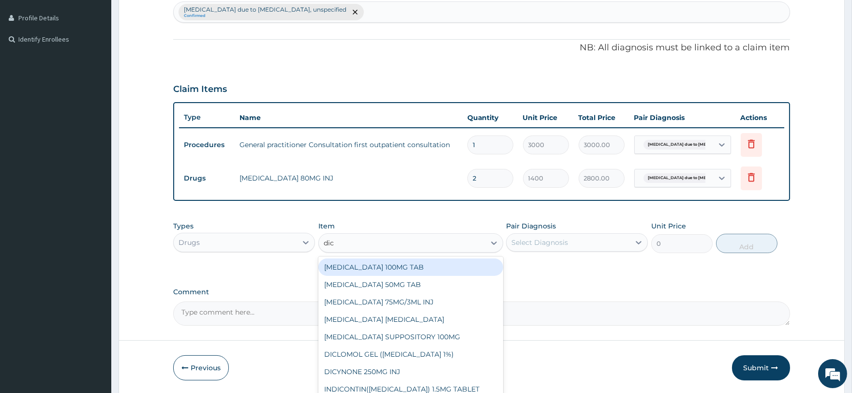
type input "dicl"
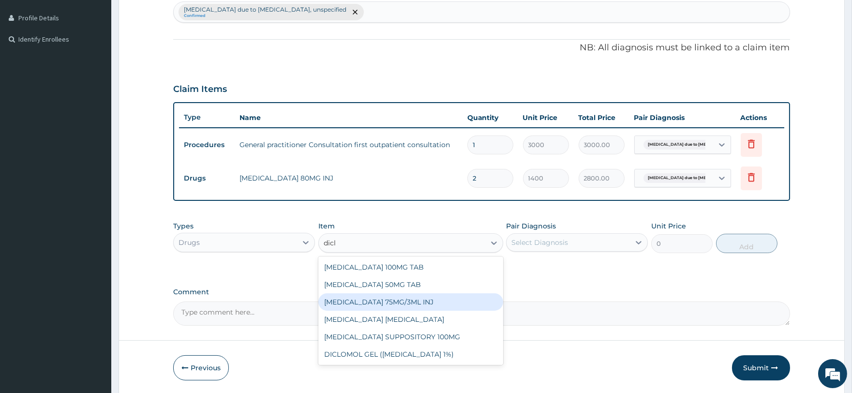
click at [406, 296] on div "DICLOFENAC 75MG/3ML INJ" at bounding box center [410, 301] width 185 height 17
type input "700"
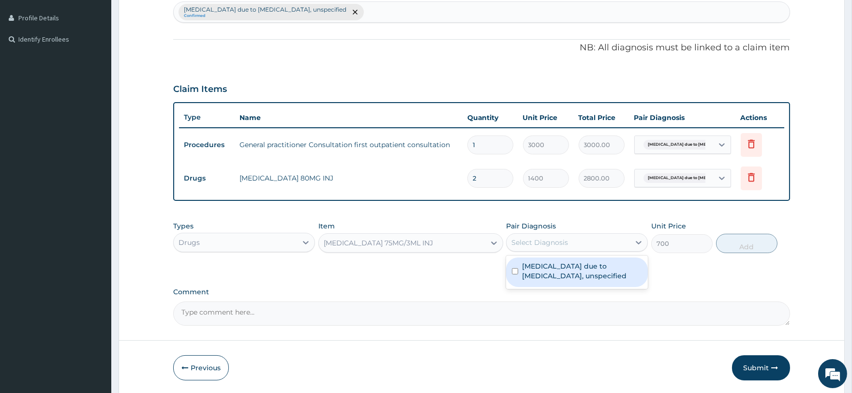
click at [520, 240] on div "Select Diagnosis" at bounding box center [539, 243] width 57 height 10
click at [545, 262] on label "Malaria due to Plasmodium falciparum, unspecified" at bounding box center [582, 270] width 120 height 19
checkbox input "true"
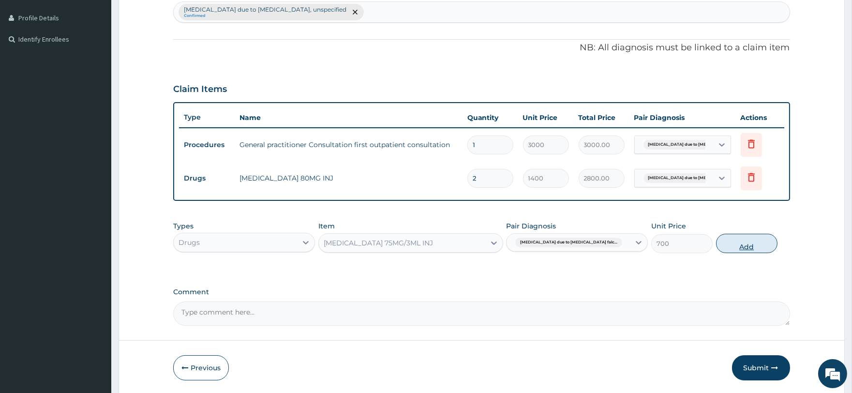
click at [744, 236] on button "Add" at bounding box center [746, 243] width 61 height 19
type input "0"
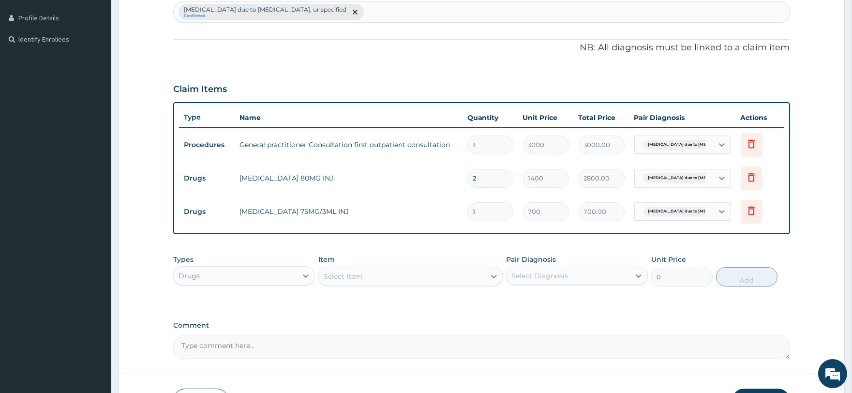
click at [288, 281] on div "Drugs" at bounding box center [235, 275] width 123 height 15
click at [352, 274] on div "Select Item" at bounding box center [343, 276] width 39 height 10
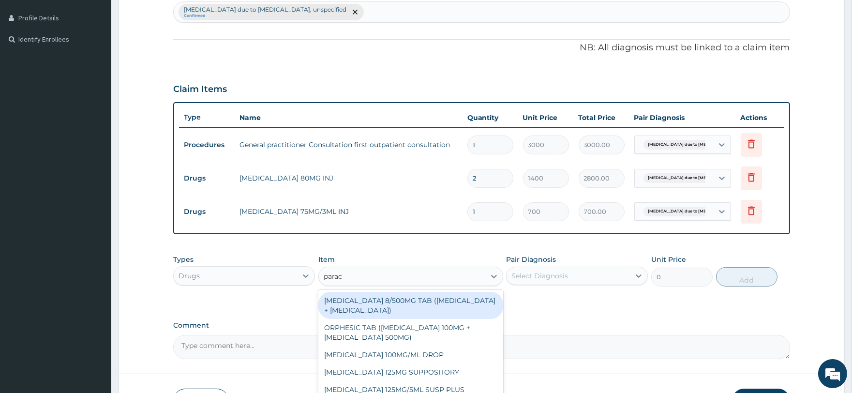
type input "parace"
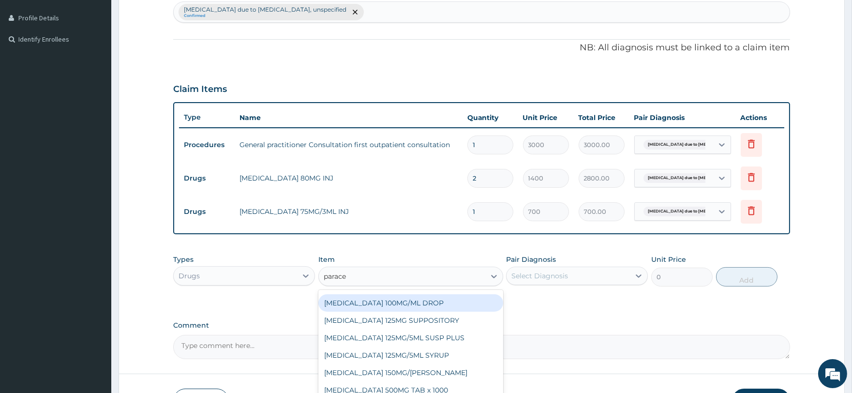
scroll to position [325, 0]
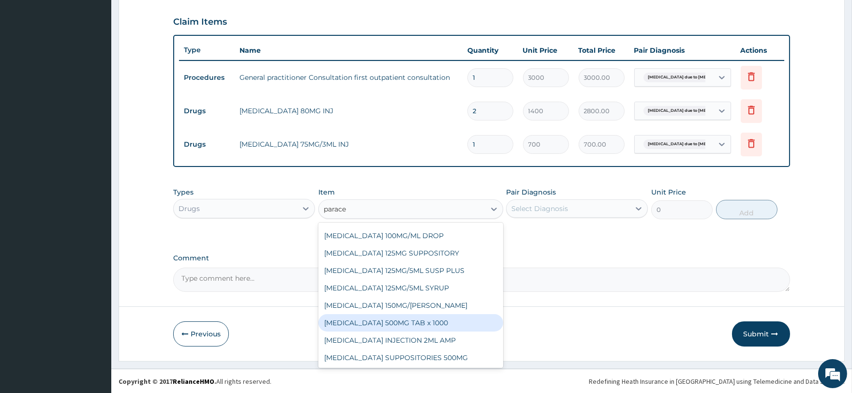
click at [367, 319] on div "PARACETAMOL 500MG TAB x 1000" at bounding box center [410, 322] width 185 height 17
type input "11.025"
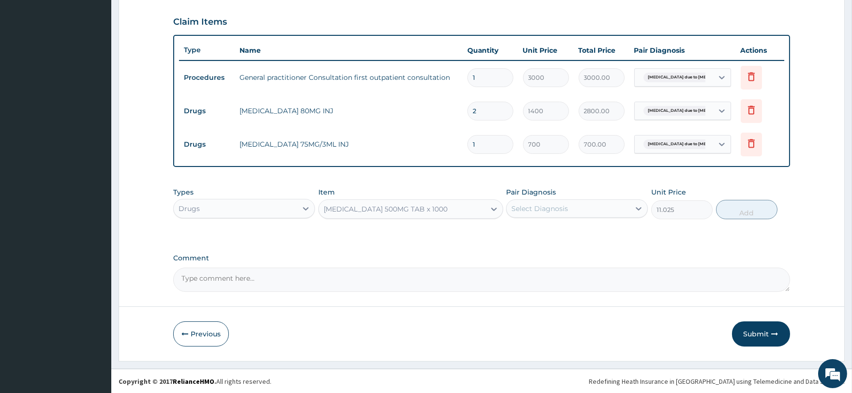
click at [526, 216] on div "Select Diagnosis" at bounding box center [577, 208] width 142 height 18
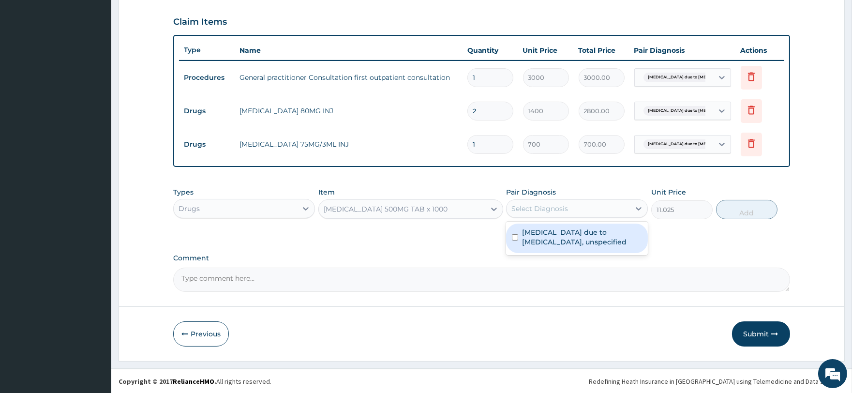
drag, startPoint x: 529, startPoint y: 236, endPoint x: 540, endPoint y: 232, distance: 10.9
click at [530, 235] on label "Malaria due to Plasmodium falciparum, unspecified" at bounding box center [582, 236] width 120 height 19
checkbox input "true"
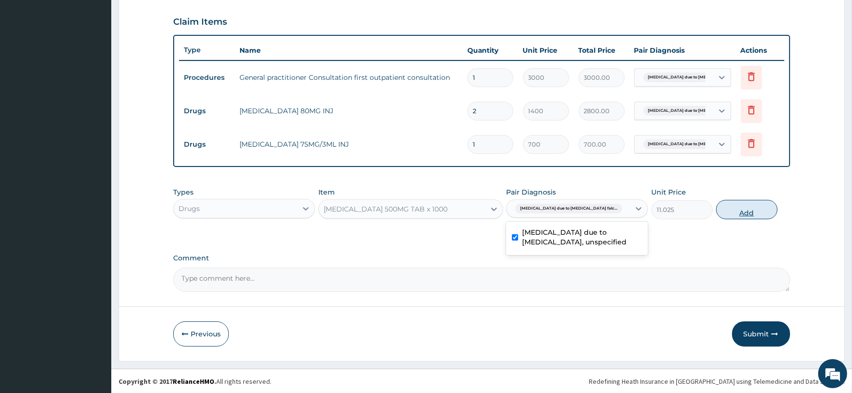
click at [741, 205] on button "Add" at bounding box center [746, 209] width 61 height 19
type input "0"
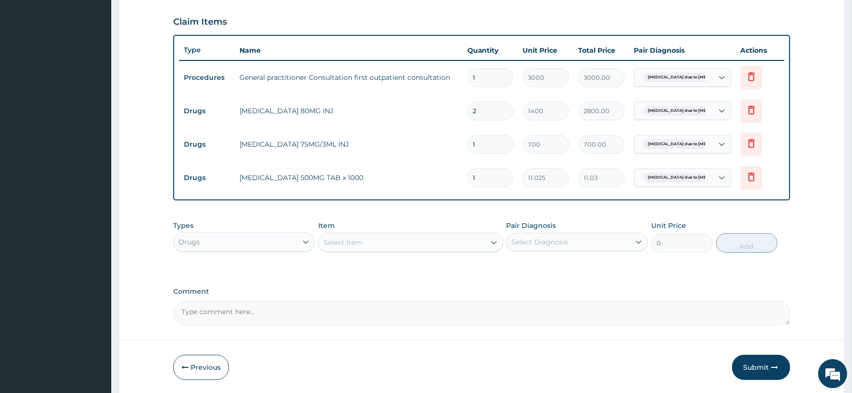
type input "0.00"
type input "1"
type input "11.03"
type input "18"
type input "198.45"
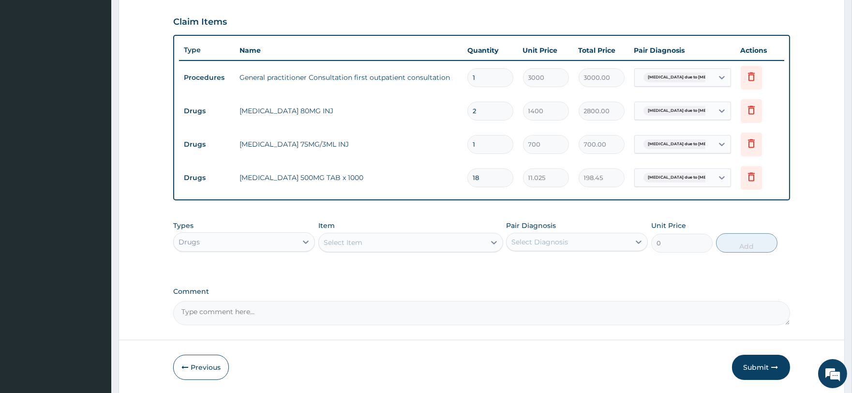
type input "18"
click at [375, 252] on div "Select Item" at bounding box center [410, 242] width 185 height 19
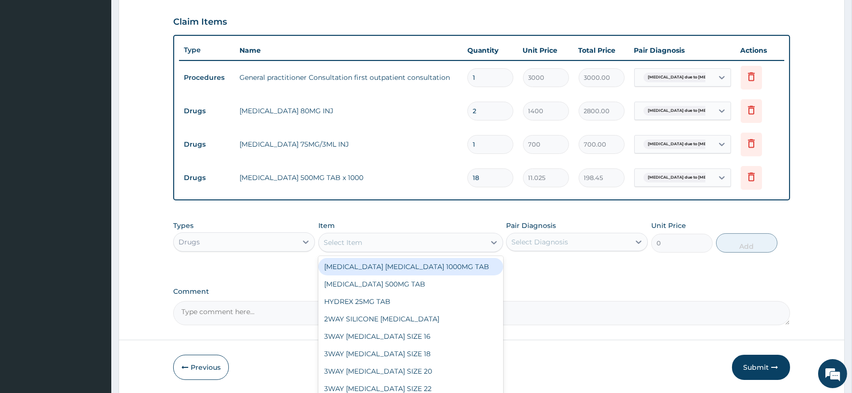
click at [371, 244] on div "Select Item" at bounding box center [402, 242] width 166 height 15
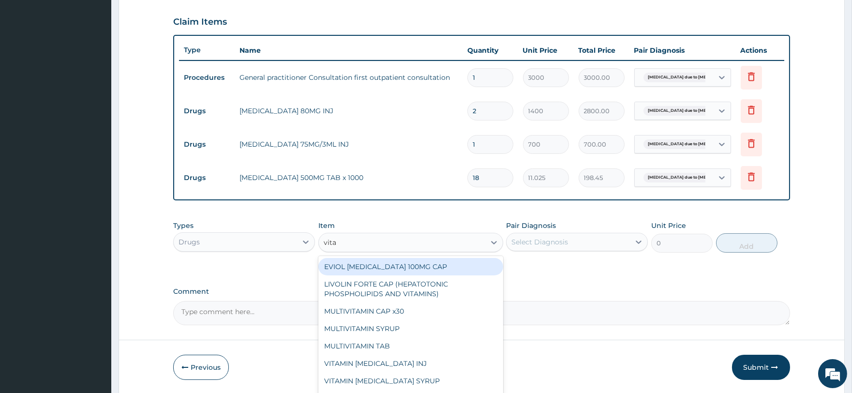
type input "vitami"
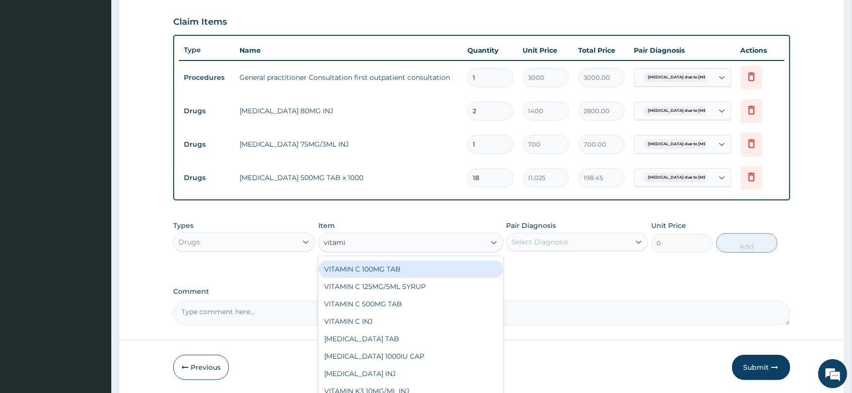
click at [360, 270] on div "VITAMIN C 100MG TAB" at bounding box center [410, 268] width 185 height 17
type input "31.5"
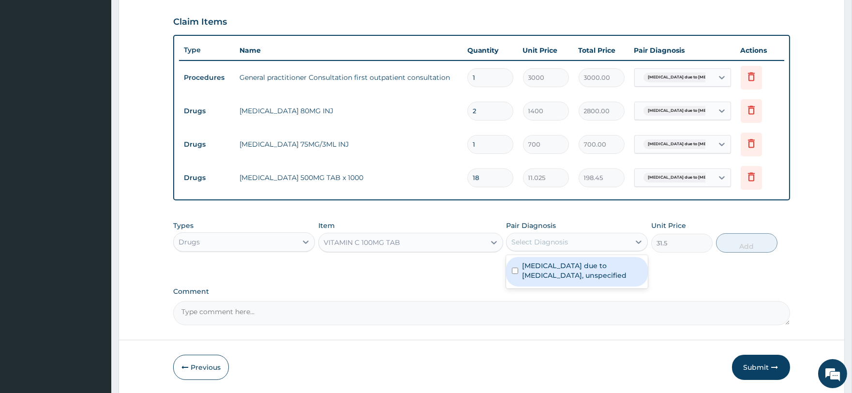
click at [527, 233] on div "Select Diagnosis" at bounding box center [577, 242] width 142 height 18
click at [544, 267] on label "[MEDICAL_DATA] due to [MEDICAL_DATA], unspecified" at bounding box center [582, 270] width 120 height 19
checkbox input "true"
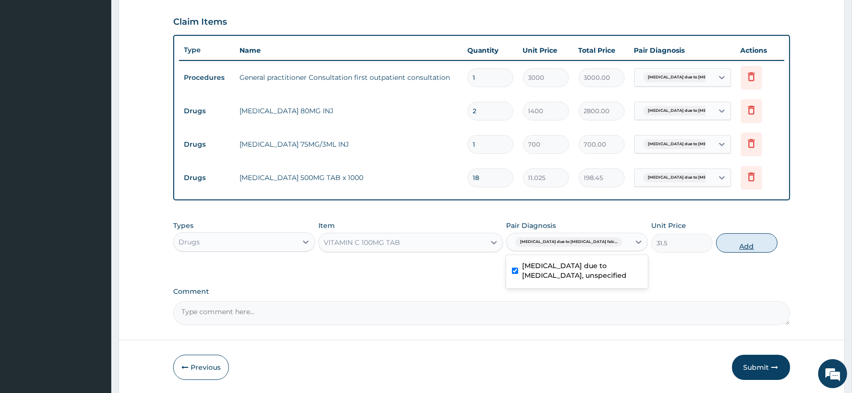
click at [737, 244] on button "Add" at bounding box center [746, 242] width 61 height 19
type input "0"
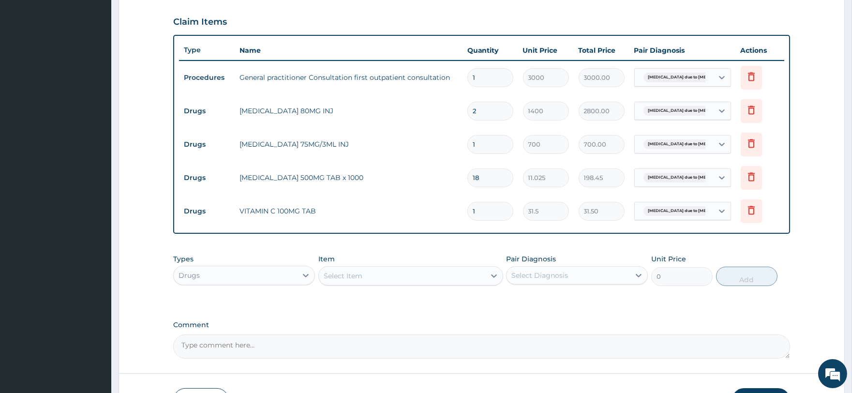
type input "0.00"
type input "2"
type input "63.00"
type input "21"
type input "661.50"
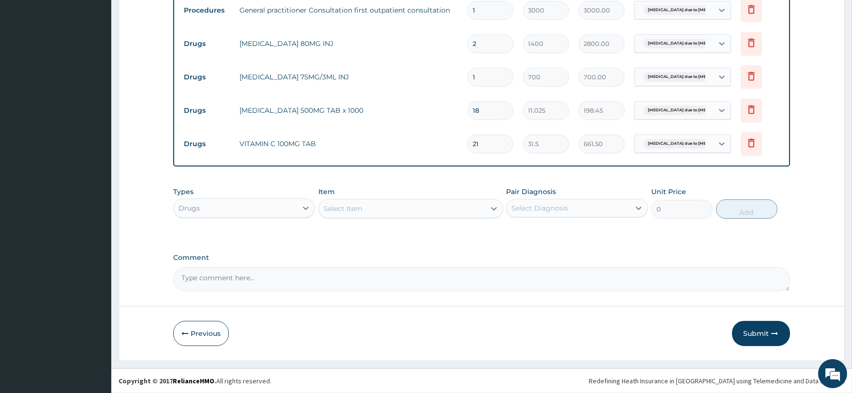
click at [757, 339] on button "Submit" at bounding box center [761, 333] width 58 height 25
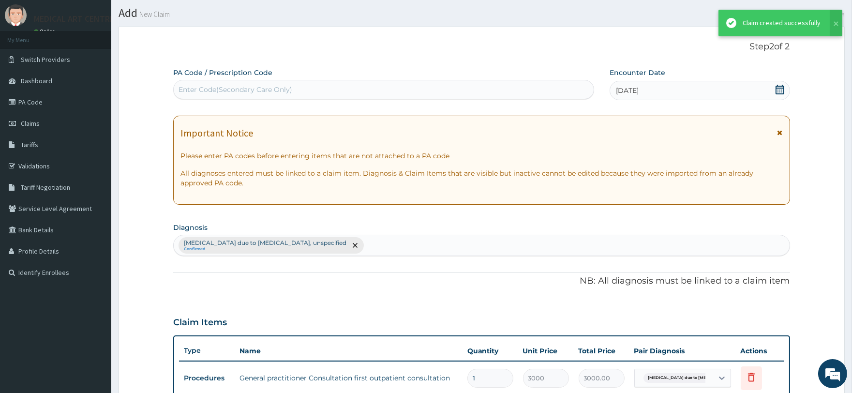
scroll to position [392, 0]
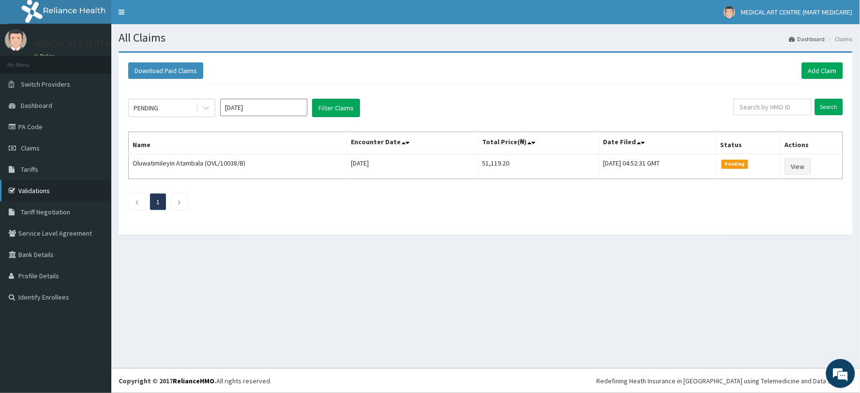
click at [40, 191] on link "Validations" at bounding box center [55, 190] width 111 height 21
click at [187, 99] on div "PENDING" at bounding box center [171, 108] width 87 height 18
click at [181, 106] on div "PENDING" at bounding box center [162, 107] width 67 height 15
click at [177, 105] on div "PENDING" at bounding box center [162, 107] width 67 height 15
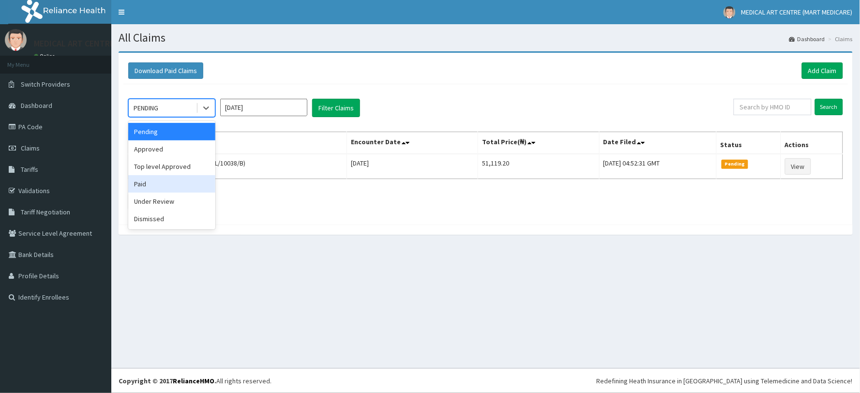
click at [184, 185] on div "Paid" at bounding box center [171, 183] width 87 height 17
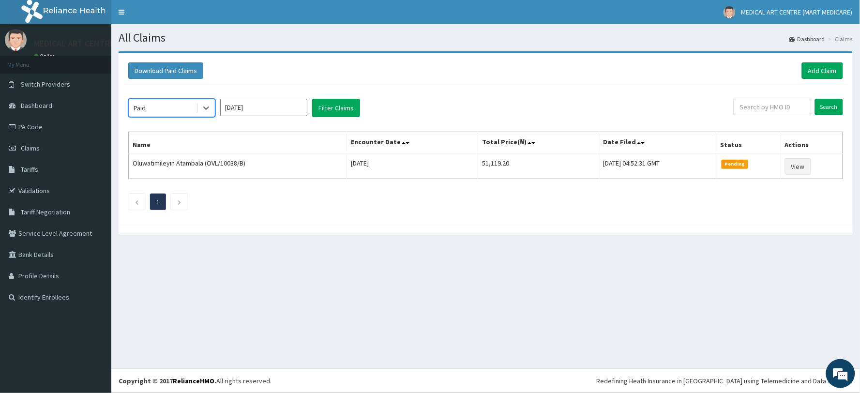
click at [281, 114] on input "[DATE]" at bounding box center [263, 107] width 87 height 17
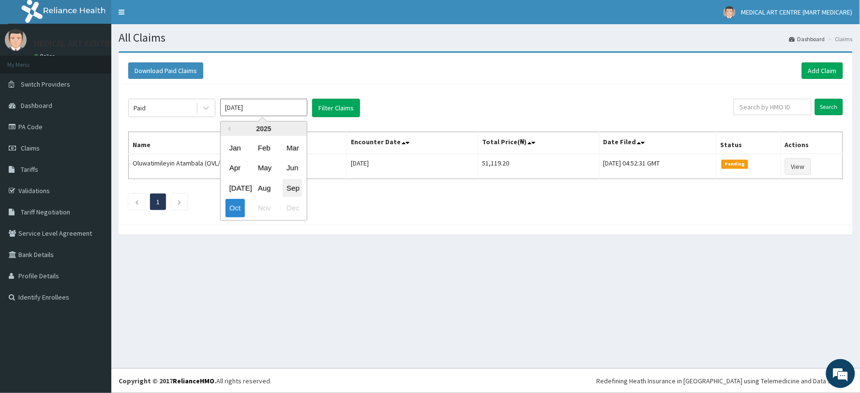
click at [288, 185] on div "Sep" at bounding box center [292, 188] width 19 height 18
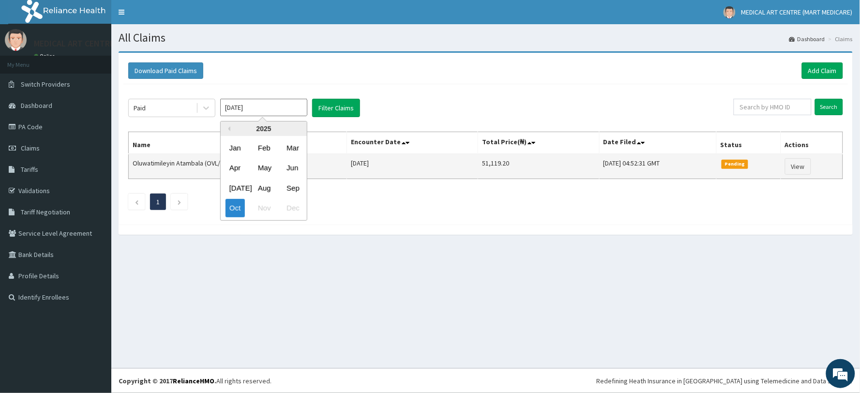
type input "[DATE]"
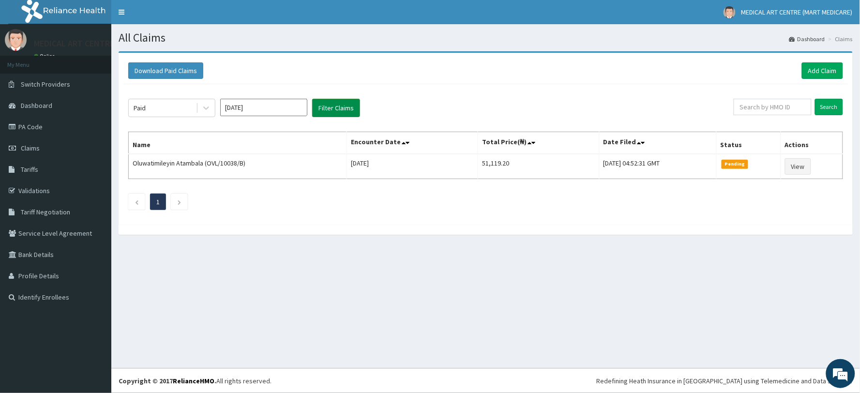
click at [318, 110] on button "Filter Claims" at bounding box center [336, 108] width 48 height 18
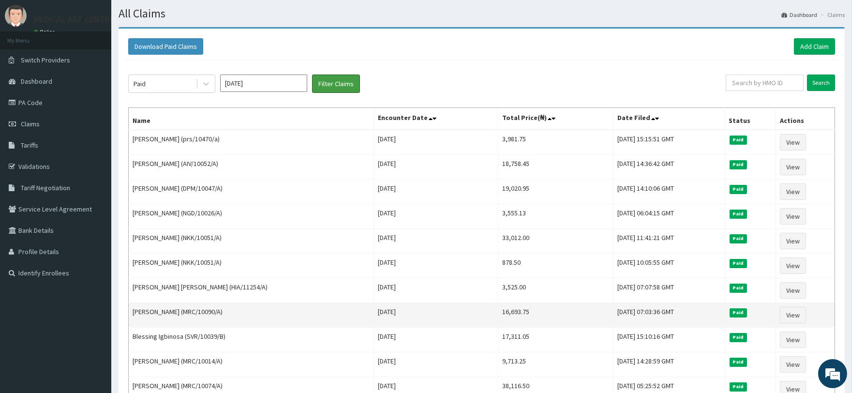
scroll to position [23, 0]
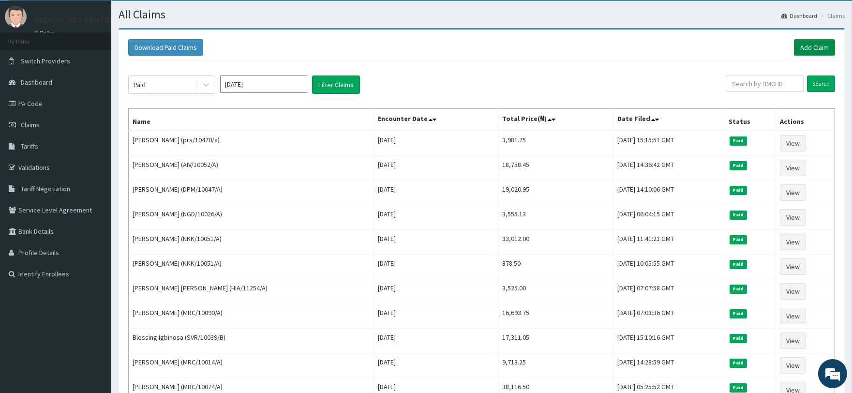
click at [804, 49] on link "Add Claim" at bounding box center [814, 47] width 41 height 16
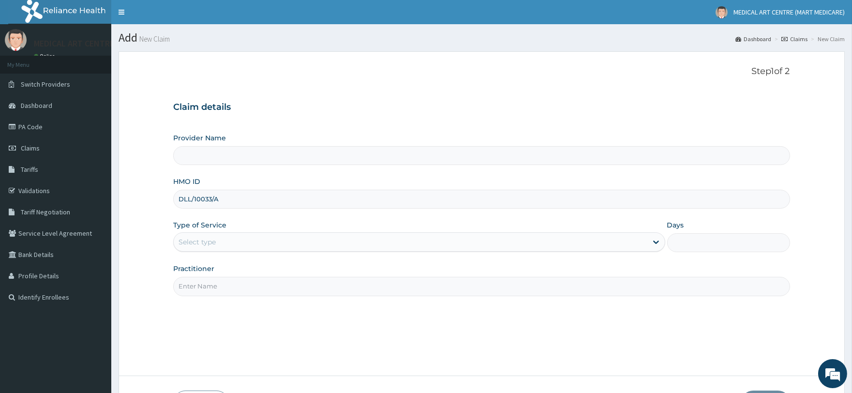
type input "DLL/10033/A"
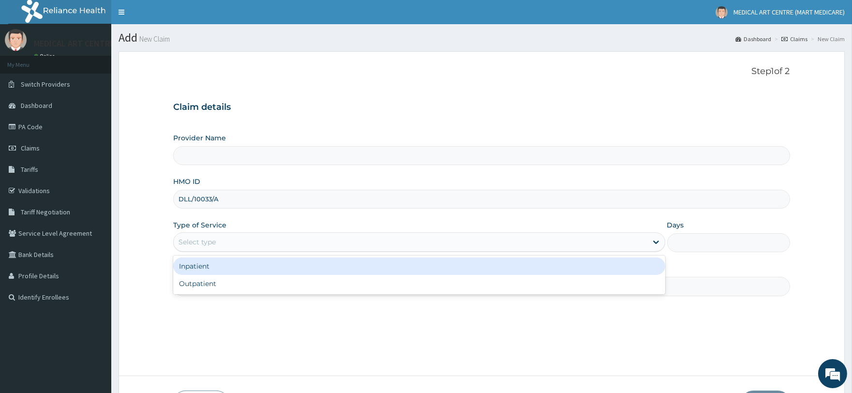
click at [330, 244] on div "Select type" at bounding box center [410, 241] width 473 height 15
type input "MEDICAL ART CENTRE (MART MEDICARE)"
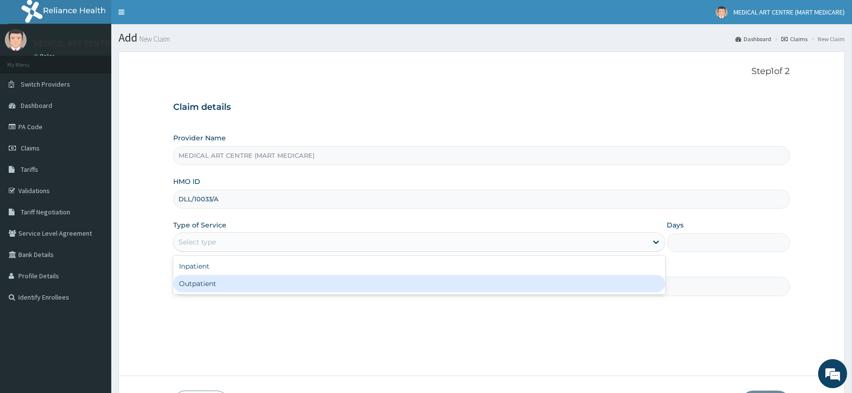
click at [299, 279] on div "Outpatient" at bounding box center [419, 283] width 492 height 17
type input "1"
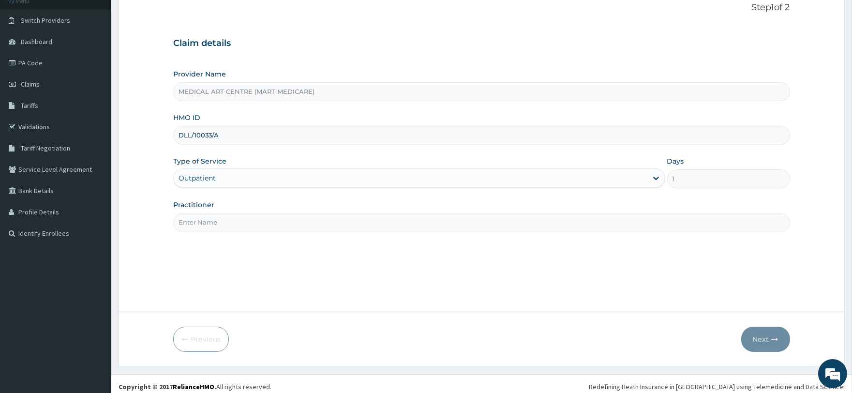
scroll to position [70, 0]
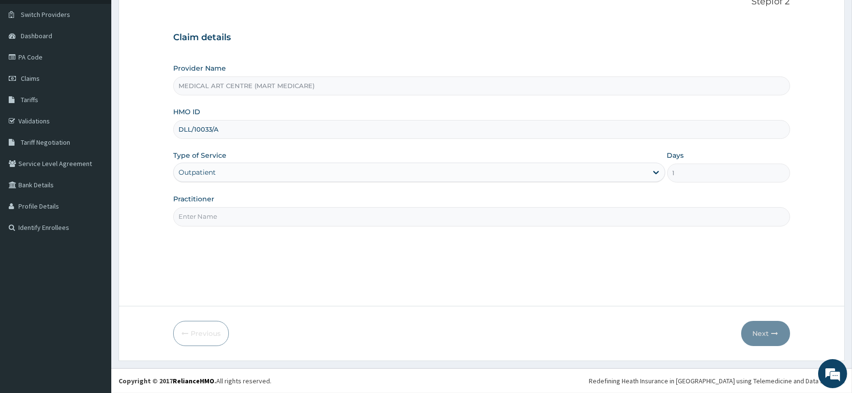
drag, startPoint x: 510, startPoint y: 220, endPoint x: 497, endPoint y: 228, distance: 15.2
click at [510, 220] on input "Practitioner" at bounding box center [481, 216] width 616 height 19
type input "DR JOHN"
click at [757, 325] on button "Next" at bounding box center [765, 333] width 49 height 25
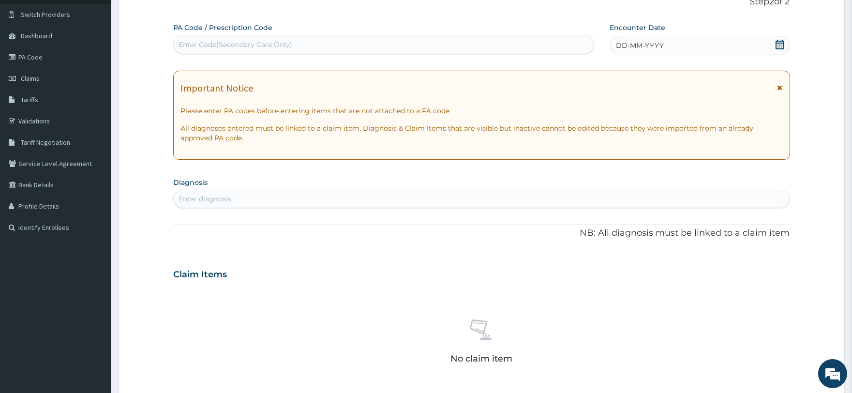
scroll to position [0, 0]
click at [639, 45] on span "DD-MM-YYYY" at bounding box center [640, 46] width 48 height 10
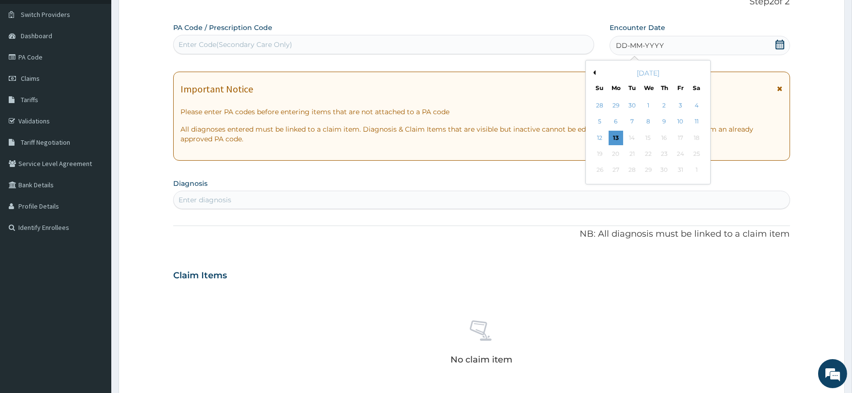
click at [592, 73] on button "Previous Month" at bounding box center [593, 72] width 5 height 5
click at [680, 105] on div "5" at bounding box center [680, 105] width 15 height 15
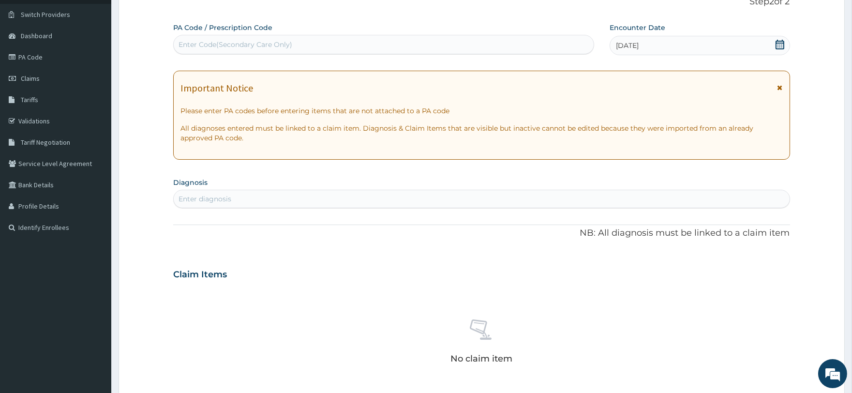
click at [225, 201] on div "Enter diagnosis" at bounding box center [205, 199] width 53 height 10
type input "m"
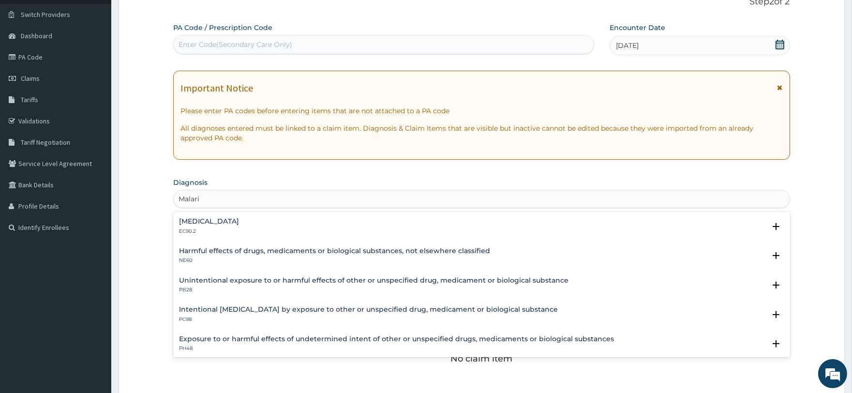
type input "Malaria"
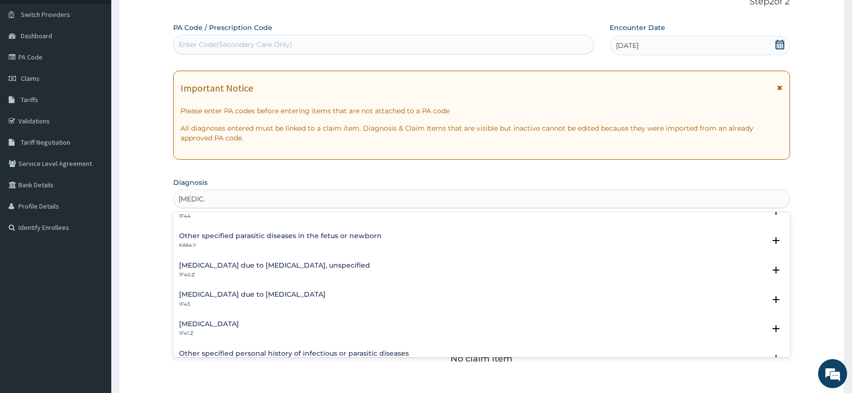
scroll to position [107, 0]
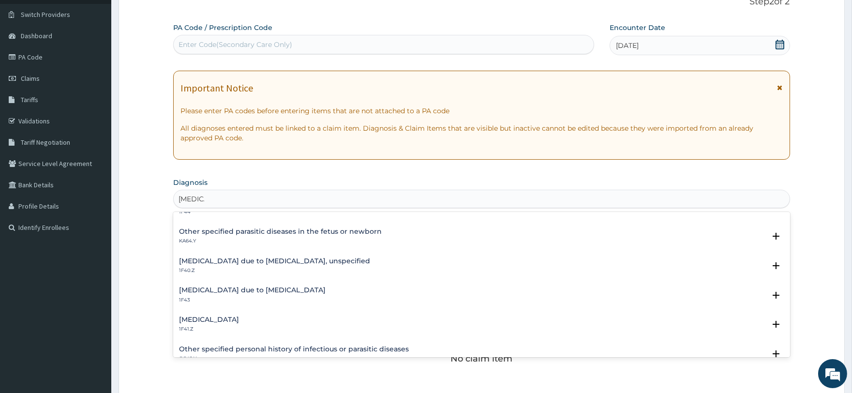
click at [275, 265] on div "Malaria due to Plasmodium falciparum, unspecified 1F40.Z" at bounding box center [274, 265] width 191 height 17
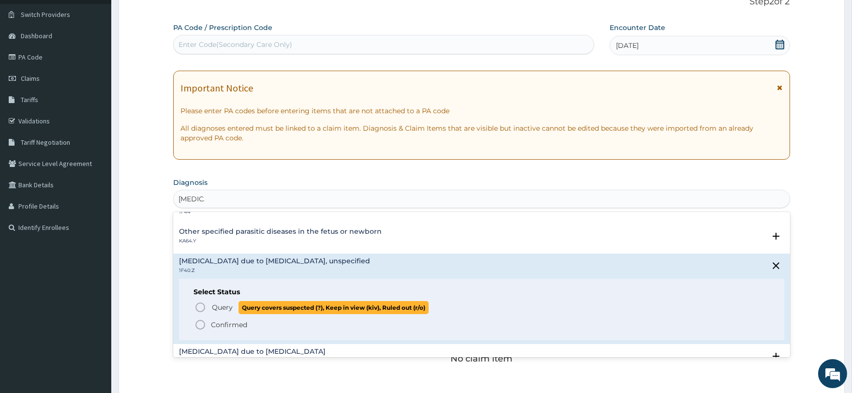
click at [222, 307] on span "Query" at bounding box center [222, 307] width 21 height 10
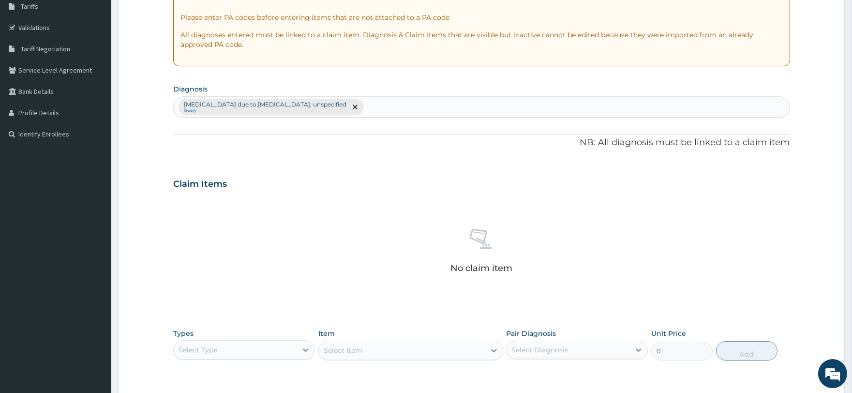
scroll to position [231, 0]
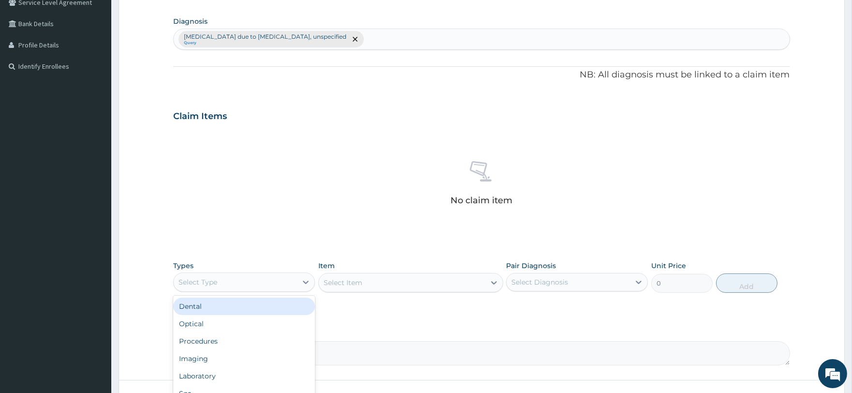
click at [269, 278] on div "Select Type" at bounding box center [235, 281] width 123 height 15
click at [242, 312] on div "Procedures" at bounding box center [244, 308] width 142 height 17
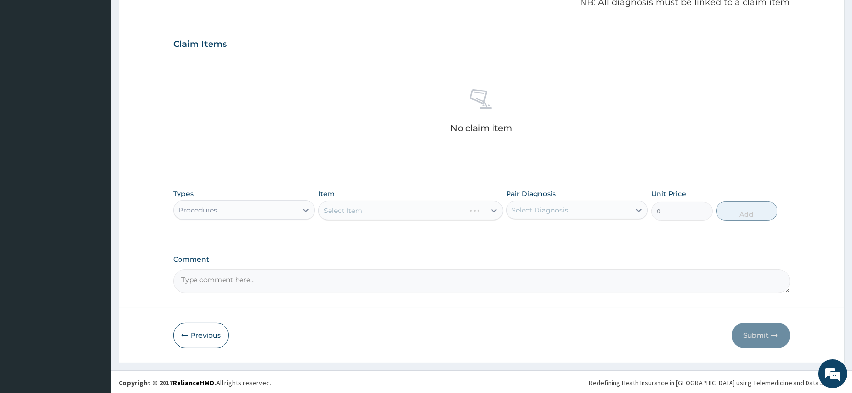
scroll to position [305, 0]
click at [354, 210] on div "Select Item" at bounding box center [410, 208] width 185 height 19
click at [345, 208] on div "Select Item" at bounding box center [343, 209] width 39 height 10
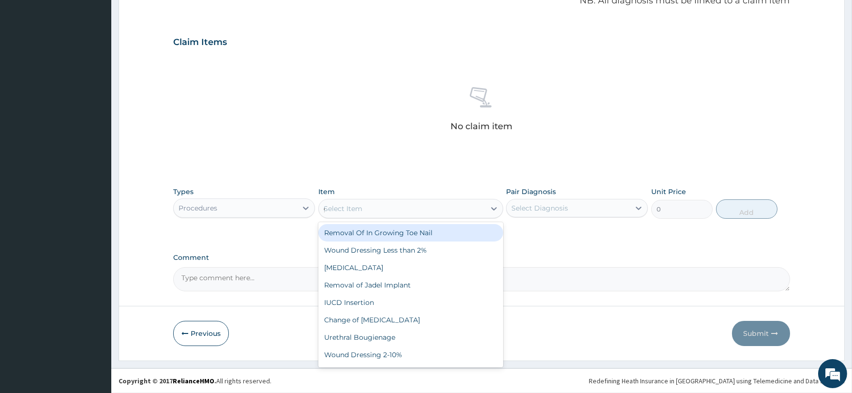
type input "gener"
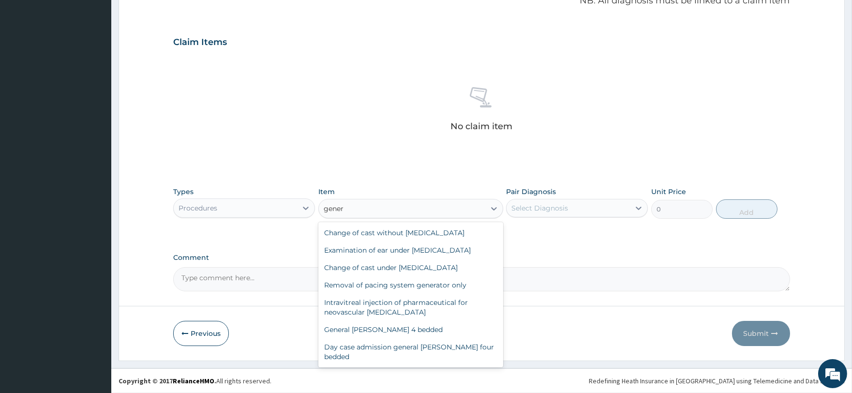
scroll to position [114, 0]
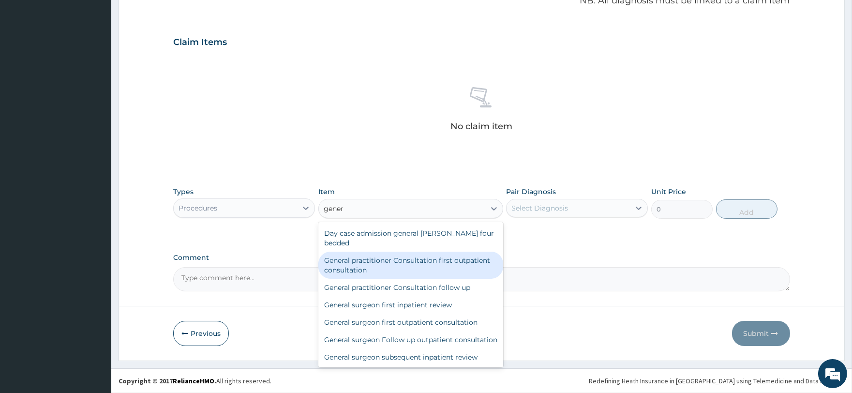
click at [390, 255] on div "General practitioner Consultation first outpatient consultation" at bounding box center [410, 265] width 185 height 27
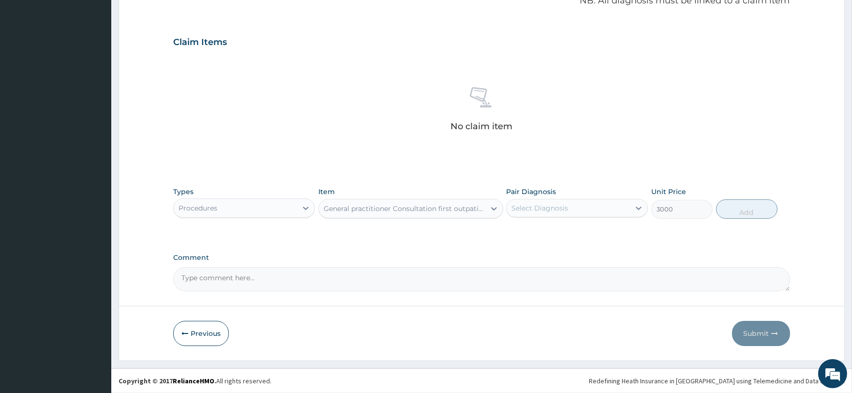
type input "3000"
drag, startPoint x: 573, startPoint y: 193, endPoint x: 574, endPoint y: 198, distance: 5.9
click at [574, 195] on div "Pair Diagnosis Select Diagnosis" at bounding box center [577, 203] width 142 height 32
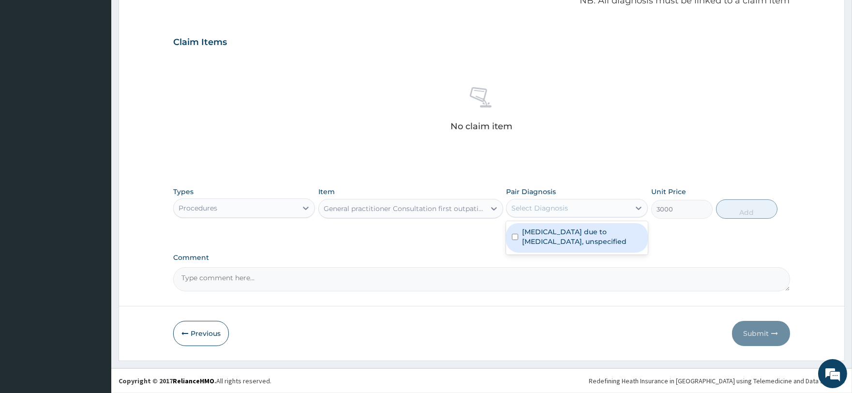
click at [574, 199] on div "Select Diagnosis" at bounding box center [577, 208] width 142 height 18
click at [581, 233] on label "Malaria due to Plasmodium falciparum, unspecified" at bounding box center [582, 236] width 120 height 19
checkbox input "true"
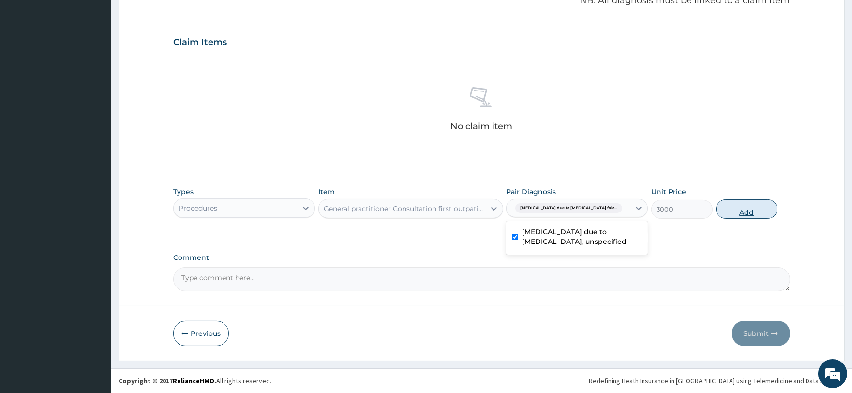
click at [747, 212] on button "Add" at bounding box center [746, 208] width 61 height 19
type input "0"
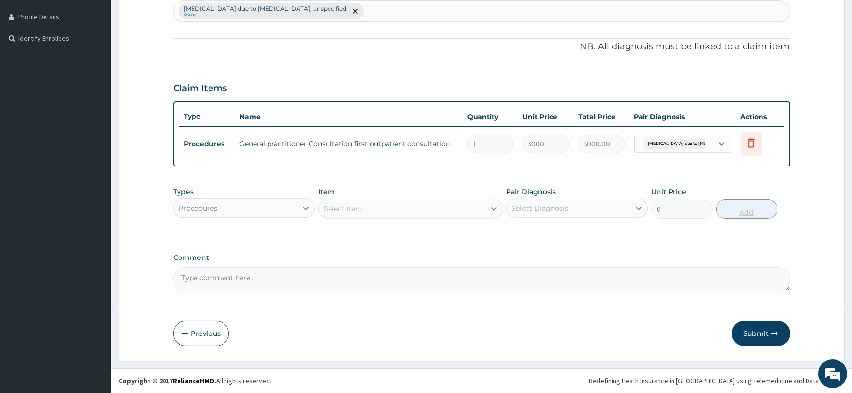
scroll to position [258, 0]
click at [349, 211] on div "Select Item" at bounding box center [343, 210] width 39 height 10
click at [342, 206] on div "Select Item" at bounding box center [343, 210] width 39 height 10
type input "re"
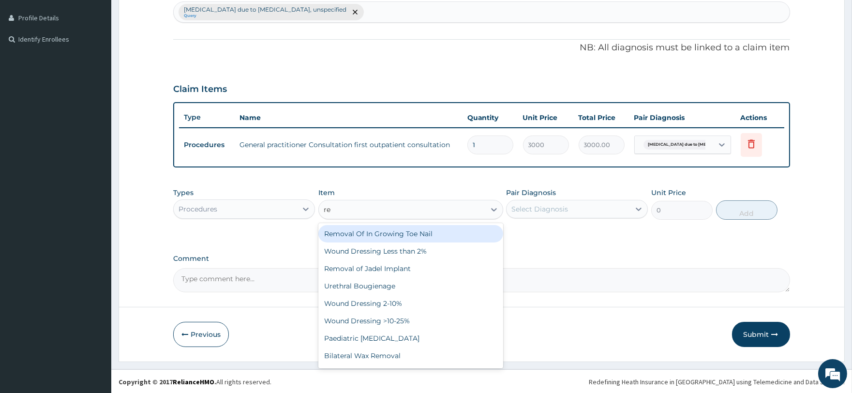
click at [336, 228] on div "Removal Of In Growing Toe Nail" at bounding box center [410, 233] width 185 height 17
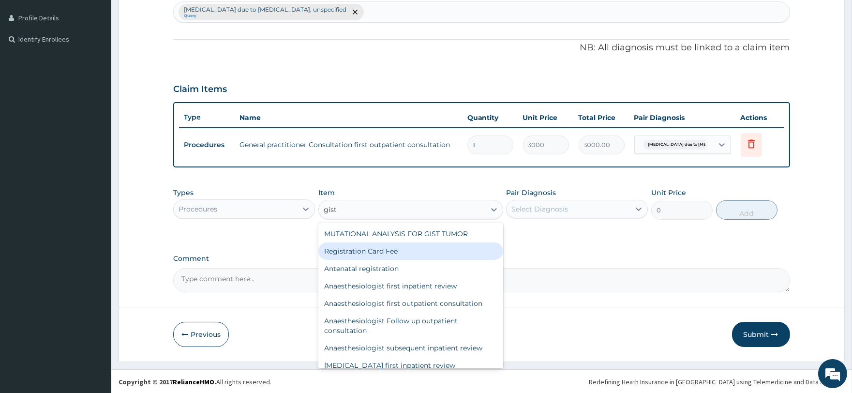
type input "gist"
type input "80000"
type input "g"
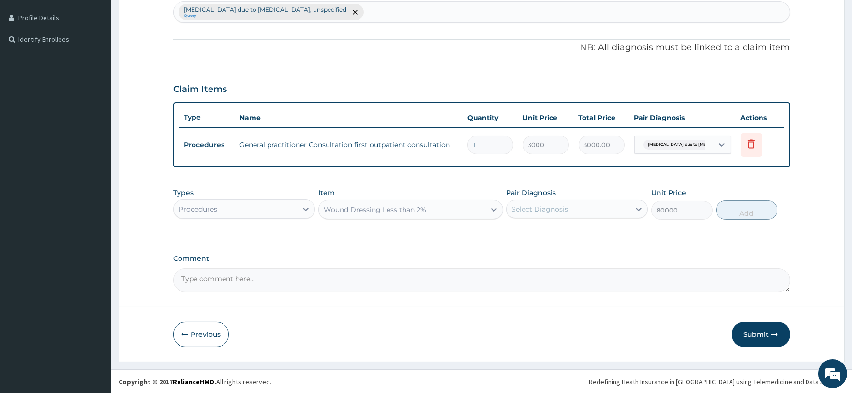
type input "2500"
drag, startPoint x: 370, startPoint y: 248, endPoint x: 376, endPoint y: 234, distance: 16.0
click at [371, 248] on div "PA Code / Prescription Code Enter Code(Secondary Care Only) Encounter Date 05-0…" at bounding box center [481, 64] width 616 height 458
click at [378, 214] on div "Wound Dressing Less than 2%" at bounding box center [402, 209] width 166 height 15
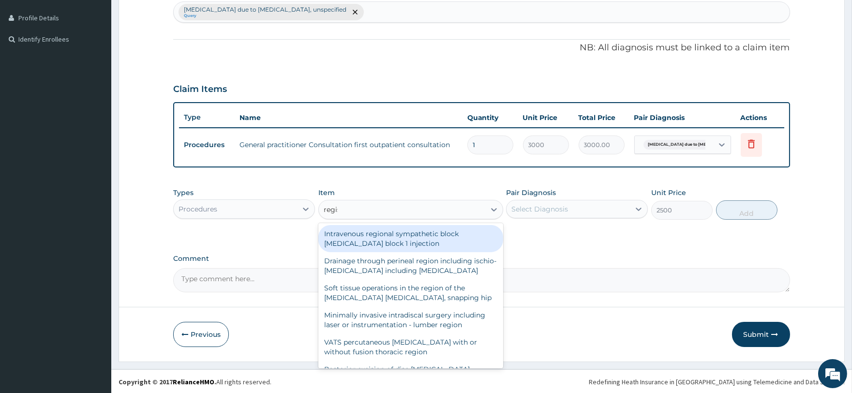
type input "regist"
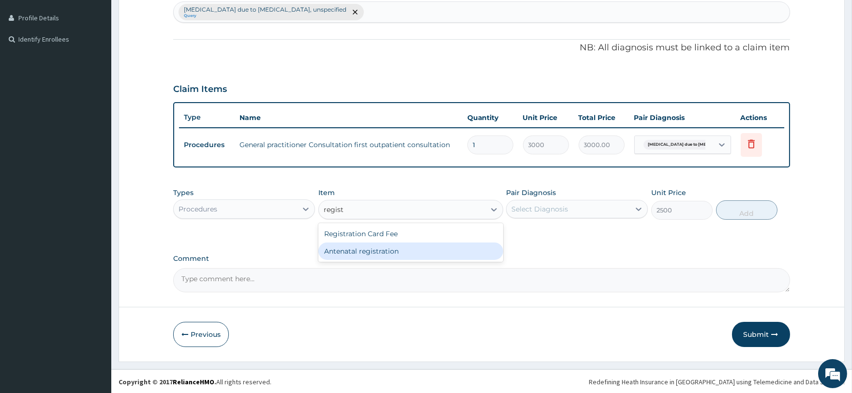
click at [383, 231] on div "Registration Card Fee" at bounding box center [410, 233] width 185 height 17
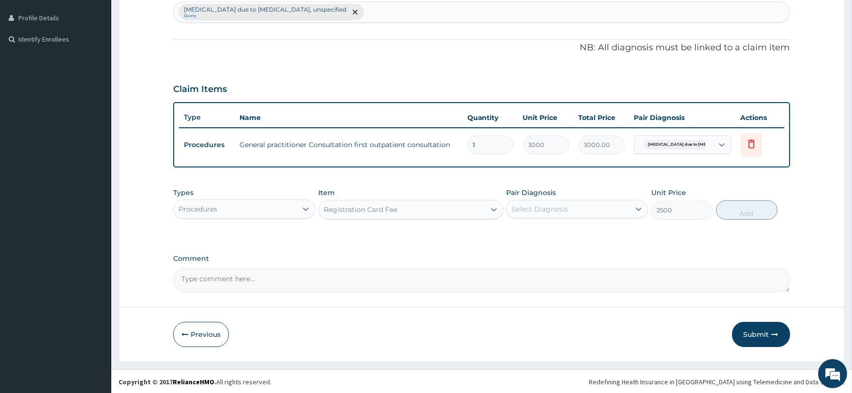
type input "2000"
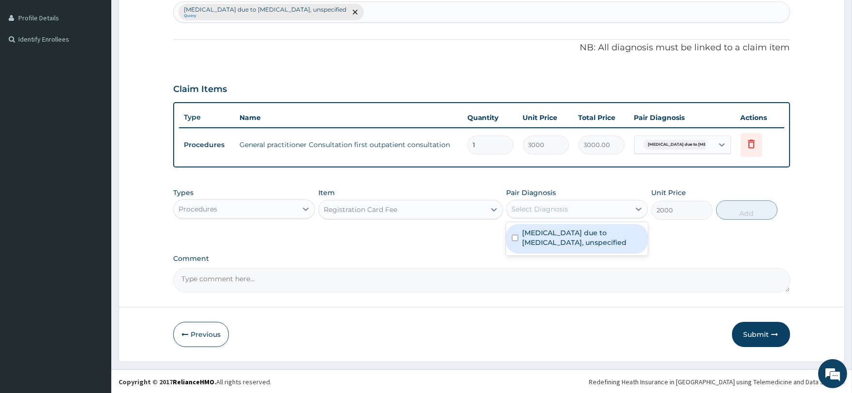
click at [602, 209] on div "Select Diagnosis" at bounding box center [568, 208] width 123 height 15
drag, startPoint x: 602, startPoint y: 244, endPoint x: 633, endPoint y: 218, distance: 40.2
click at [602, 244] on label "Malaria due to Plasmodium falciparum, unspecified" at bounding box center [582, 237] width 120 height 19
checkbox input "true"
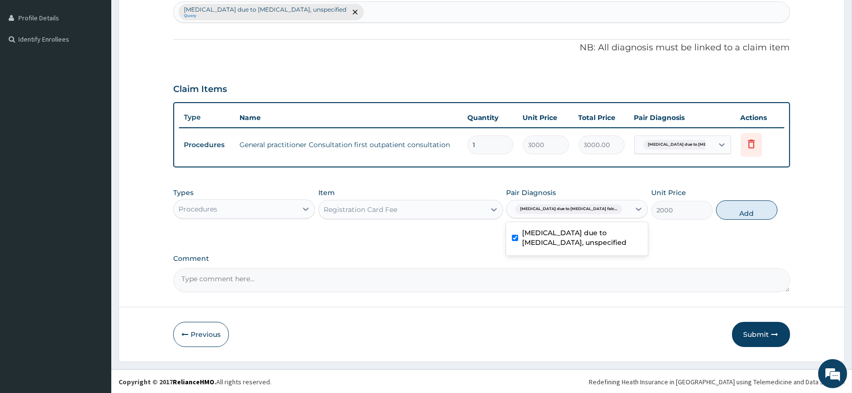
drag, startPoint x: 738, startPoint y: 214, endPoint x: 728, endPoint y: 215, distance: 9.8
click at [739, 211] on button "Add" at bounding box center [746, 209] width 61 height 19
type input "0"
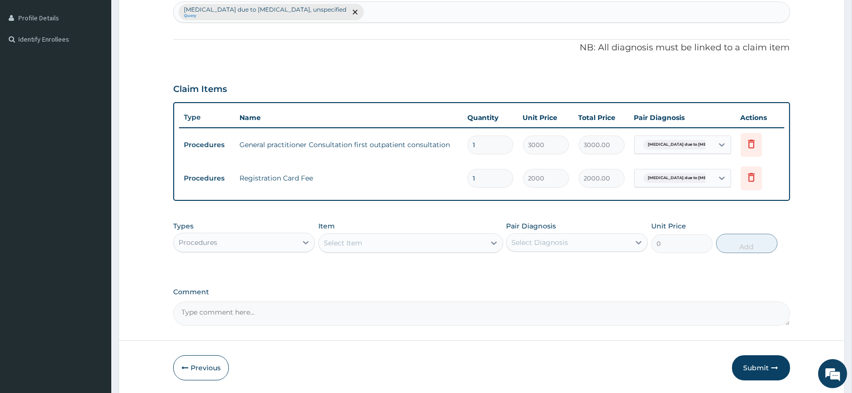
click at [346, 237] on div "Select Item" at bounding box center [402, 242] width 166 height 15
click at [271, 242] on div "Procedures" at bounding box center [235, 242] width 123 height 15
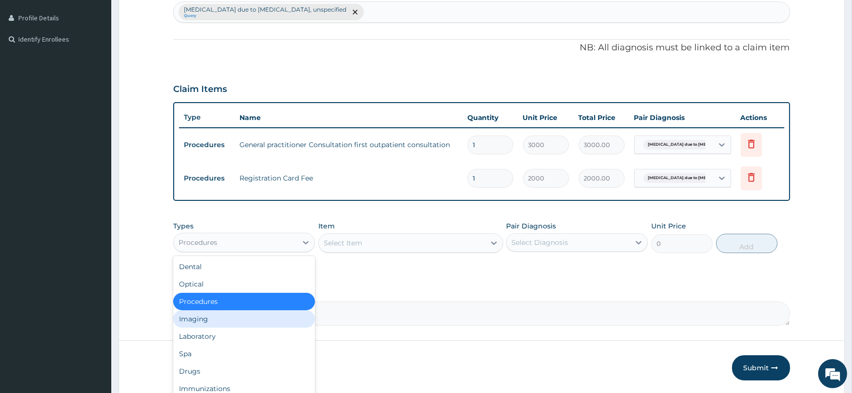
click at [246, 327] on div "Dental Optical Procedures Imaging Laboratory Spa Drugs Immunizations Others Gym" at bounding box center [244, 328] width 142 height 145
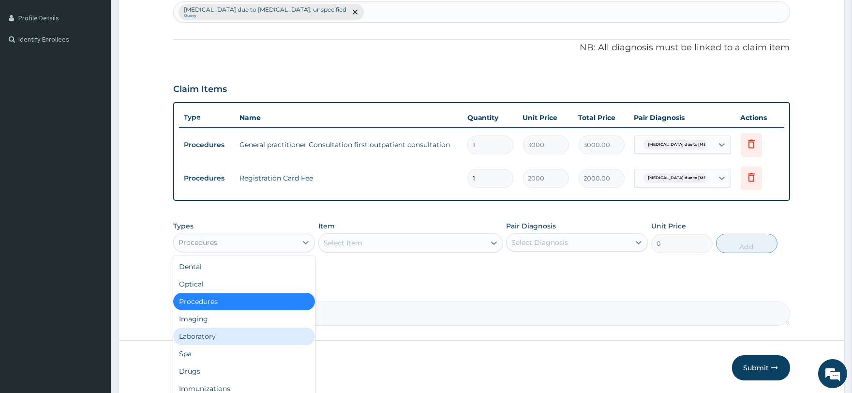
click at [245, 328] on div "Laboratory" at bounding box center [244, 336] width 142 height 17
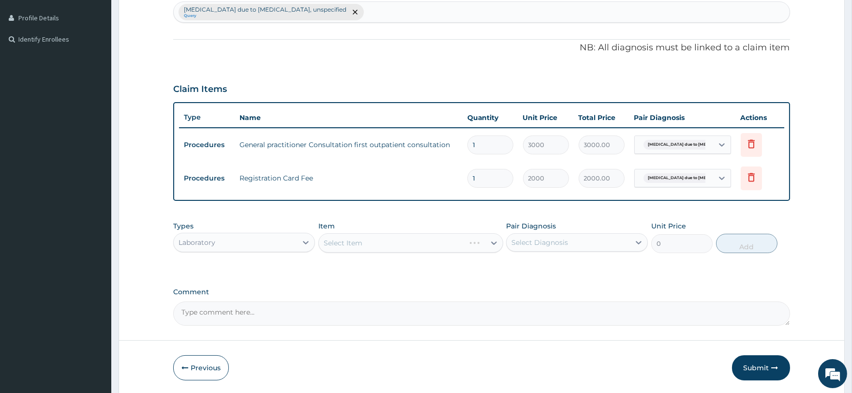
click at [365, 237] on div "Select Item" at bounding box center [410, 242] width 185 height 19
click at [357, 240] on div "Select Item" at bounding box center [410, 242] width 185 height 19
click at [357, 240] on div "Select Item" at bounding box center [343, 243] width 39 height 10
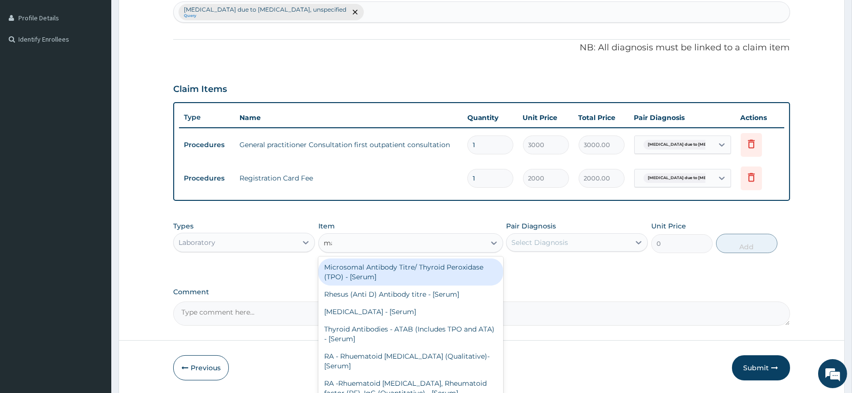
type input "mala"
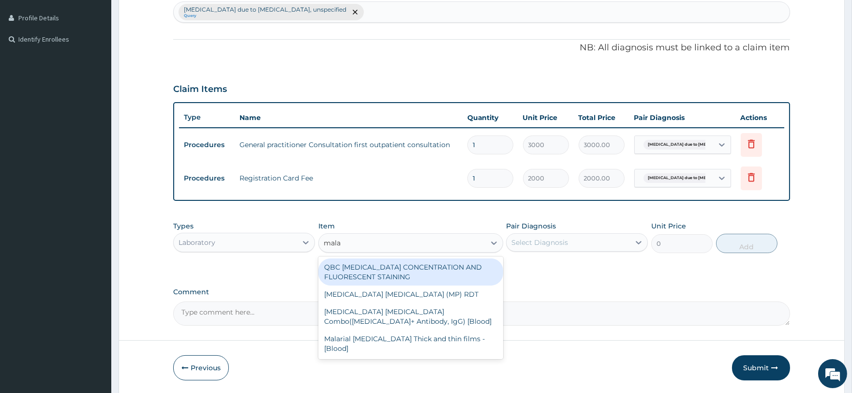
click at [427, 279] on div "QBC MALARIA CONCENTRATION AND FLUORESCENT STAINING" at bounding box center [410, 271] width 185 height 27
type input "2000"
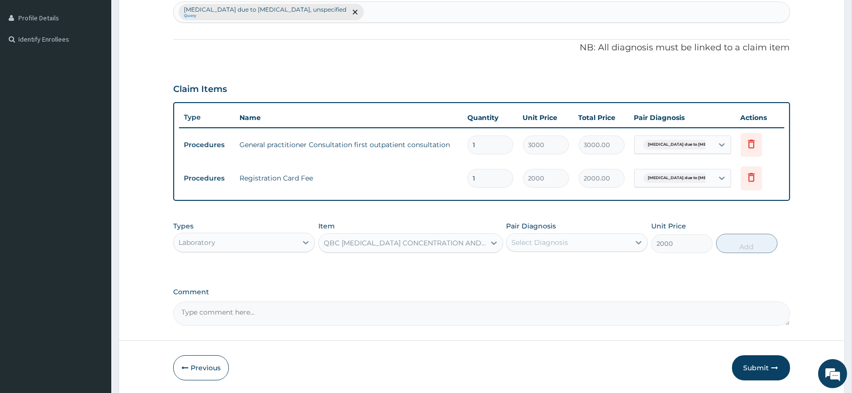
click at [559, 242] on div "Select Diagnosis" at bounding box center [539, 243] width 57 height 10
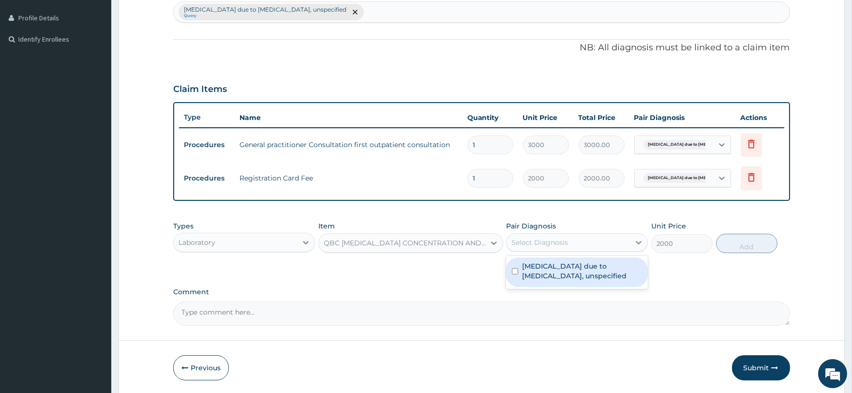
click at [564, 264] on label "Malaria due to Plasmodium falciparum, unspecified" at bounding box center [582, 270] width 120 height 19
checkbox input "true"
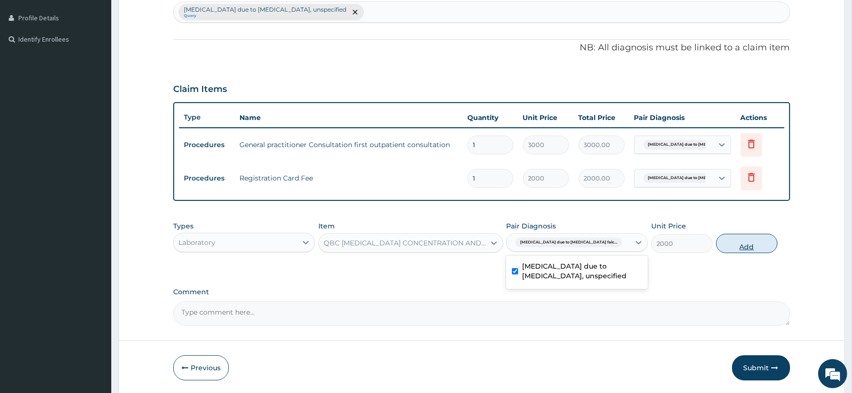
click at [748, 239] on button "Add" at bounding box center [746, 243] width 61 height 19
type input "0"
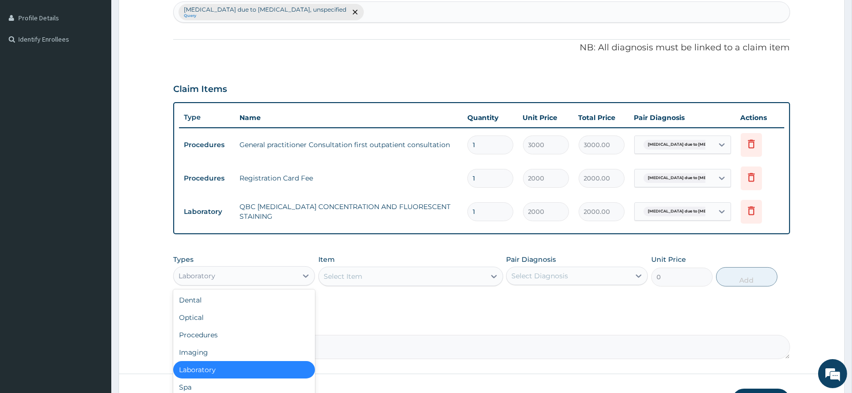
click at [257, 272] on div "Laboratory" at bounding box center [235, 275] width 123 height 15
click at [330, 282] on div "Select Item" at bounding box center [402, 276] width 166 height 15
click at [331, 280] on div "Select Item" at bounding box center [343, 276] width 39 height 10
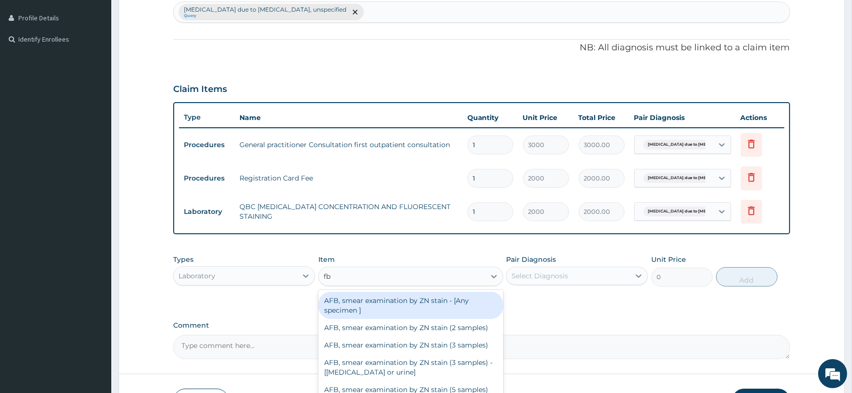
type input "fbc"
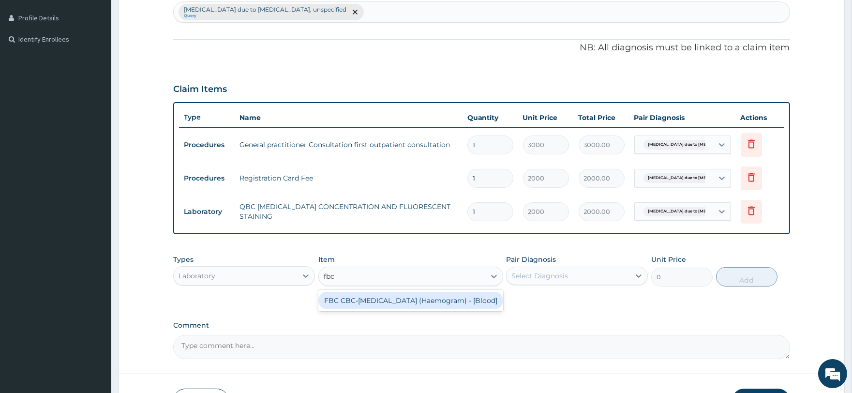
click at [356, 297] on div "FBC CBC-Complete Blood Count (Haemogram) - [Blood]" at bounding box center [410, 300] width 185 height 17
type input "3000"
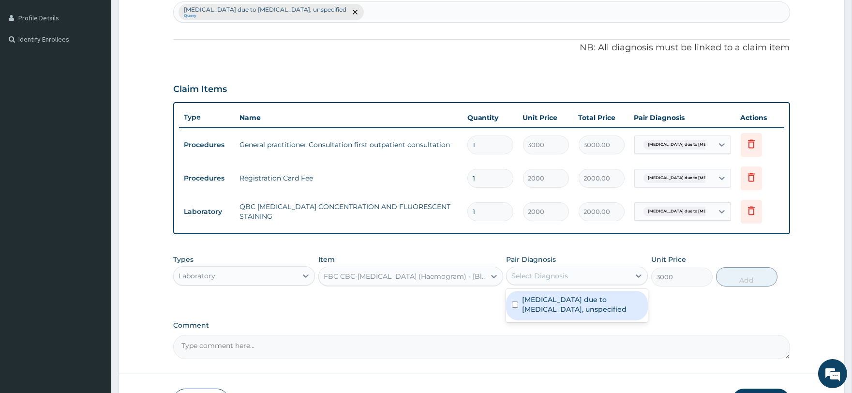
click at [540, 271] on div "Select Diagnosis" at bounding box center [539, 276] width 57 height 10
drag, startPoint x: 547, startPoint y: 296, endPoint x: 636, endPoint y: 273, distance: 92.0
click at [549, 293] on div "Malaria due to Plasmodium falciparum, unspecified" at bounding box center [577, 306] width 142 height 30
checkbox input "true"
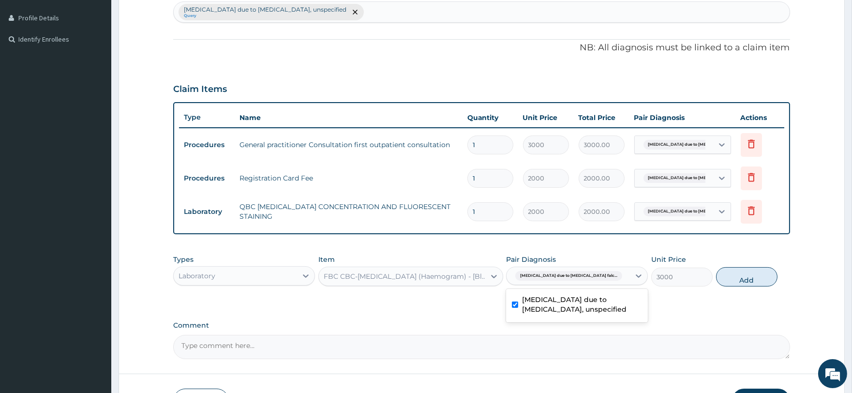
click at [754, 291] on div "Types Laboratory Item FBC CBC-Complete Blood Count (Haemogram) - [Blood] Pair D…" at bounding box center [481, 278] width 616 height 56
click at [752, 281] on button "Add" at bounding box center [746, 276] width 61 height 19
type input "0"
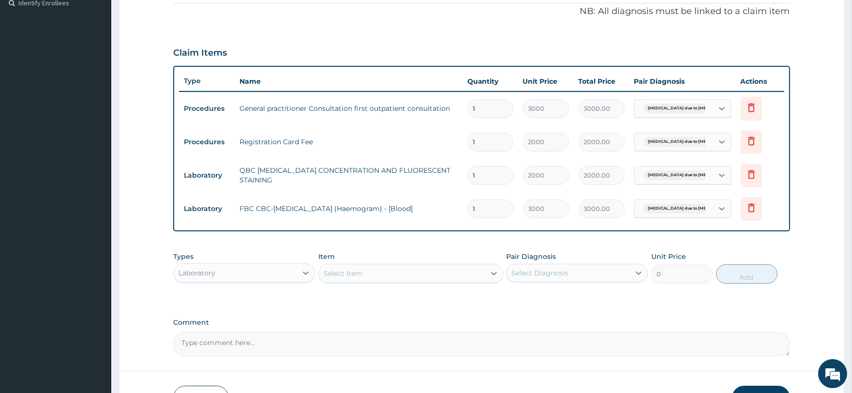
scroll to position [312, 0]
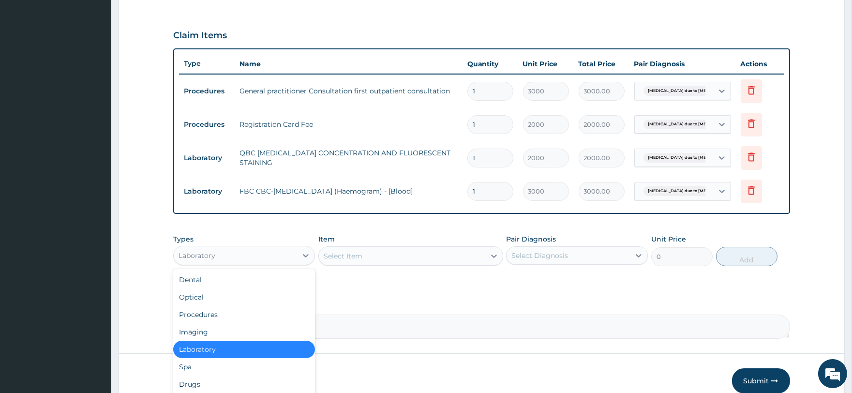
click at [245, 253] on div "Laboratory" at bounding box center [235, 255] width 123 height 15
click at [207, 382] on div "Drugs" at bounding box center [244, 383] width 142 height 17
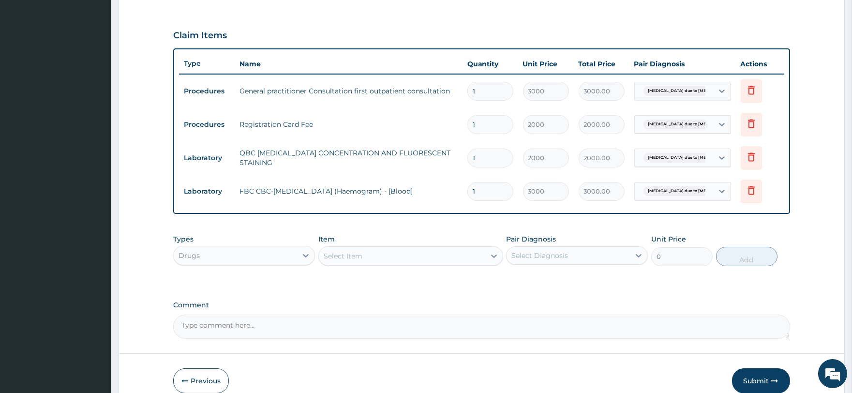
click at [350, 254] on div "Select Item" at bounding box center [343, 256] width 39 height 10
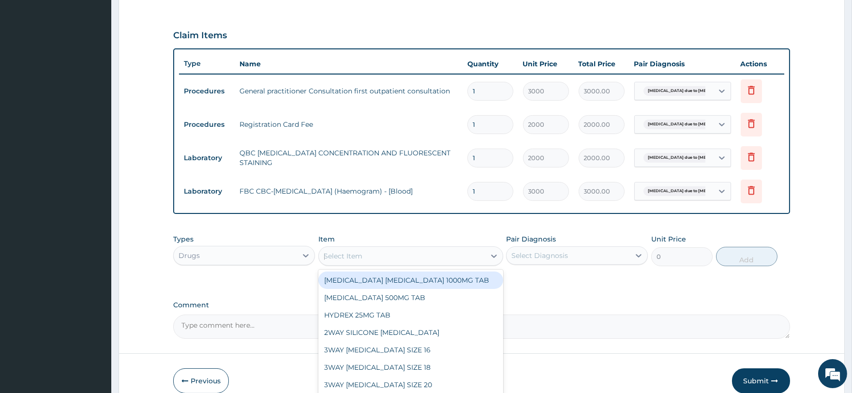
type input "lonar"
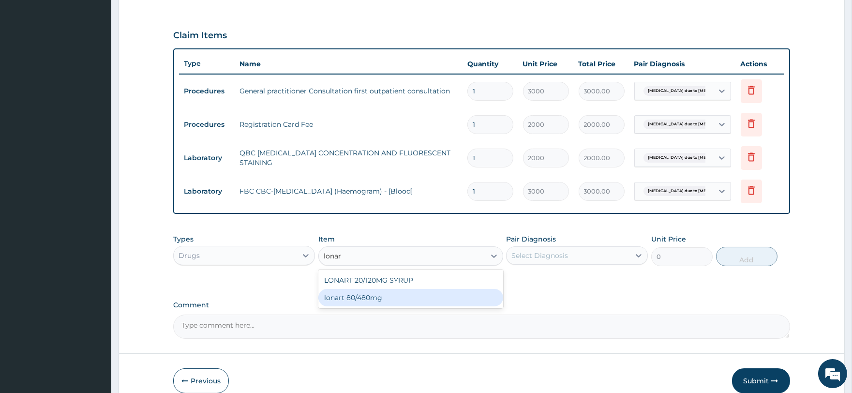
click at [437, 293] on div "lonart 80/480mg" at bounding box center [410, 297] width 185 height 17
type input "340.91748"
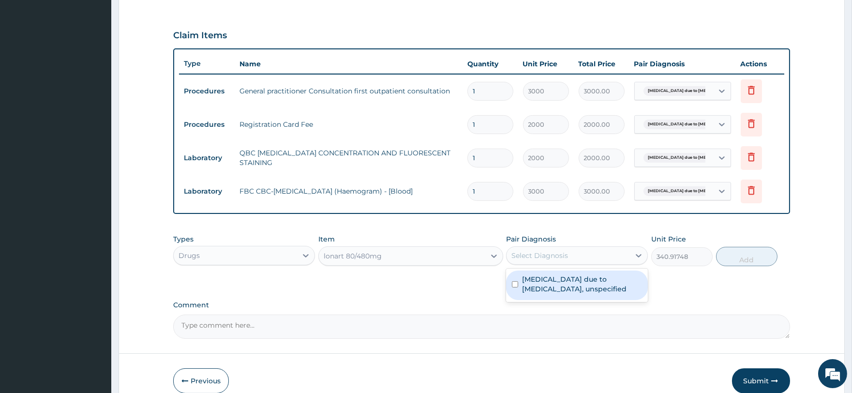
click at [544, 254] on div "Select Diagnosis" at bounding box center [539, 256] width 57 height 10
click at [553, 274] on label "Malaria due to Plasmodium falciparum, unspecified" at bounding box center [582, 283] width 120 height 19
checkbox input "true"
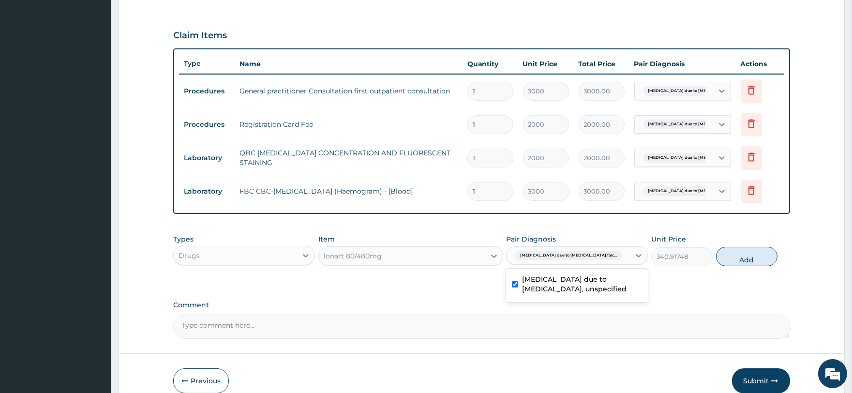
click at [744, 250] on button "Add" at bounding box center [746, 256] width 61 height 19
type input "0"
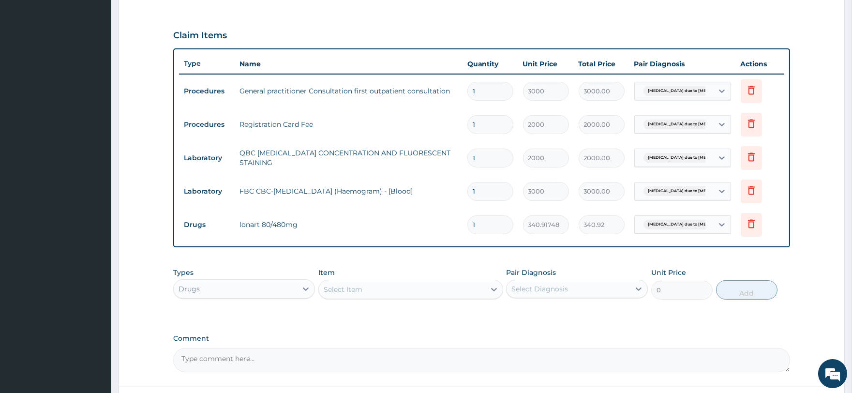
type input "0.00"
type input "6"
type input "2045.50"
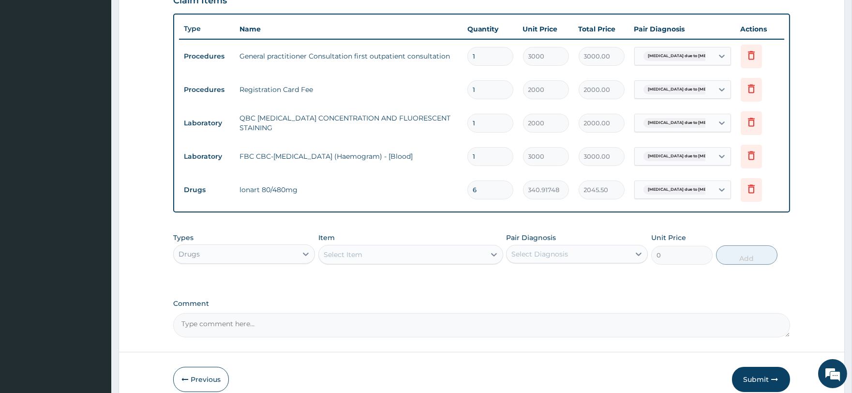
scroll to position [365, 0]
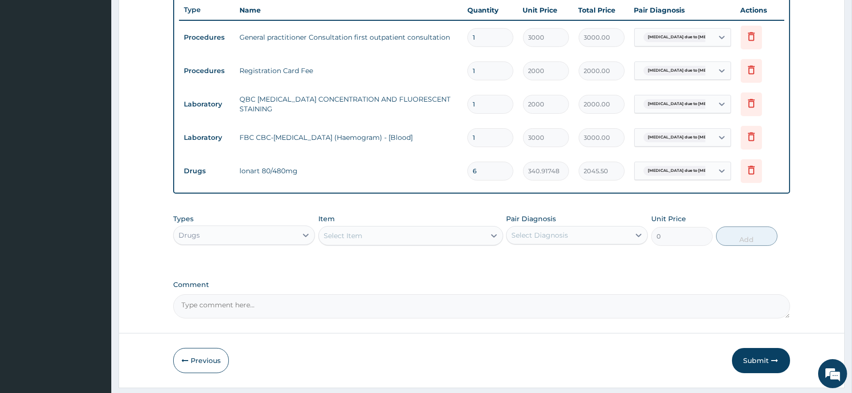
type input "6"
click at [355, 236] on div "Select Item" at bounding box center [343, 236] width 39 height 10
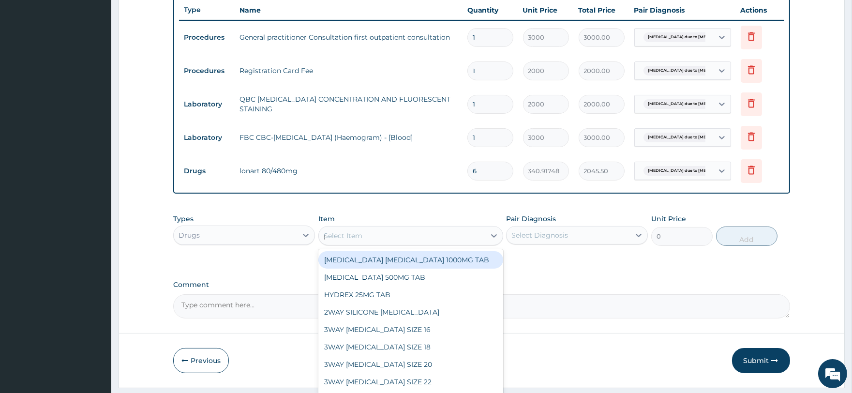
type input "parace"
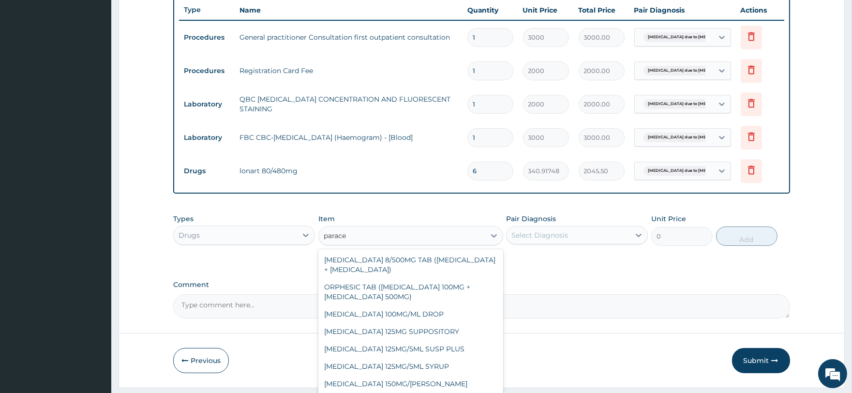
scroll to position [52, 0]
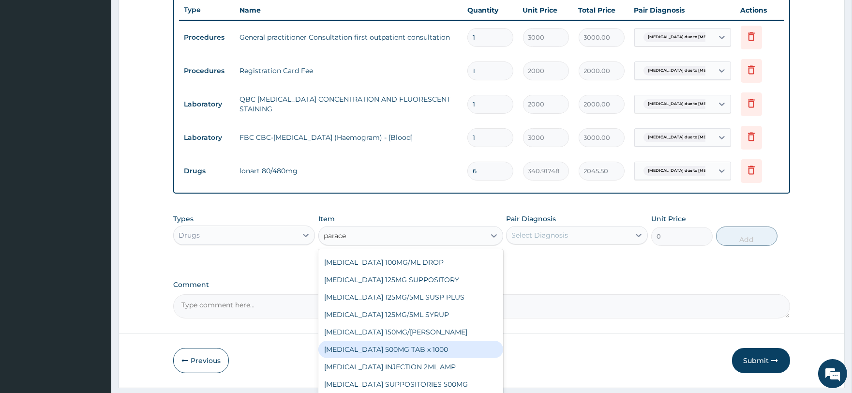
click at [420, 352] on div "PARACETAMOL 500MG TAB x 1000" at bounding box center [410, 349] width 185 height 17
type input "11.025"
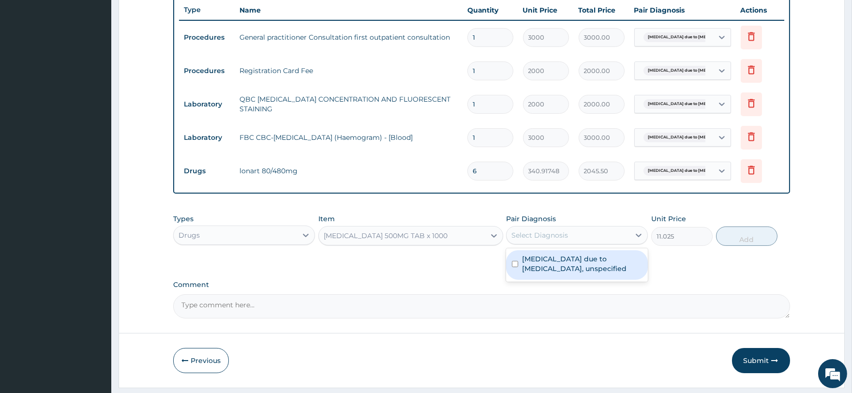
click at [597, 232] on div "Select Diagnosis" at bounding box center [568, 234] width 123 height 15
drag, startPoint x: 591, startPoint y: 260, endPoint x: 681, endPoint y: 237, distance: 93.3
click at [597, 254] on label "Malaria due to Plasmodium falciparum, unspecified" at bounding box center [582, 263] width 120 height 19
checkbox input "true"
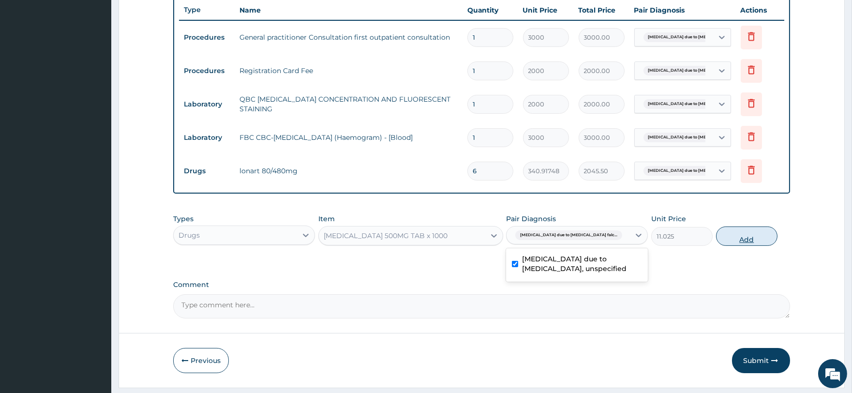
click at [738, 237] on button "Add" at bounding box center [746, 235] width 61 height 19
type input "0"
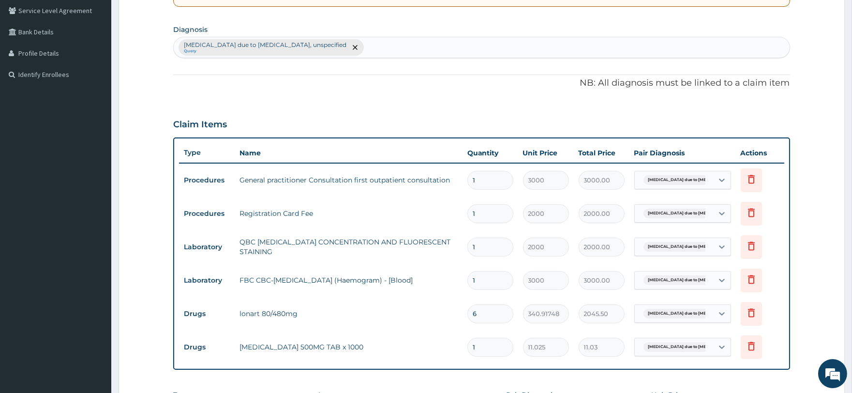
scroll to position [204, 0]
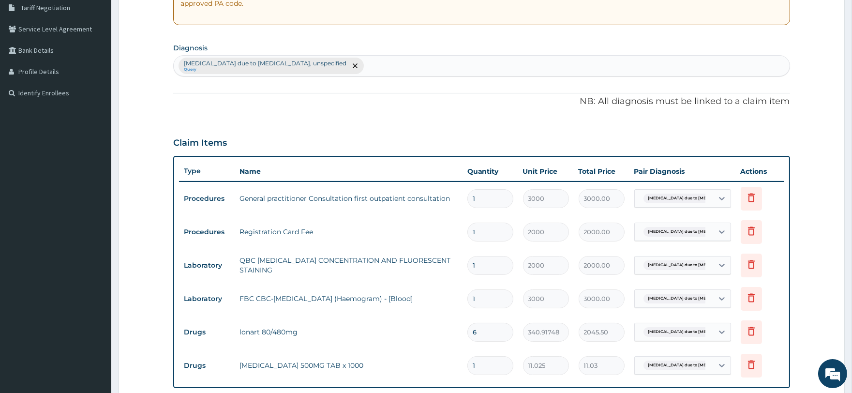
click at [441, 69] on div "Malaria due to Plasmodium falciparum, unspecified Query" at bounding box center [481, 66] width 615 height 20
type input "upper"
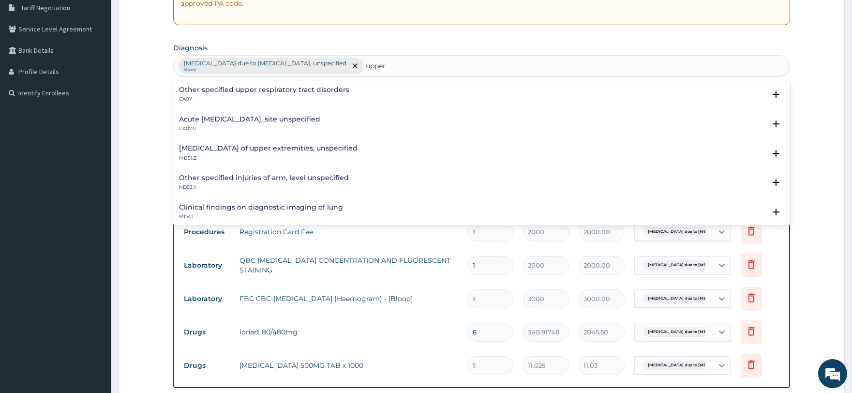
click at [288, 126] on p "CA07.0" at bounding box center [249, 128] width 141 height 7
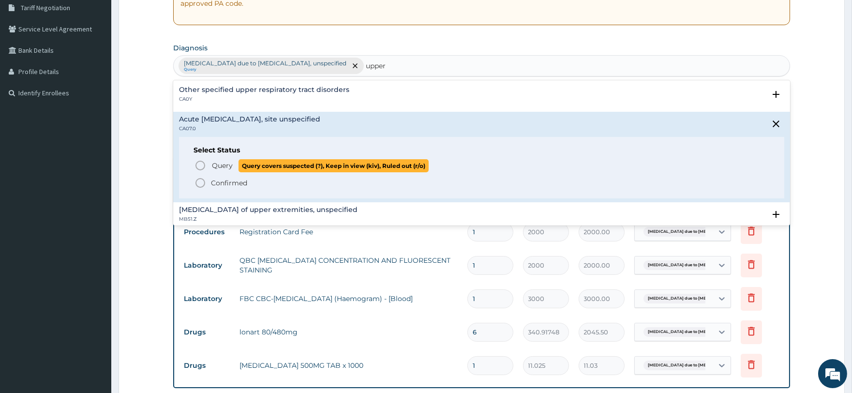
click at [215, 162] on span "Query" at bounding box center [222, 166] width 21 height 10
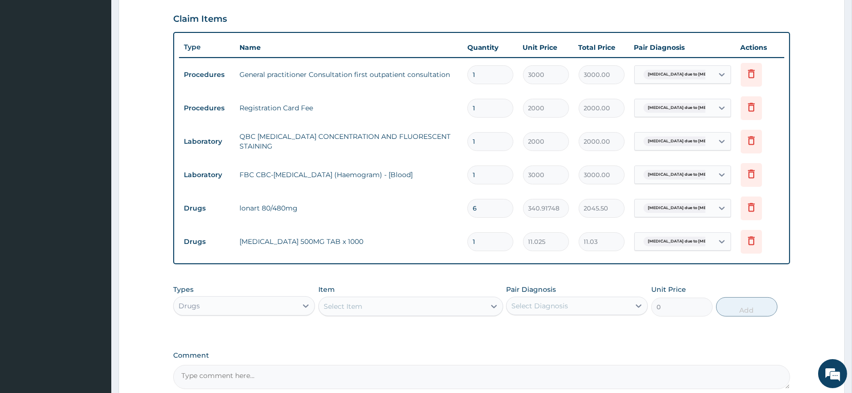
scroll to position [365, 0]
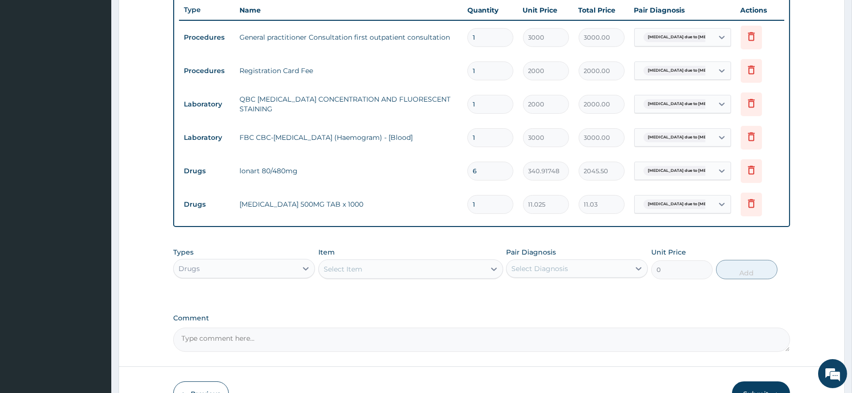
click at [331, 270] on div "Select Item" at bounding box center [343, 269] width 39 height 10
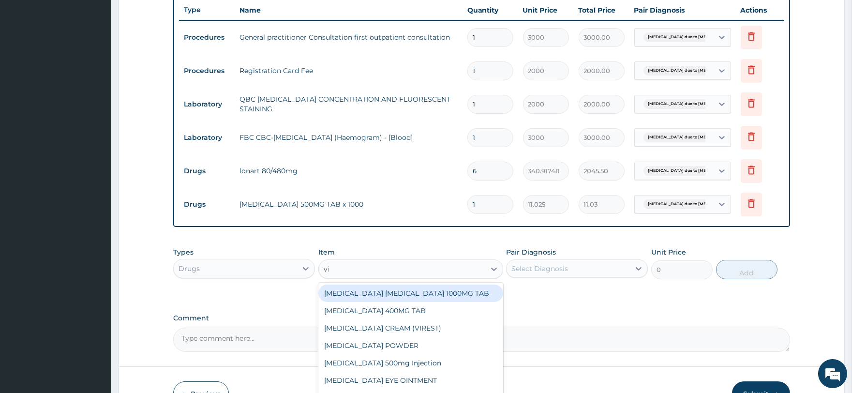
type input "vitamin"
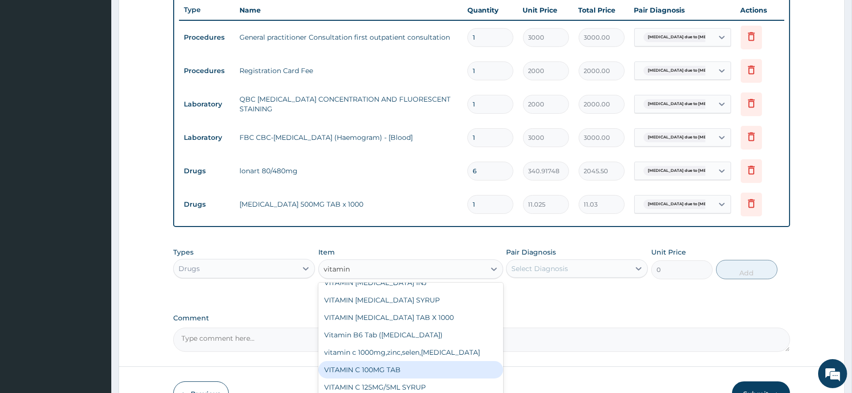
scroll to position [161, 0]
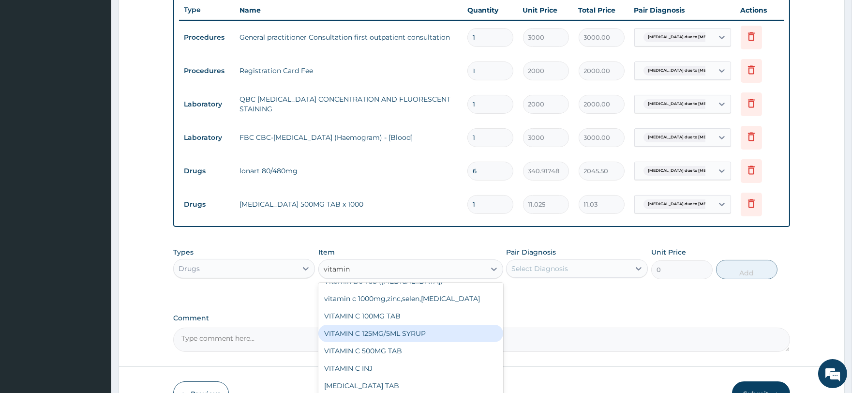
click at [380, 354] on div "VITAMIN C 500MG TAB" at bounding box center [410, 350] width 185 height 17
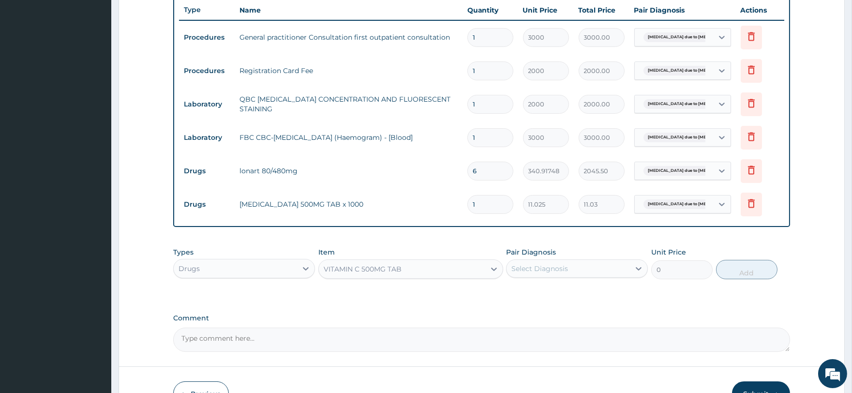
type input "157.5"
click at [552, 268] on div "Select Diagnosis" at bounding box center [539, 269] width 57 height 10
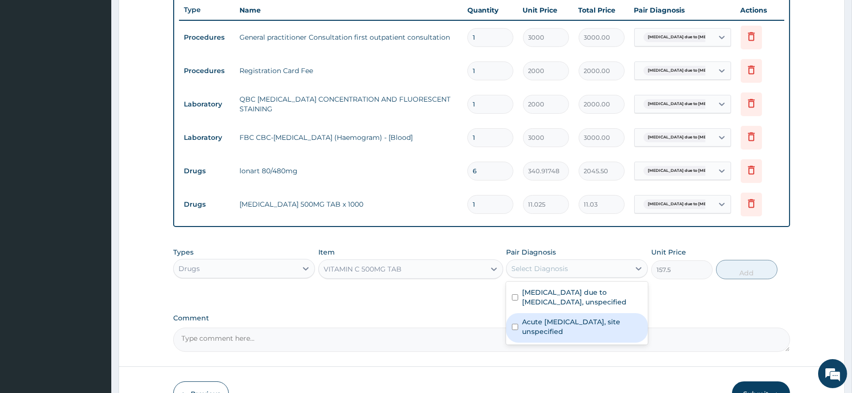
click at [564, 318] on label "Acute upper respiratory infection, site unspecified" at bounding box center [582, 326] width 120 height 19
checkbox input "true"
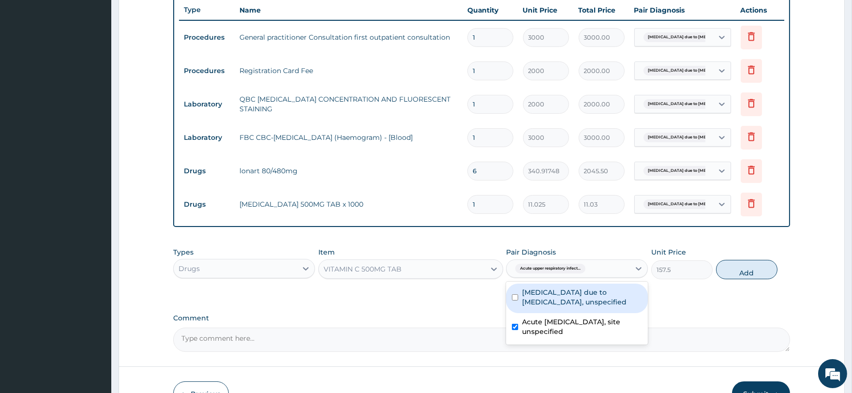
drag, startPoint x: 591, startPoint y: 294, endPoint x: 638, endPoint y: 290, distance: 46.6
click at [591, 294] on label "Malaria due to Plasmodium falciparum, unspecified" at bounding box center [582, 296] width 120 height 19
checkbox input "true"
click at [725, 268] on button "Add" at bounding box center [746, 269] width 61 height 19
type input "0"
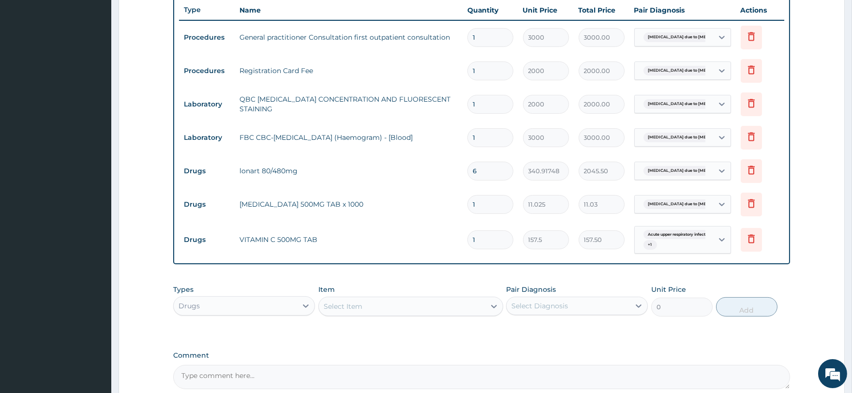
type input "10"
type input "1575.00"
type input "1"
type input "157.50"
type input "0.00"
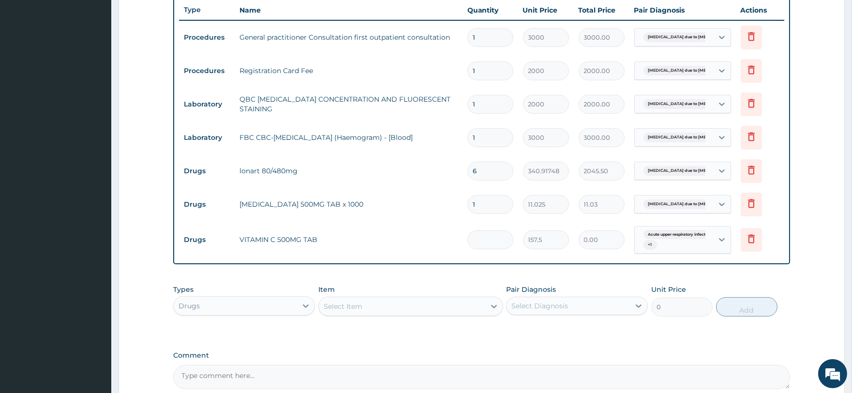
type input "2"
type input "315.00"
type input "21"
type input "3307.50"
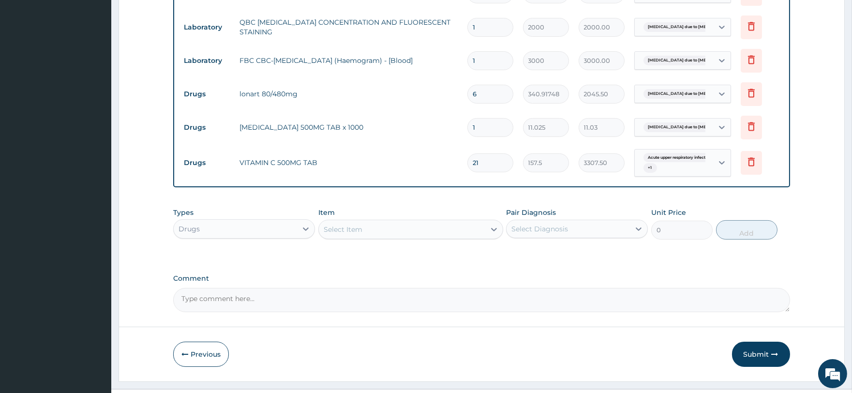
scroll to position [464, 0]
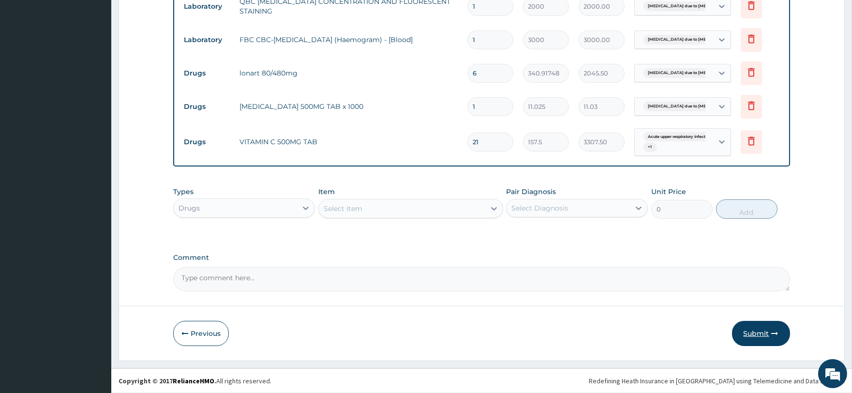
type input "21"
click at [744, 335] on button "Submit" at bounding box center [761, 333] width 58 height 25
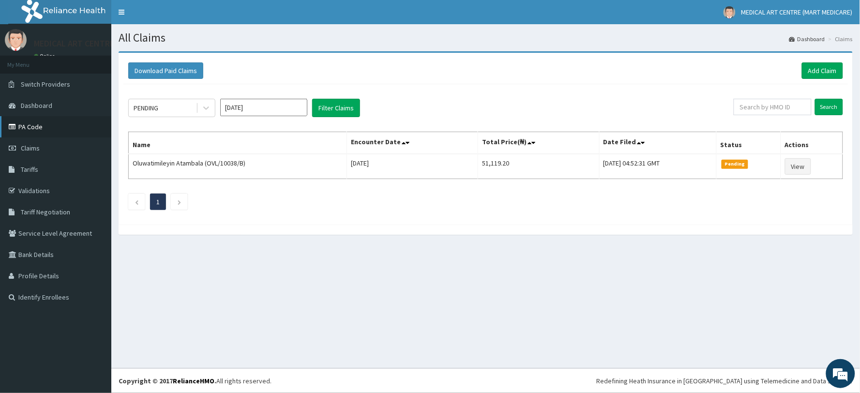
click at [30, 127] on link "PA Code" at bounding box center [55, 126] width 111 height 21
